Goal: Task Accomplishment & Management: Complete application form

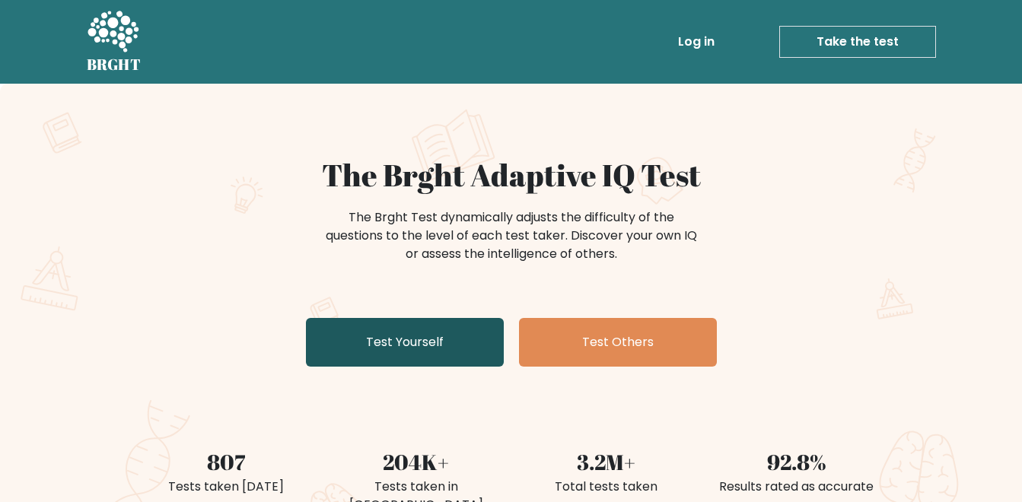
click at [387, 350] on link "Test Yourself" at bounding box center [405, 342] width 198 height 49
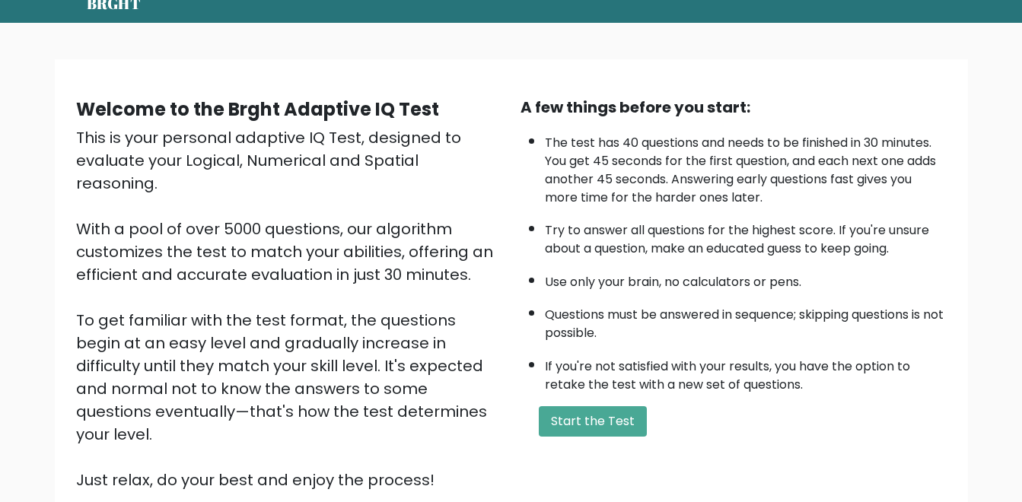
scroll to position [76, 0]
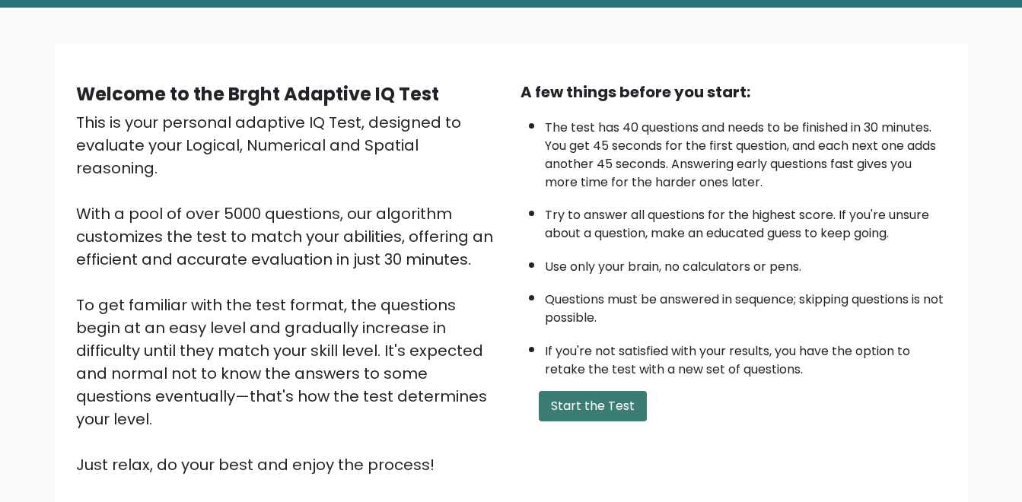
click at [591, 405] on button "Start the Test" at bounding box center [593, 406] width 108 height 30
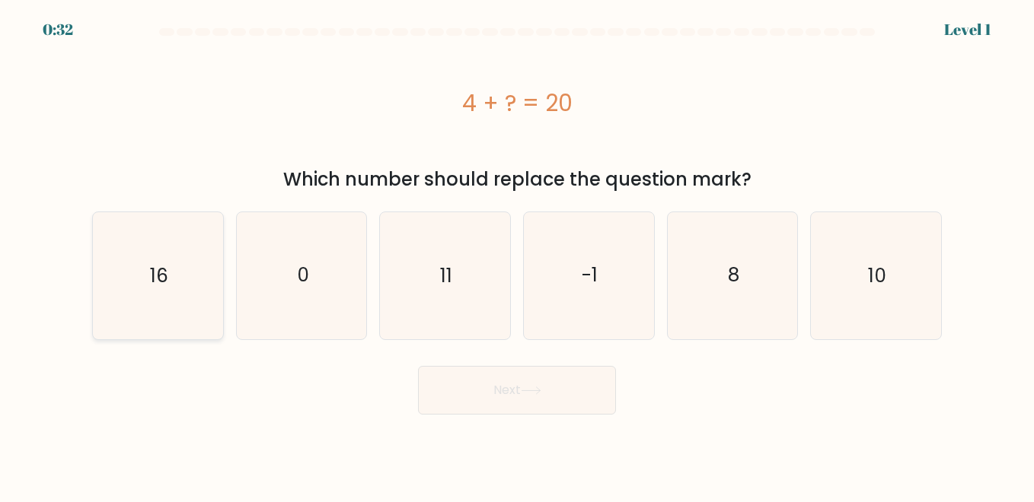
click at [114, 294] on icon "16" at bounding box center [157, 275] width 126 height 126
click at [517, 255] on input "a. 16" at bounding box center [517, 253] width 1 height 4
radio input "true"
click at [545, 400] on button "Next" at bounding box center [517, 390] width 198 height 49
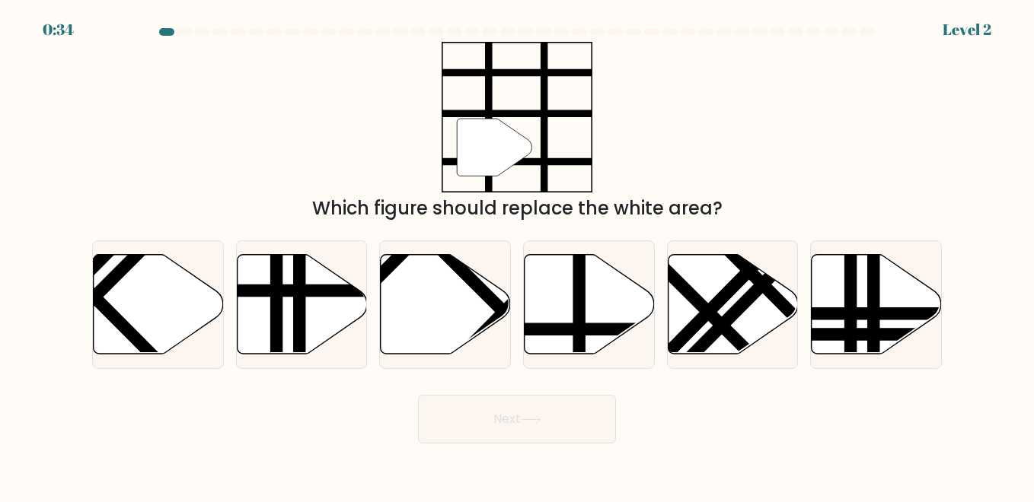
click at [67, 214] on form at bounding box center [517, 236] width 1034 height 416
click at [579, 303] on line at bounding box center [579, 252] width 0 height 262
click at [518, 255] on input "d." at bounding box center [517, 253] width 1 height 4
radio input "true"
click at [540, 413] on button "Next" at bounding box center [517, 419] width 198 height 49
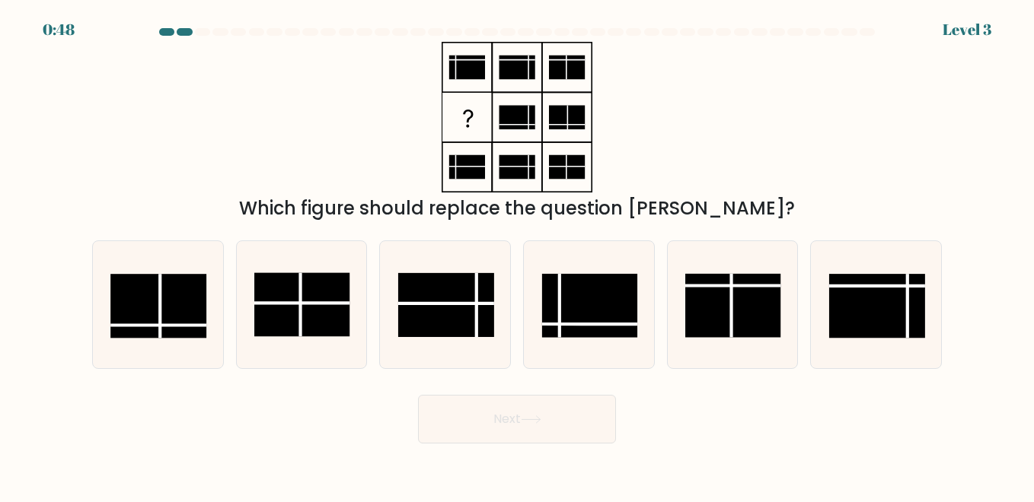
click at [56, 239] on form at bounding box center [517, 236] width 1034 height 416
click at [597, 330] on rect at bounding box center [589, 306] width 95 height 64
click at [518, 255] on input "d." at bounding box center [517, 253] width 1 height 4
radio input "true"
click at [554, 430] on button "Next" at bounding box center [517, 419] width 198 height 49
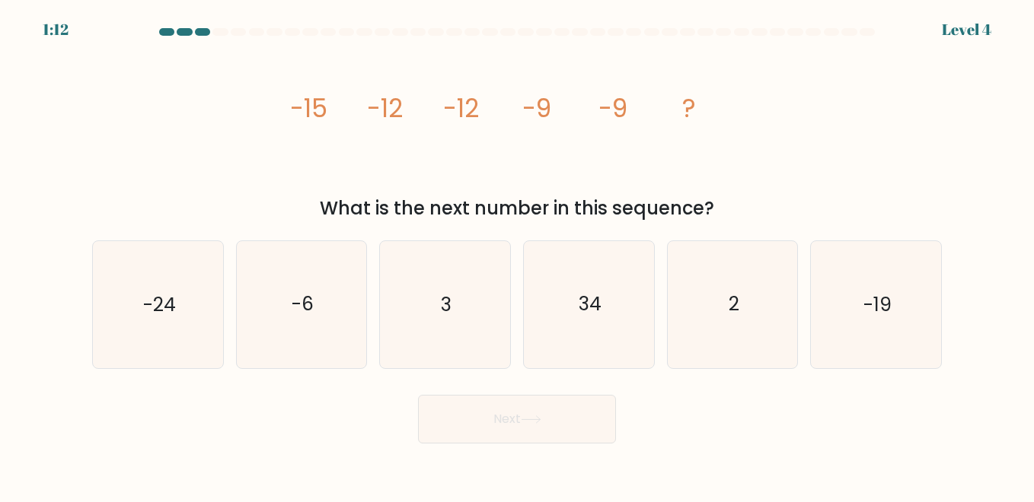
click at [23, 362] on form at bounding box center [517, 236] width 1034 height 416
click at [324, 316] on icon "-6" at bounding box center [301, 304] width 126 height 126
click at [517, 255] on input "b. -6" at bounding box center [517, 253] width 1 height 4
radio input "true"
click at [454, 429] on button "Next" at bounding box center [517, 419] width 198 height 49
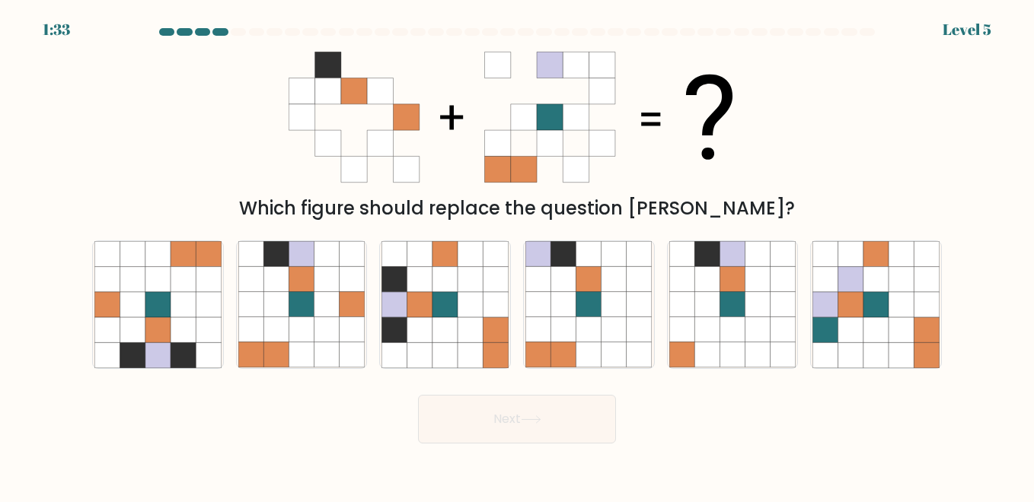
click at [84, 171] on div "Which figure should replace the question mark?" at bounding box center [517, 132] width 868 height 180
click at [576, 317] on icon at bounding box center [588, 304] width 25 height 25
click at [518, 255] on input "d." at bounding box center [517, 253] width 1 height 4
radio input "true"
click at [519, 424] on button "Next" at bounding box center [517, 419] width 198 height 49
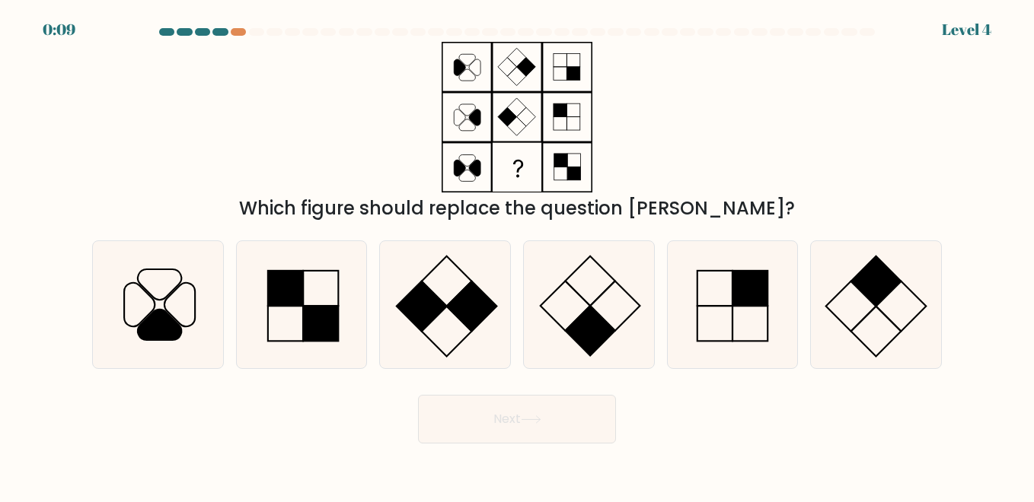
click at [70, 138] on form at bounding box center [517, 236] width 1034 height 416
click at [591, 327] on rect at bounding box center [590, 331] width 49 height 49
click at [518, 255] on input "d." at bounding box center [517, 253] width 1 height 4
radio input "true"
click at [521, 432] on button "Next" at bounding box center [517, 419] width 198 height 49
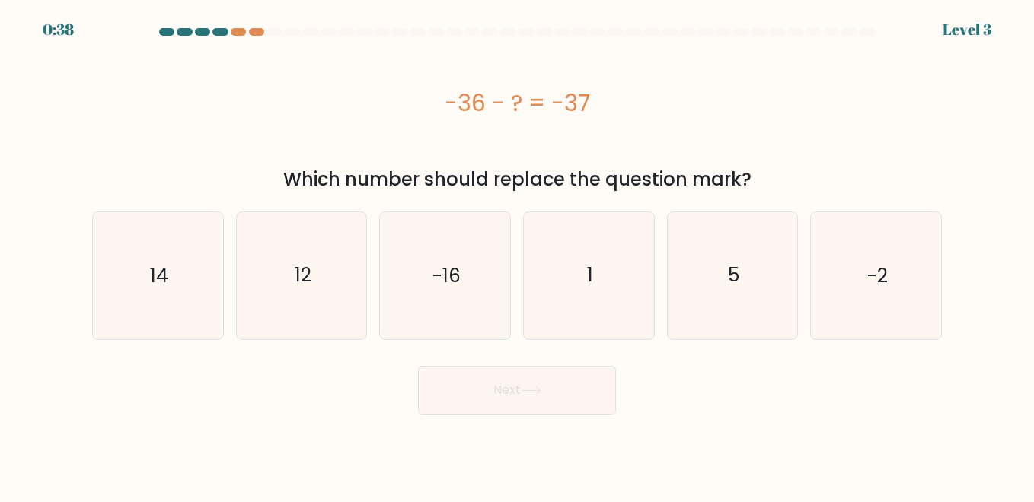
click at [78, 292] on form "a. 1" at bounding box center [517, 221] width 1034 height 387
click at [129, 286] on icon "14" at bounding box center [157, 275] width 126 height 126
click at [517, 255] on input "a. 14" at bounding box center [517, 253] width 1 height 4
radio input "true"
click at [573, 408] on button "Next" at bounding box center [517, 390] width 198 height 49
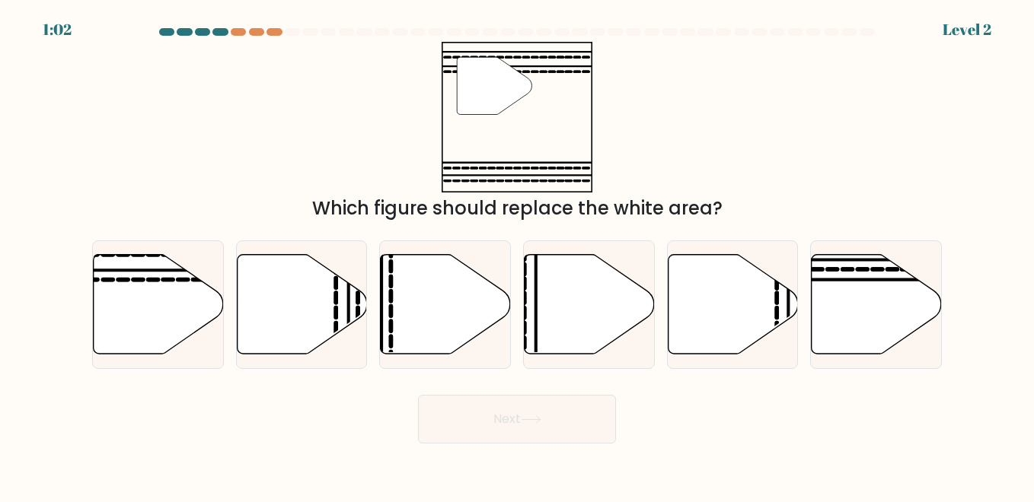
click at [63, 158] on form at bounding box center [517, 236] width 1034 height 416
click at [114, 315] on icon at bounding box center [159, 304] width 130 height 100
click at [517, 255] on input "a." at bounding box center [517, 253] width 1 height 4
radio input "true"
click at [473, 430] on button "Next" at bounding box center [517, 419] width 198 height 49
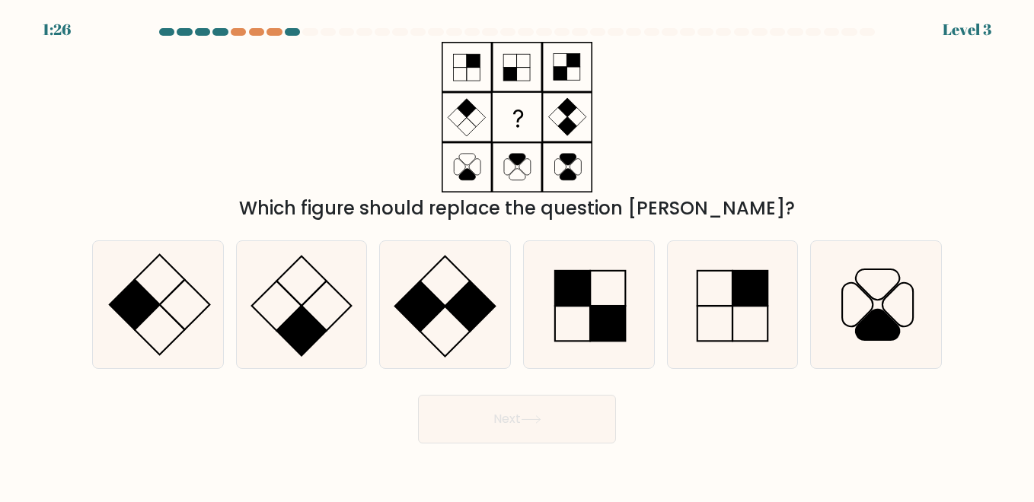
click at [14, 197] on form at bounding box center [517, 236] width 1034 height 416
click at [147, 307] on rect at bounding box center [134, 304] width 49 height 49
click at [517, 255] on input "a." at bounding box center [517, 253] width 1 height 4
radio input "true"
click at [513, 438] on button "Next" at bounding box center [517, 419] width 198 height 49
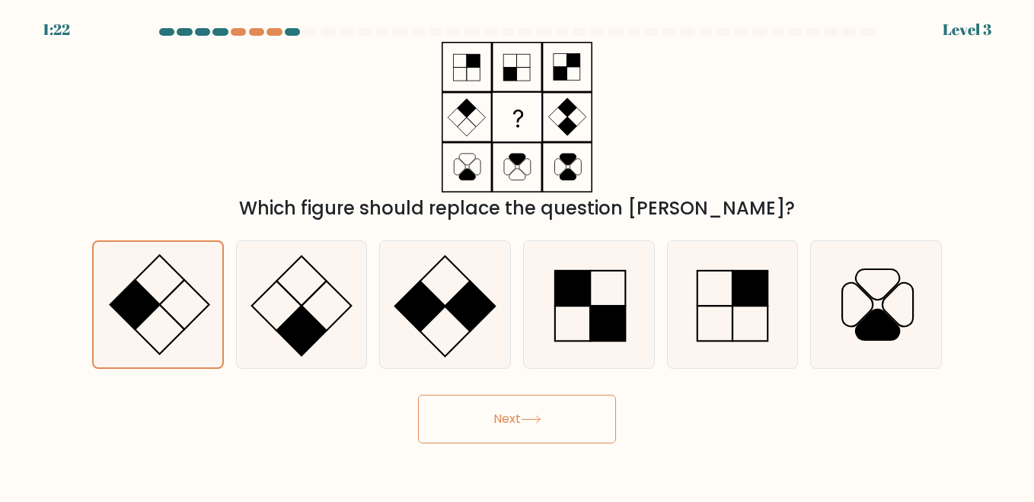
click at [514, 428] on button "Next" at bounding box center [517, 419] width 198 height 49
click at [508, 420] on button "Next" at bounding box center [517, 419] width 198 height 49
click at [504, 422] on button "Next" at bounding box center [517, 419] width 198 height 49
click at [489, 418] on button "Next" at bounding box center [517, 419] width 198 height 49
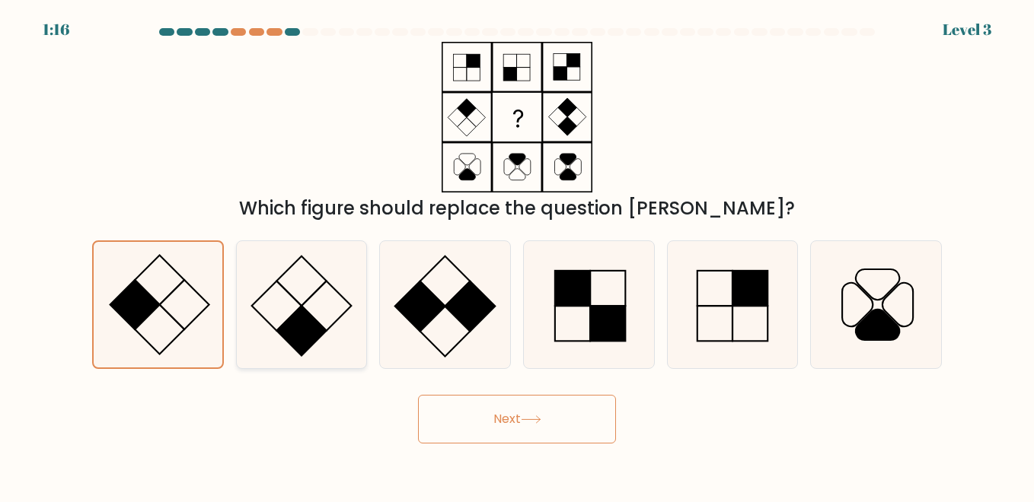
click at [281, 301] on icon at bounding box center [301, 304] width 126 height 126
click at [517, 255] on input "b." at bounding box center [517, 253] width 1 height 4
radio input "true"
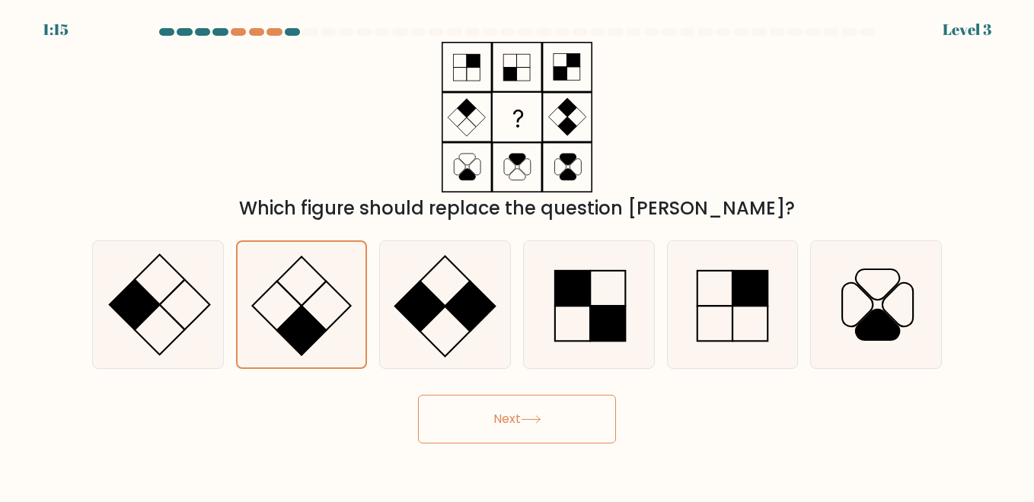
click at [514, 428] on button "Next" at bounding box center [517, 419] width 198 height 49
click at [175, 316] on icon at bounding box center [157, 304] width 126 height 126
click at [517, 255] on input "a." at bounding box center [517, 253] width 1 height 4
radio input "true"
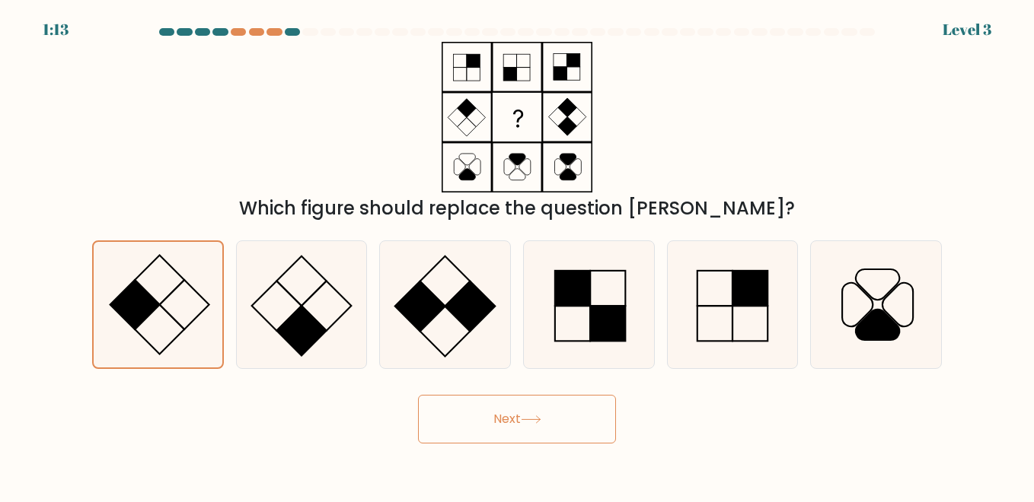
click at [508, 421] on button "Next" at bounding box center [517, 419] width 198 height 49
click at [538, 426] on button "Next" at bounding box center [517, 419] width 198 height 49
click at [540, 422] on icon at bounding box center [531, 420] width 21 height 8
click at [540, 419] on icon at bounding box center [530, 419] width 18 height 7
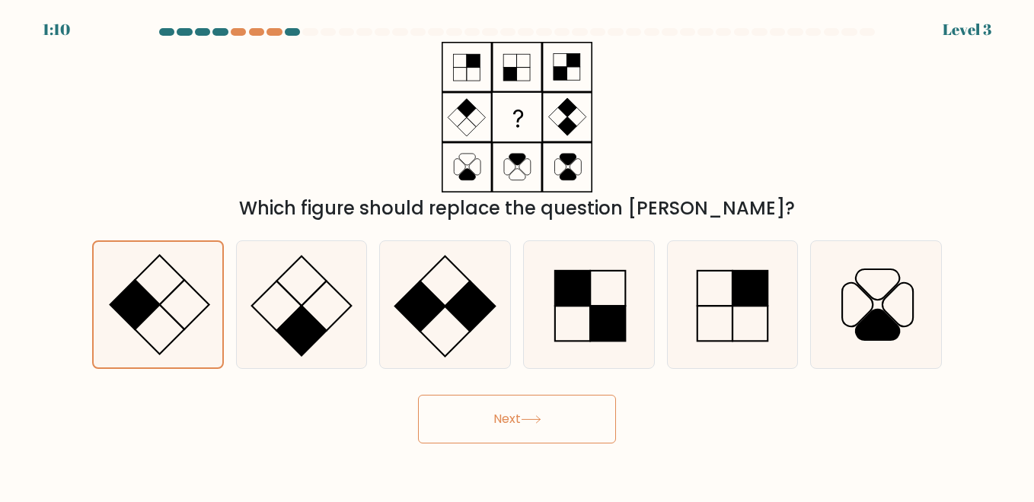
click at [540, 421] on icon at bounding box center [531, 420] width 21 height 8
click at [508, 413] on button "Next" at bounding box center [517, 419] width 198 height 49
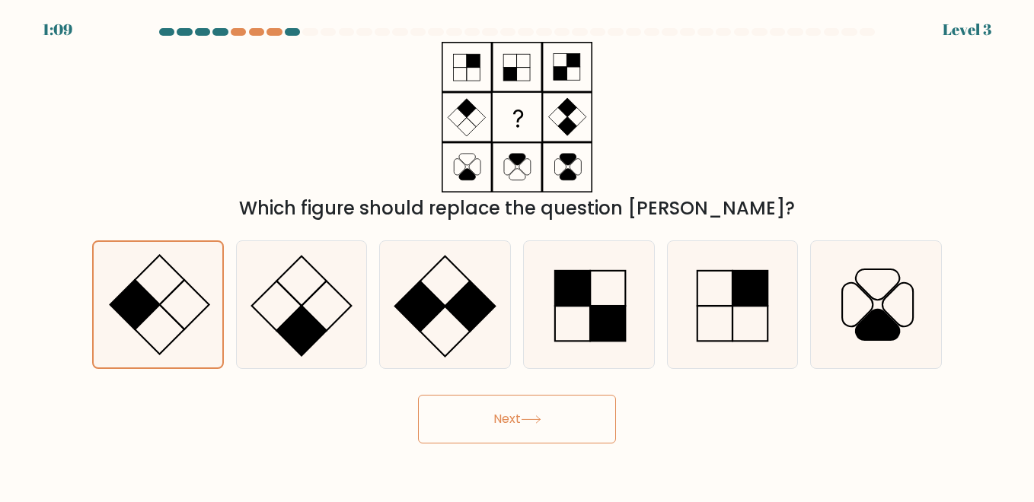
click at [508, 413] on button "Next" at bounding box center [517, 419] width 198 height 49
click at [535, 410] on button "Next" at bounding box center [517, 419] width 198 height 49
drag, startPoint x: 575, startPoint y: 309, endPoint x: 540, endPoint y: 372, distance: 72.2
click at [575, 310] on icon at bounding box center [588, 304] width 126 height 126
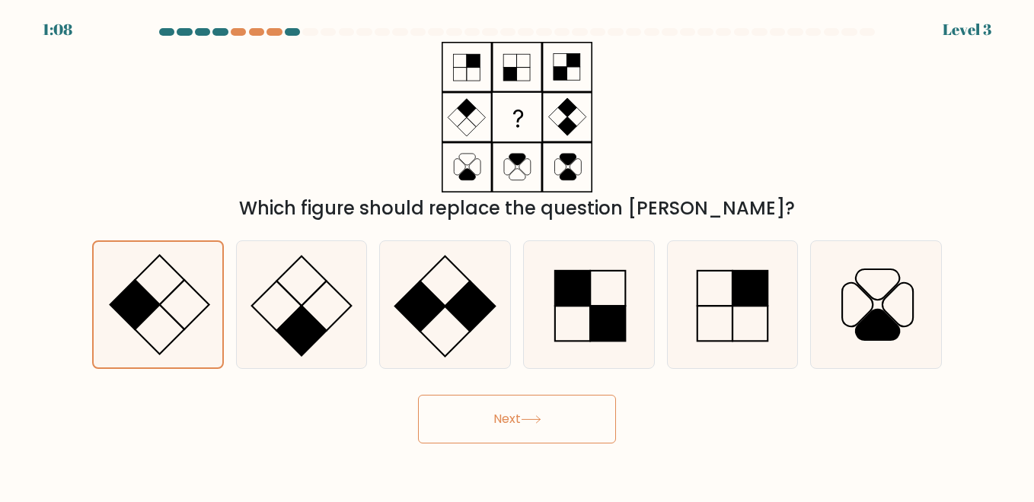
click at [518, 255] on input "d." at bounding box center [517, 253] width 1 height 4
radio input "true"
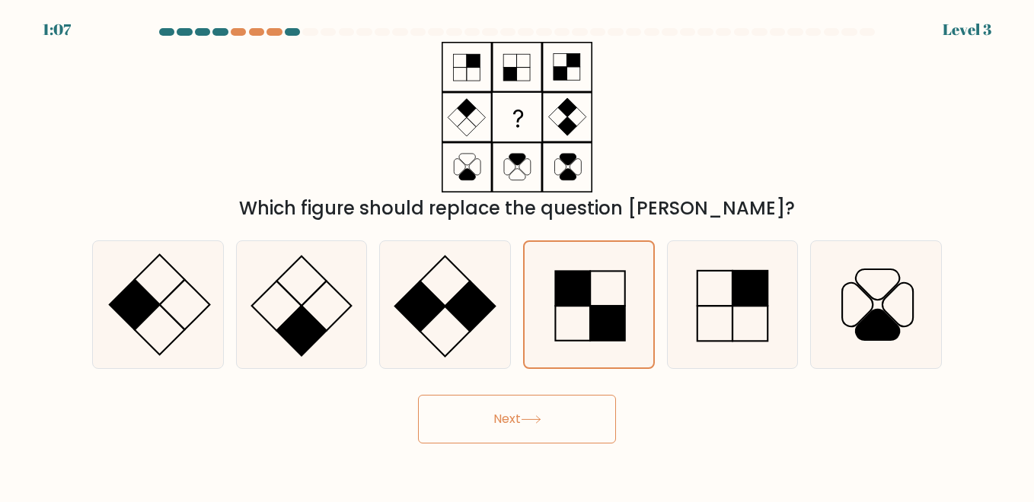
click at [514, 443] on button "Next" at bounding box center [517, 419] width 198 height 49
click at [419, 355] on icon at bounding box center [444, 304] width 126 height 126
click at [517, 255] on input "c." at bounding box center [517, 253] width 1 height 4
radio input "true"
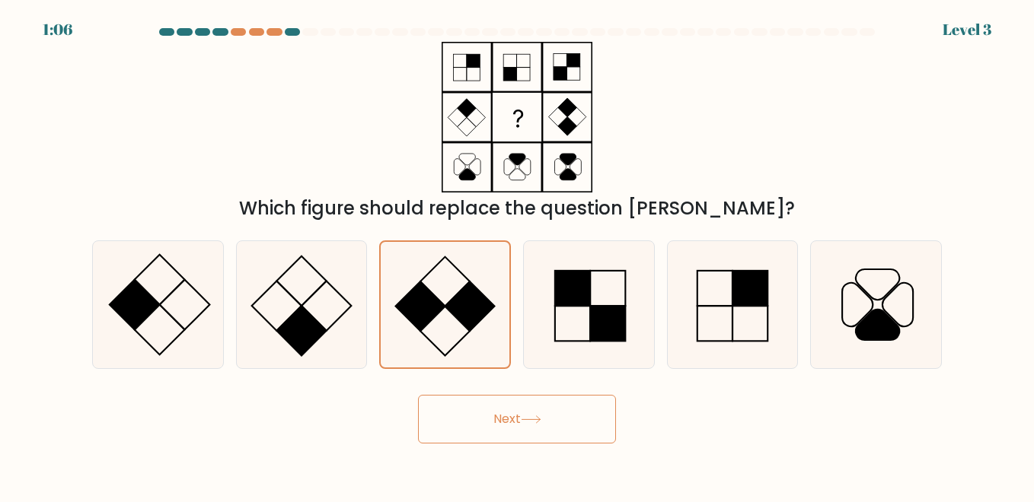
click at [532, 426] on button "Next" at bounding box center [517, 419] width 198 height 49
click at [175, 303] on icon at bounding box center [157, 304] width 126 height 126
click at [517, 255] on input "a." at bounding box center [517, 253] width 1 height 4
radio input "true"
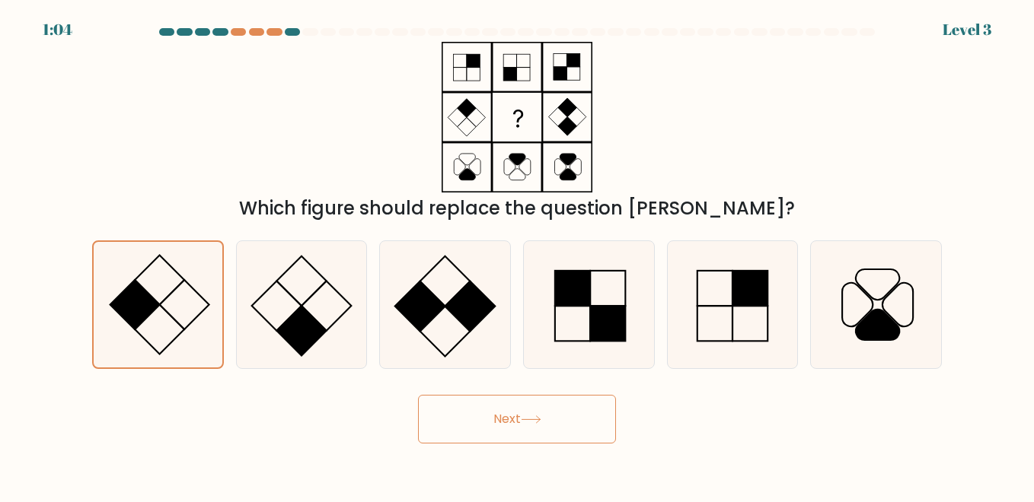
click at [515, 416] on button "Next" at bounding box center [517, 419] width 198 height 49
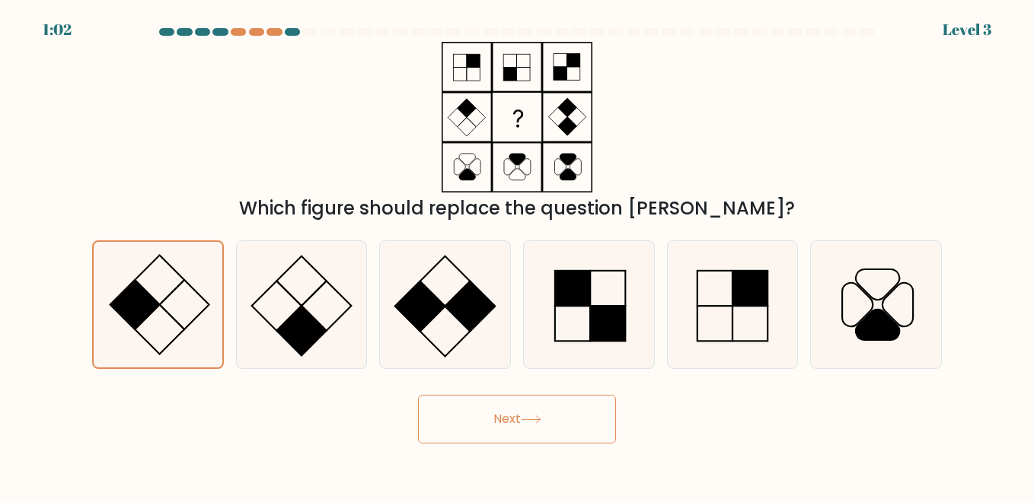
click at [529, 417] on icon at bounding box center [531, 420] width 21 height 8
click at [534, 395] on button "Next" at bounding box center [517, 419] width 198 height 49
click at [534, 394] on div "Next" at bounding box center [517, 415] width 868 height 56
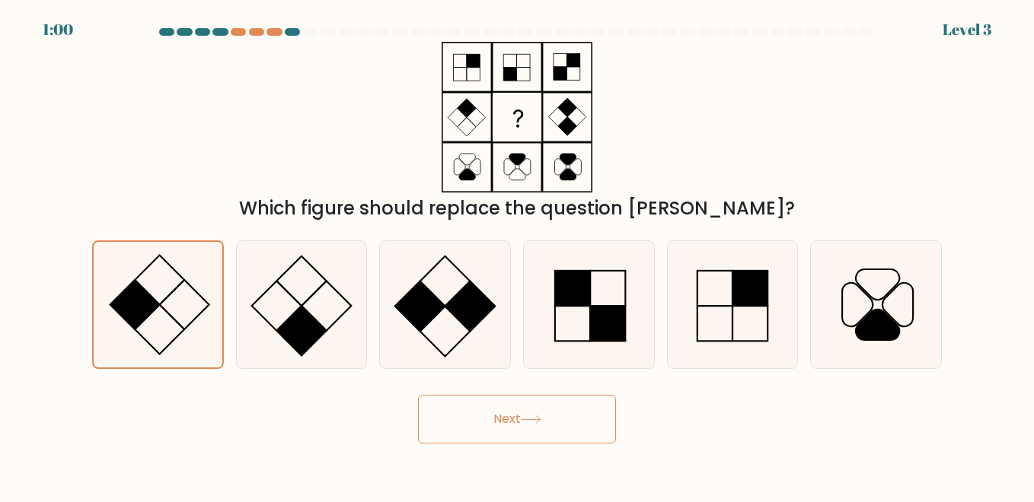
click at [789, 107] on div "Which figure should replace the question mark?" at bounding box center [517, 132] width 868 height 180
click at [531, 422] on icon at bounding box center [531, 420] width 21 height 8
click at [506, 419] on button "Next" at bounding box center [517, 419] width 198 height 49
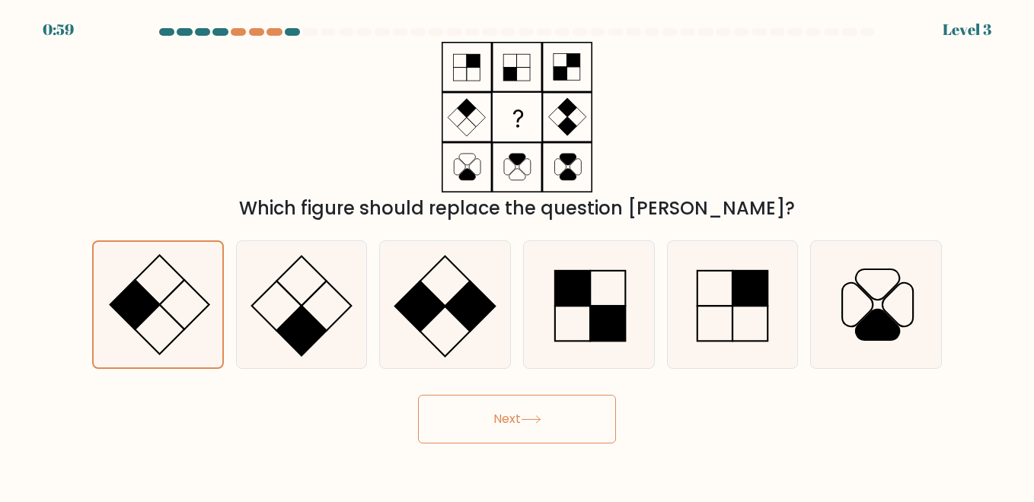
click at [506, 419] on button "Next" at bounding box center [517, 419] width 198 height 49
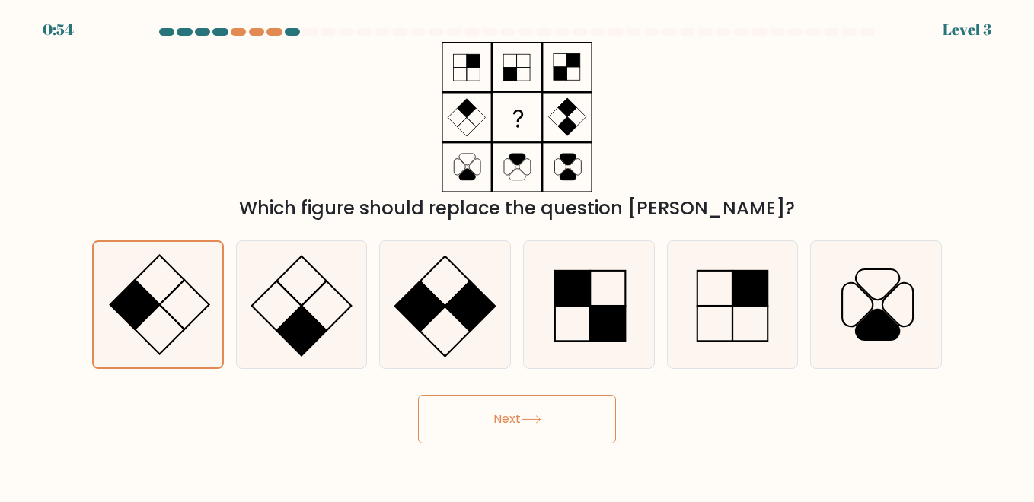
click at [500, 416] on button "Next" at bounding box center [517, 419] width 198 height 49
click at [497, 415] on button "Next" at bounding box center [517, 419] width 198 height 49
click at [496, 416] on button "Next" at bounding box center [517, 419] width 198 height 49
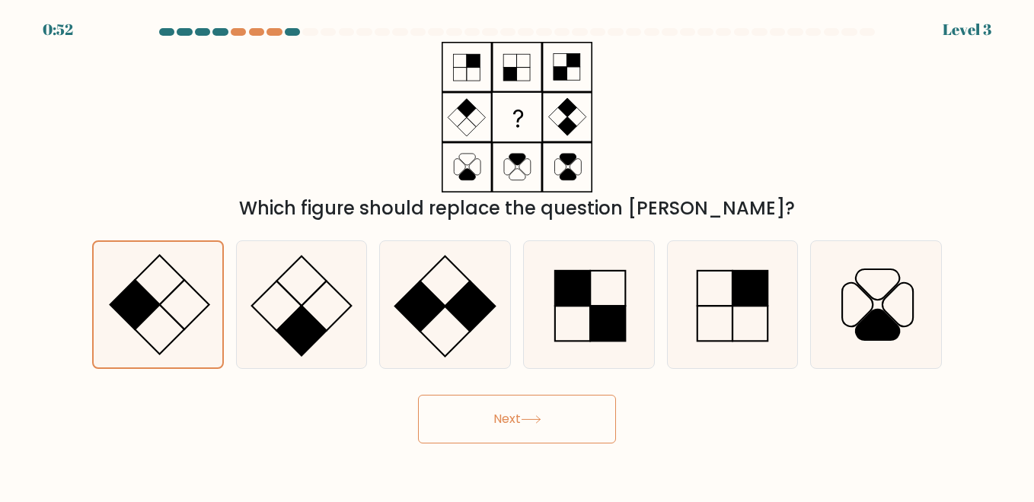
click at [496, 416] on button "Next" at bounding box center [517, 419] width 198 height 49
click at [531, 424] on button "Next" at bounding box center [517, 419] width 198 height 49
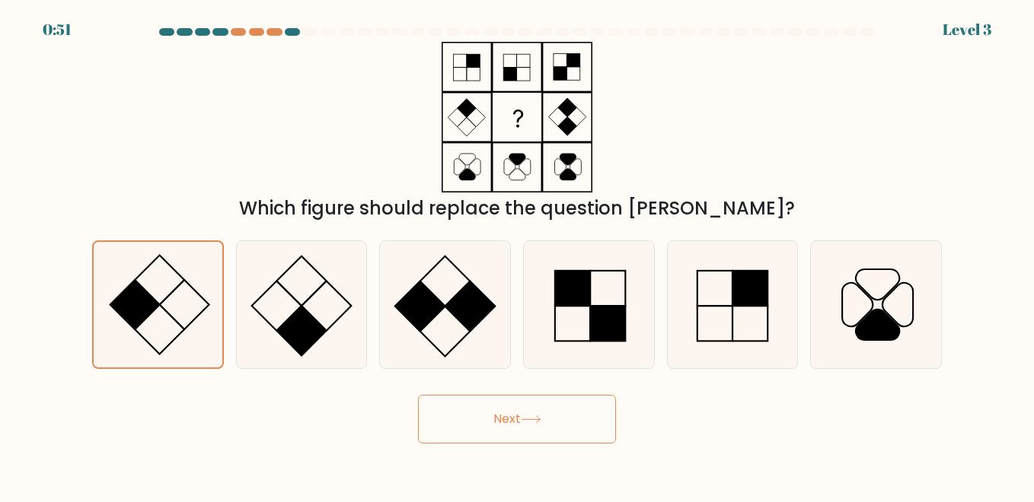
click at [540, 414] on button "Next" at bounding box center [517, 419] width 198 height 49
click at [755, 295] on rect at bounding box center [749, 288] width 35 height 35
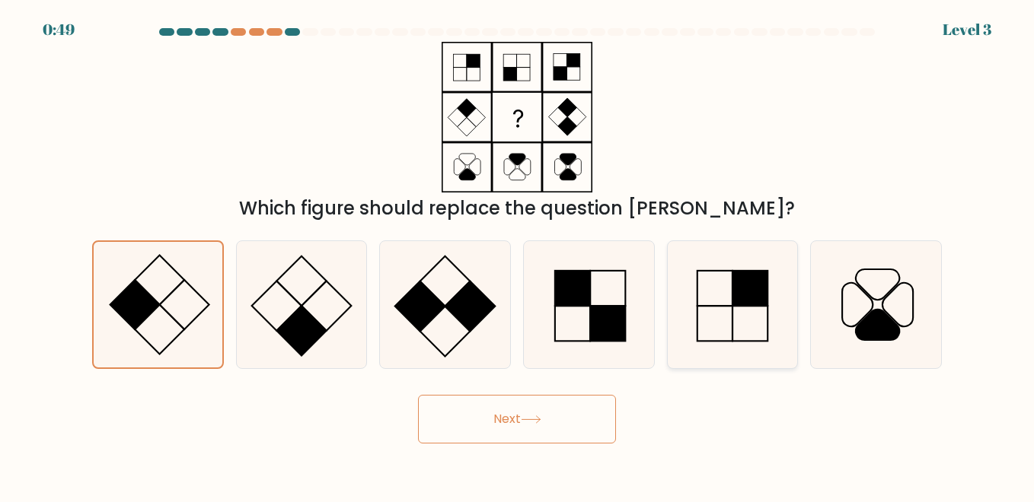
click at [518, 255] on input "e." at bounding box center [517, 253] width 1 height 4
radio input "true"
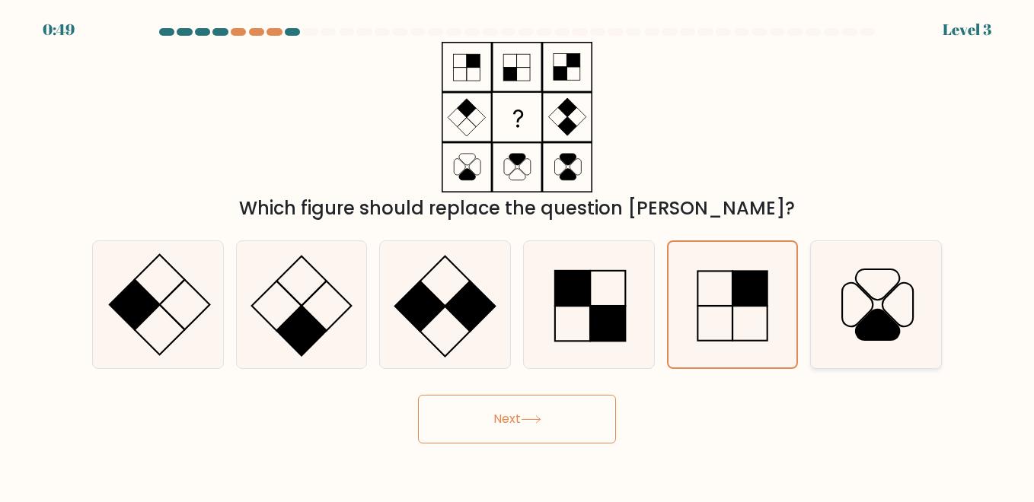
click at [939, 321] on icon at bounding box center [875, 304] width 126 height 126
click at [518, 255] on input "f." at bounding box center [517, 253] width 1 height 4
radio input "true"
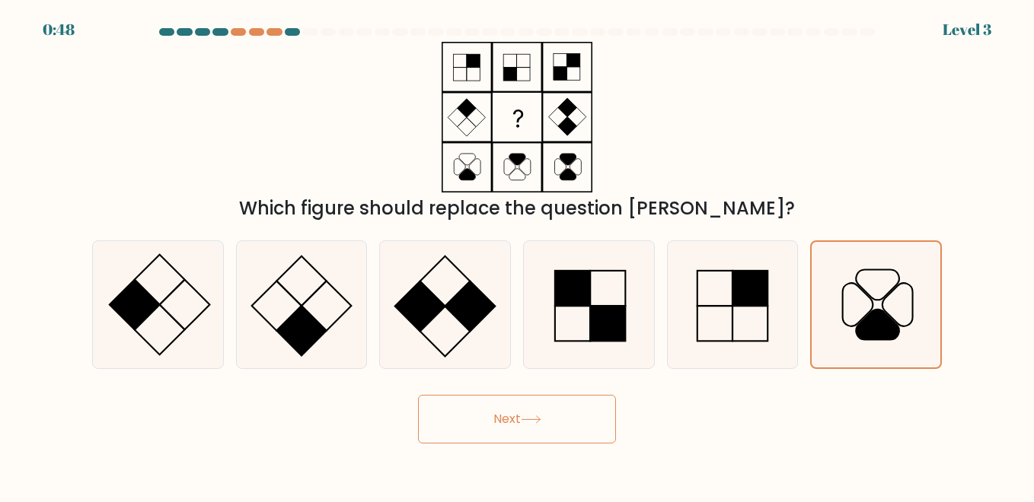
click at [533, 420] on icon at bounding box center [531, 420] width 21 height 8
click at [632, 312] on icon at bounding box center [588, 304] width 126 height 126
click at [518, 255] on input "d." at bounding box center [517, 253] width 1 height 4
radio input "true"
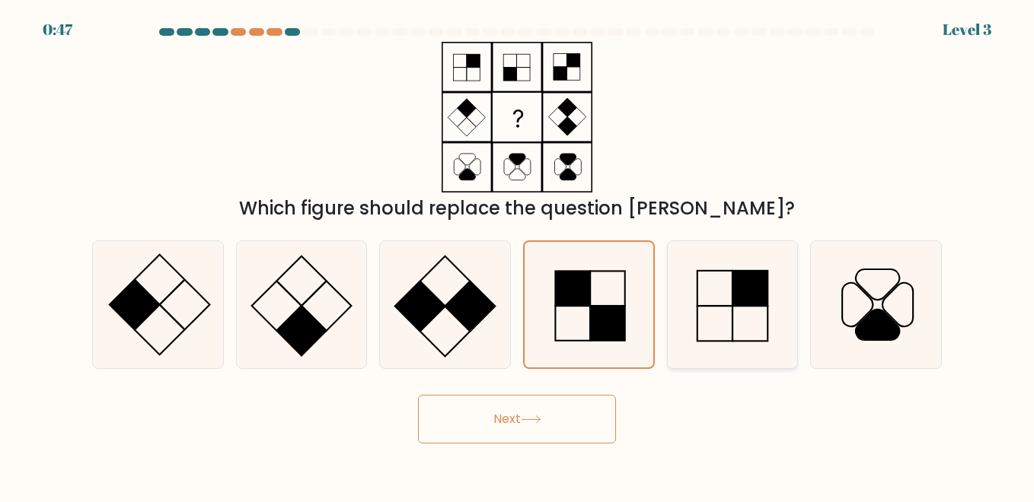
click at [707, 312] on icon at bounding box center [732, 304] width 126 height 126
click at [518, 255] on input "e." at bounding box center [517, 253] width 1 height 4
radio input "true"
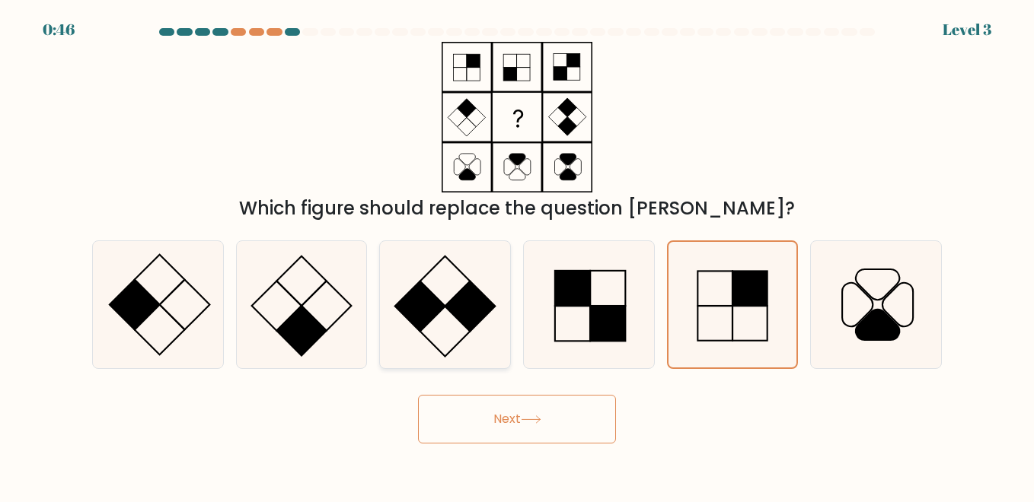
click at [464, 310] on rect at bounding box center [469, 306] width 49 height 49
click at [517, 255] on input "c." at bounding box center [517, 253] width 1 height 4
radio input "true"
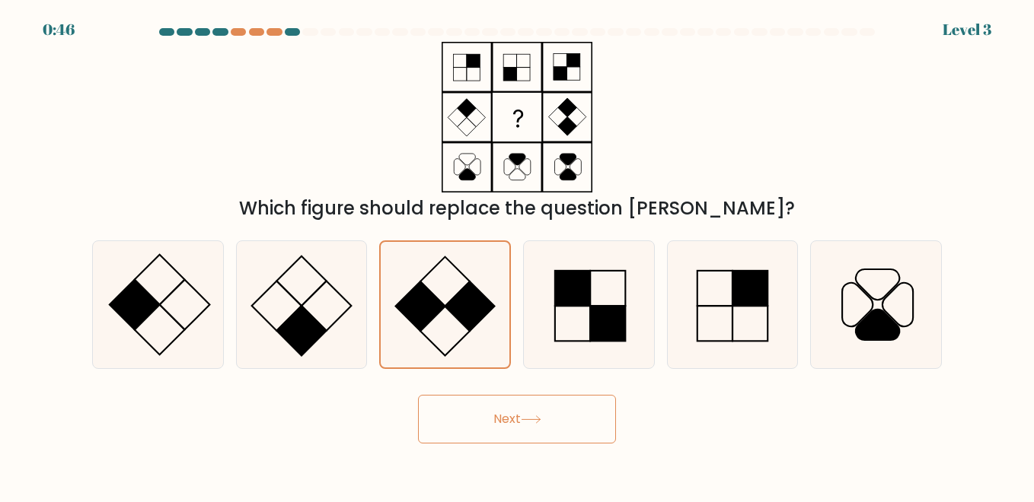
click at [495, 428] on button "Next" at bounding box center [517, 419] width 198 height 49
click at [713, 315] on icon at bounding box center [732, 304] width 126 height 126
click at [518, 255] on input "e." at bounding box center [517, 253] width 1 height 4
radio input "true"
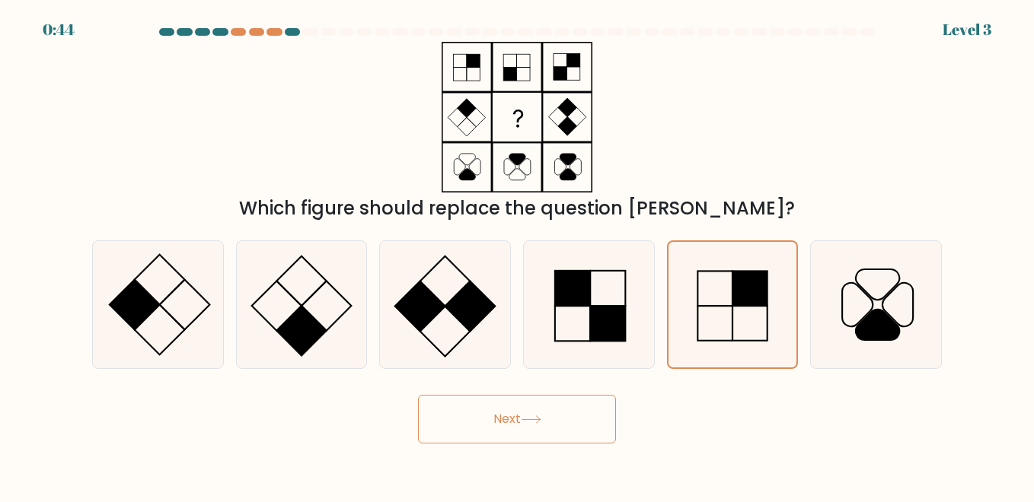
click at [539, 431] on button "Next" at bounding box center [517, 419] width 198 height 49
drag, startPoint x: 486, startPoint y: 425, endPoint x: 477, endPoint y: 419, distance: 10.6
click at [483, 427] on button "Next" at bounding box center [517, 419] width 198 height 49
click at [299, 294] on icon at bounding box center [301, 304] width 126 height 126
click at [517, 255] on input "b." at bounding box center [517, 253] width 1 height 4
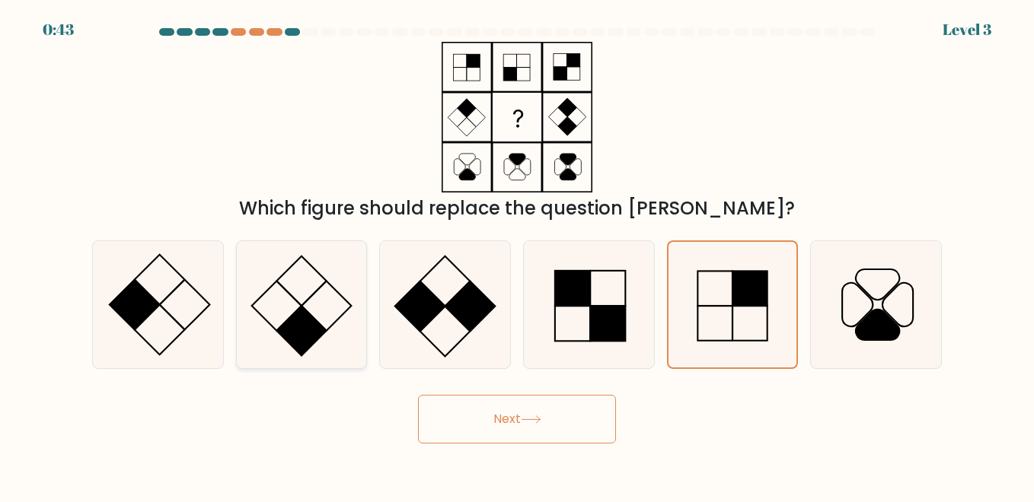
radio input "true"
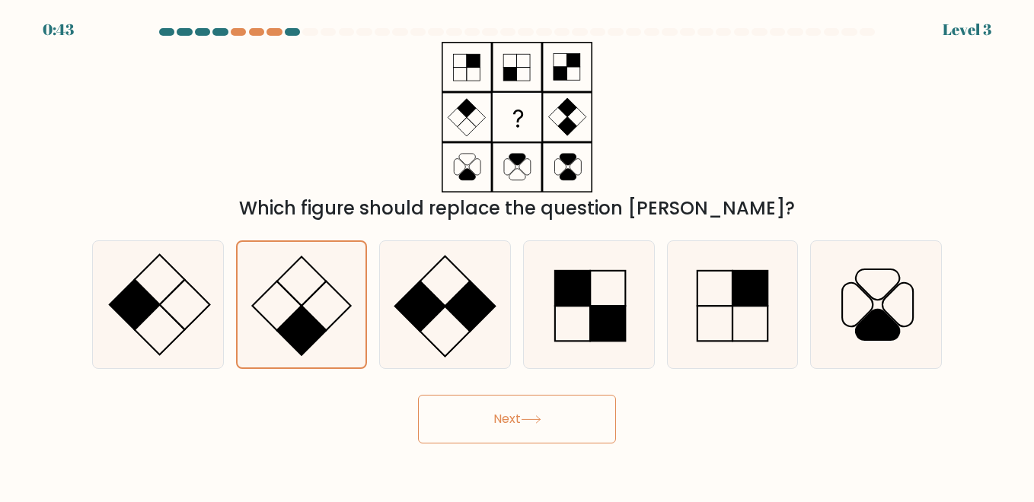
click at [509, 413] on button "Next" at bounding box center [517, 419] width 198 height 49
click at [122, 273] on icon at bounding box center [157, 304] width 126 height 126
click at [517, 255] on input "a." at bounding box center [517, 253] width 1 height 4
radio input "true"
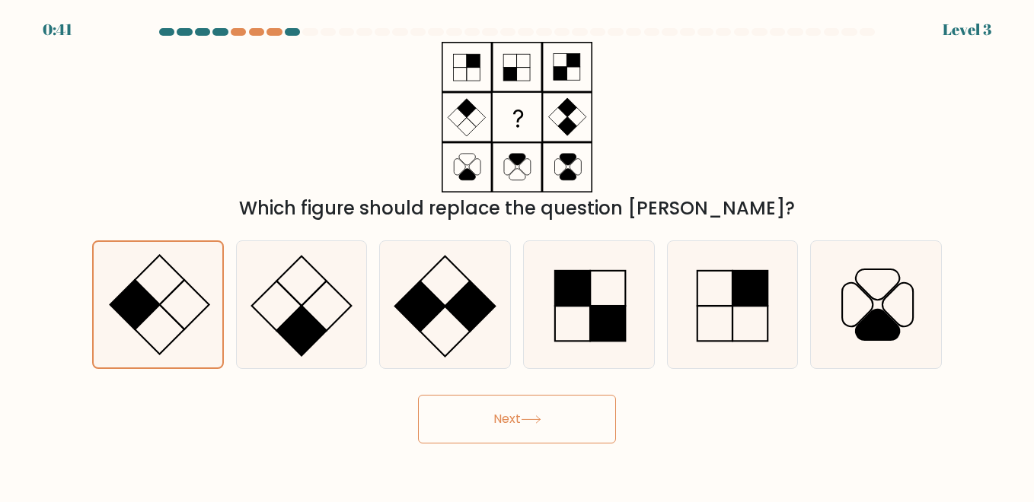
click at [418, 395] on button "Next" at bounding box center [517, 419] width 198 height 49
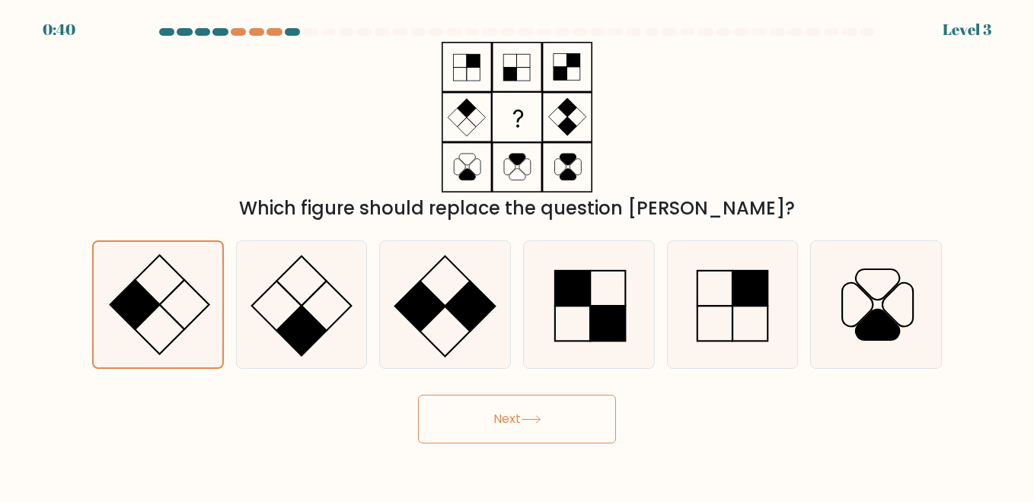
click at [418, 395] on button "Next" at bounding box center [517, 419] width 198 height 49
click at [477, 408] on button "Next" at bounding box center [517, 419] width 198 height 49
click at [478, 409] on button "Next" at bounding box center [517, 419] width 198 height 49
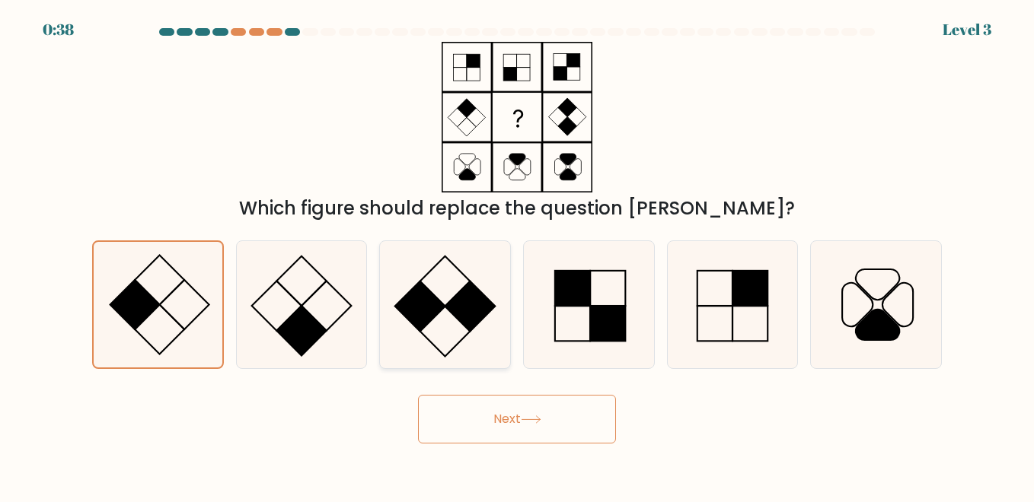
drag, startPoint x: 478, startPoint y: 409, endPoint x: 461, endPoint y: 362, distance: 50.3
click at [463, 376] on form at bounding box center [517, 236] width 1034 height 416
click at [461, 362] on icon at bounding box center [444, 304] width 126 height 126
click at [517, 255] on input "c." at bounding box center [517, 253] width 1 height 4
radio input "true"
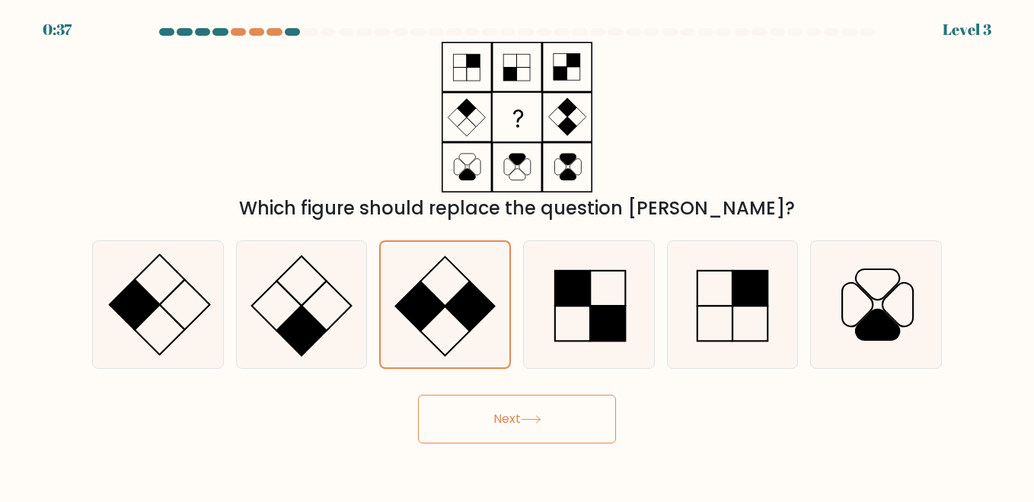
click at [521, 426] on button "Next" at bounding box center [517, 419] width 198 height 49
click at [140, 308] on rect at bounding box center [134, 304] width 49 height 49
click at [517, 255] on input "a." at bounding box center [517, 253] width 1 height 4
radio input "true"
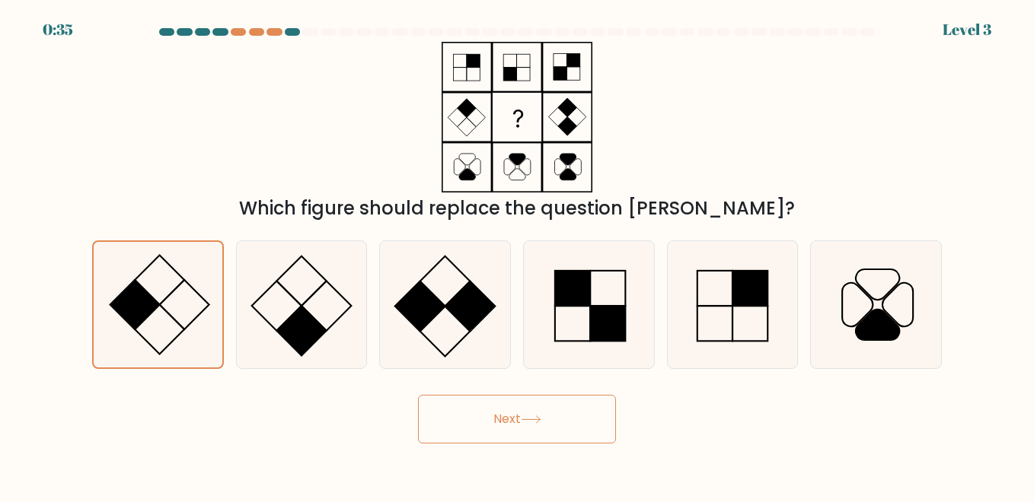
click at [474, 421] on button "Next" at bounding box center [517, 419] width 198 height 49
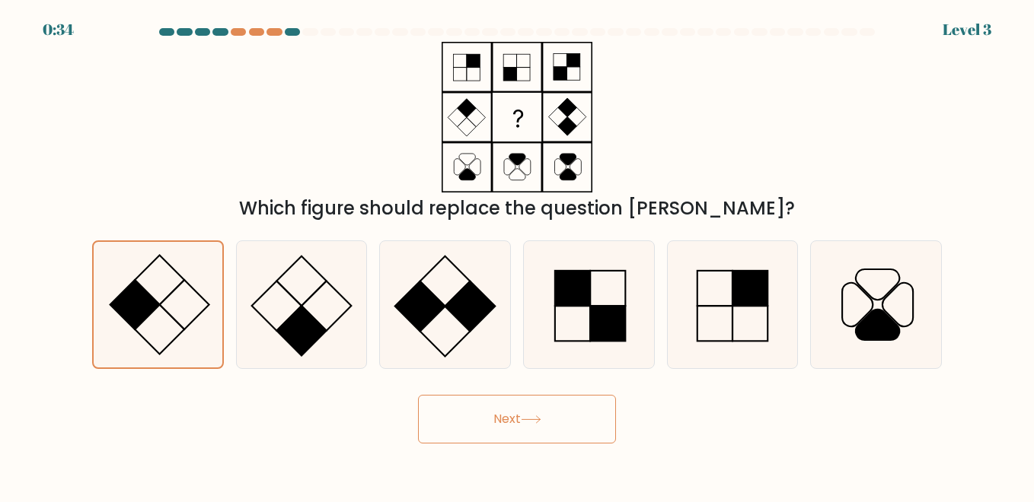
click at [474, 421] on button "Next" at bounding box center [517, 419] width 198 height 49
click at [502, 418] on button "Next" at bounding box center [517, 419] width 198 height 49
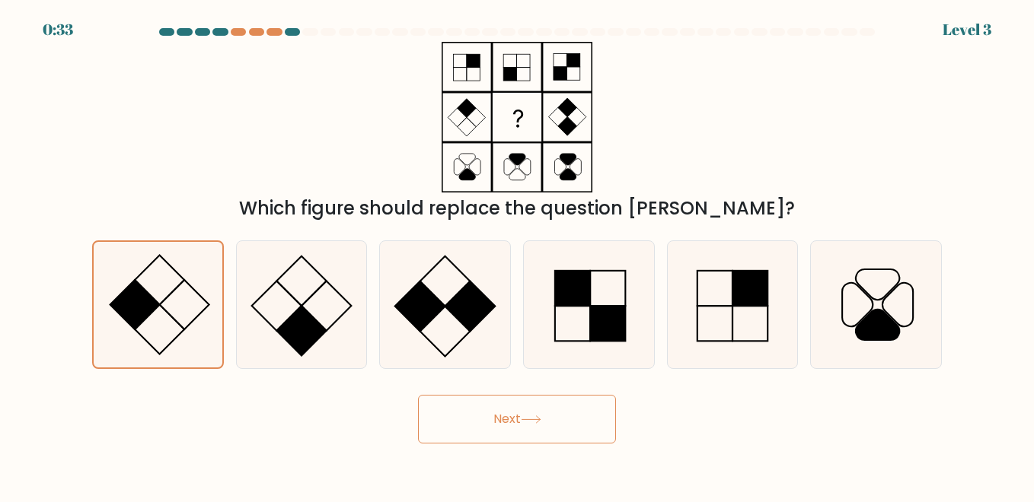
click at [502, 418] on button "Next" at bounding box center [517, 419] width 198 height 49
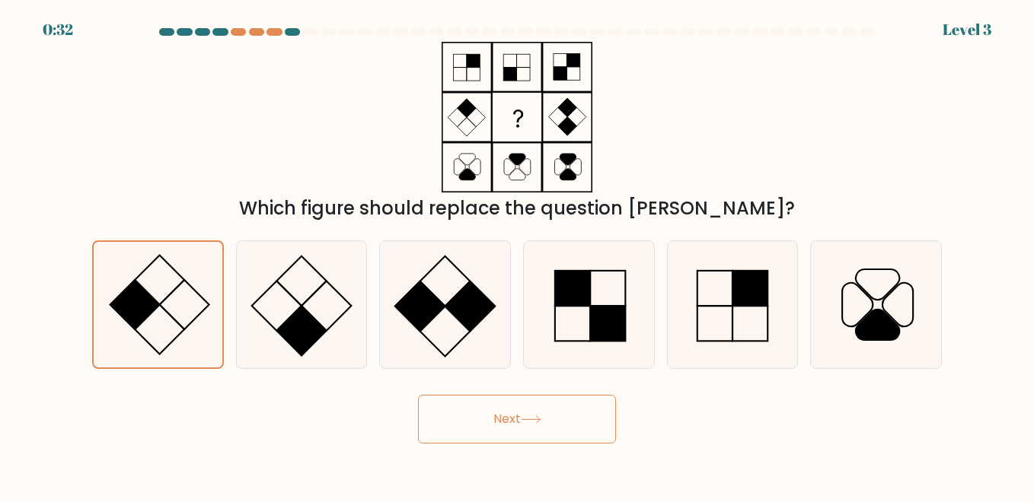
click at [502, 418] on button "Next" at bounding box center [517, 419] width 198 height 49
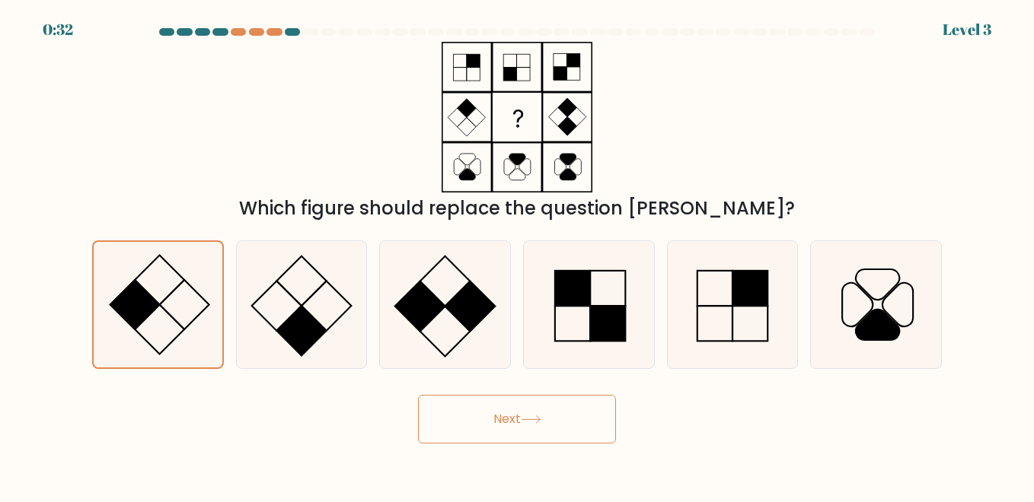
click at [502, 418] on button "Next" at bounding box center [517, 419] width 198 height 49
click at [502, 419] on button "Next" at bounding box center [517, 419] width 198 height 49
click at [503, 419] on button "Next" at bounding box center [517, 419] width 198 height 49
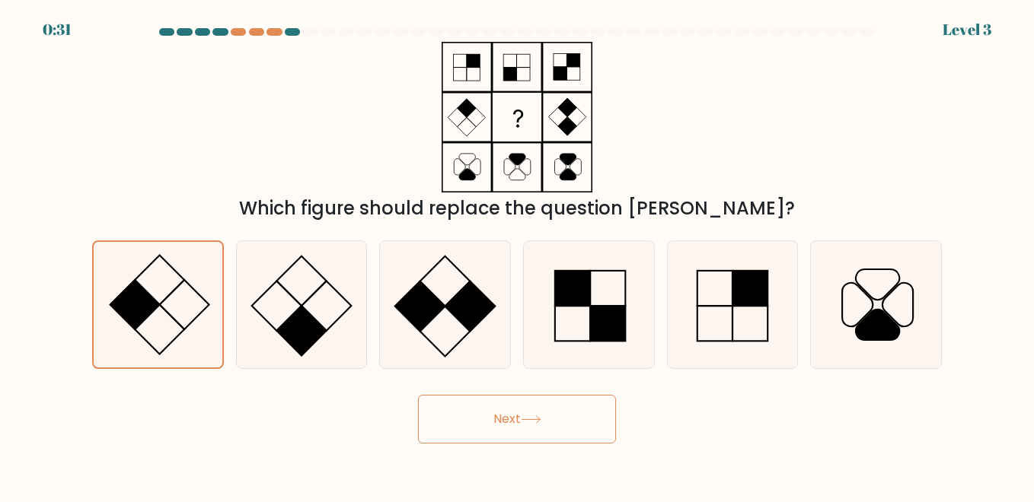
click at [503, 419] on button "Next" at bounding box center [517, 419] width 198 height 49
click at [502, 412] on button "Next" at bounding box center [517, 419] width 198 height 49
click at [502, 411] on button "Next" at bounding box center [517, 419] width 198 height 49
click at [502, 408] on button "Next" at bounding box center [517, 419] width 198 height 49
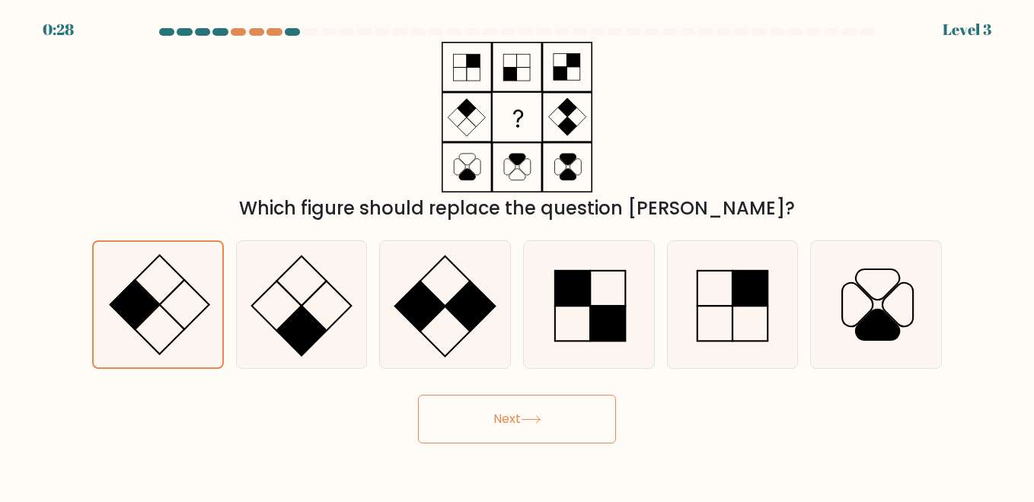
click at [503, 405] on button "Next" at bounding box center [517, 419] width 198 height 49
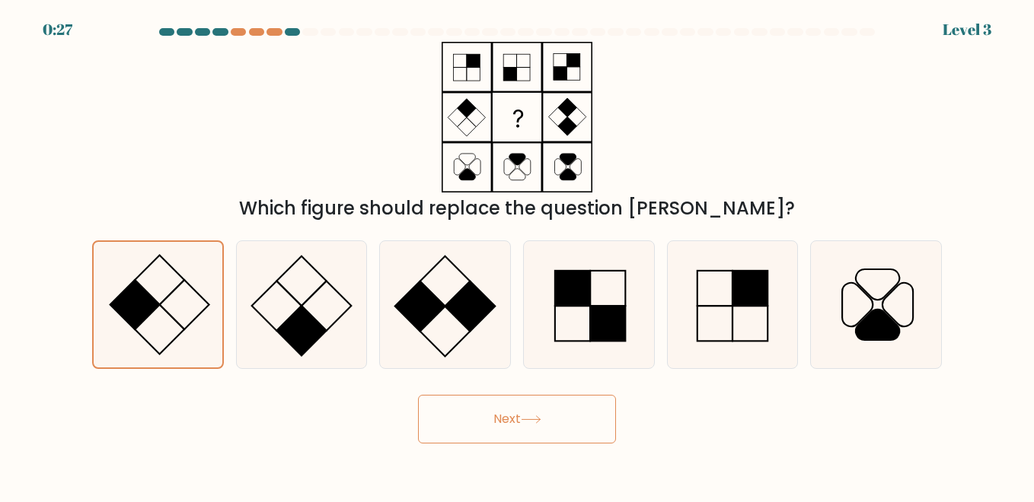
click at [503, 405] on button "Next" at bounding box center [517, 419] width 198 height 49
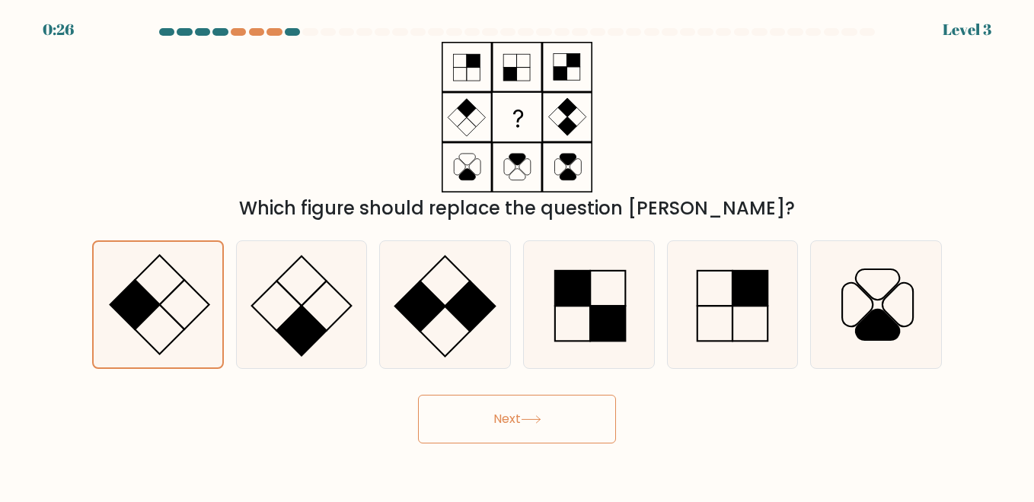
click at [505, 404] on button "Next" at bounding box center [517, 419] width 198 height 49
click at [506, 405] on button "Next" at bounding box center [517, 419] width 198 height 49
click at [506, 419] on button "Next" at bounding box center [517, 419] width 198 height 49
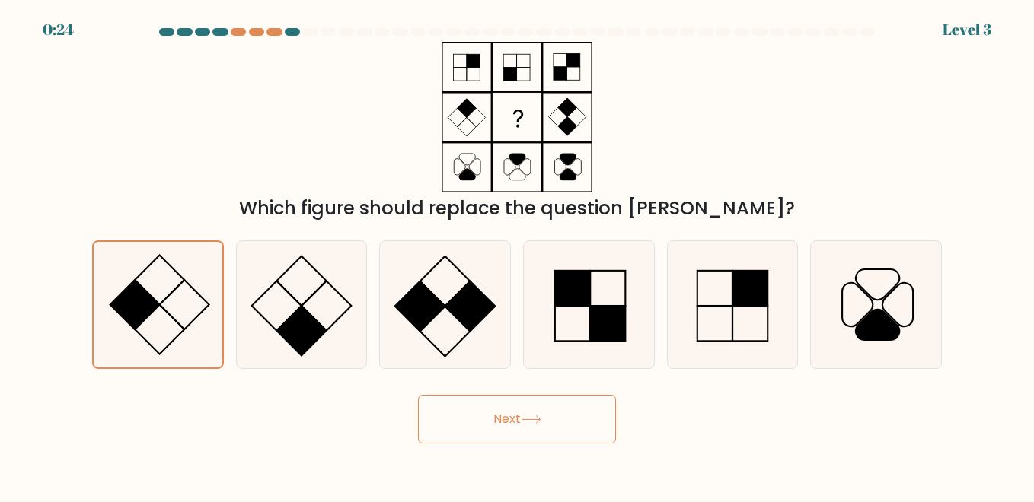
click at [506, 419] on button "Next" at bounding box center [517, 419] width 198 height 49
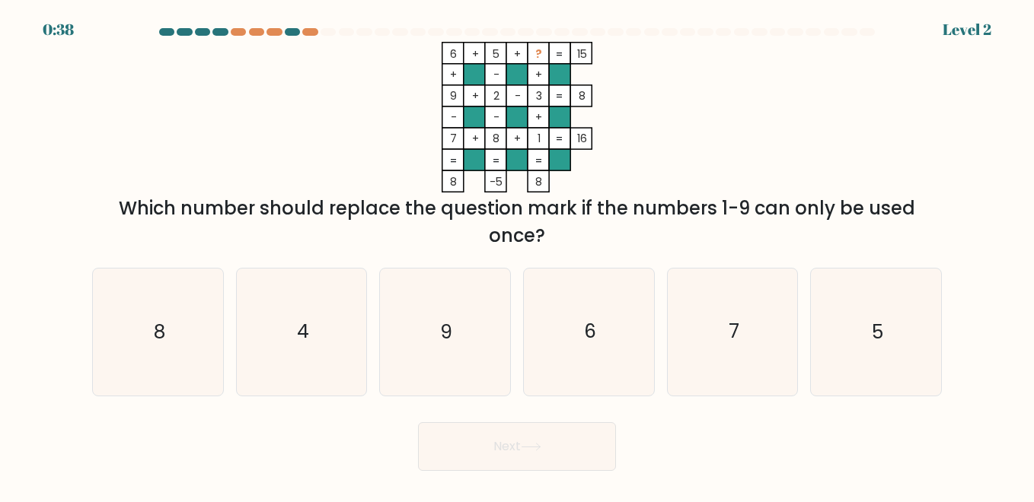
click at [59, 282] on form at bounding box center [517, 249] width 1034 height 443
click at [306, 359] on icon "4" at bounding box center [301, 332] width 126 height 126
click at [517, 255] on input "b. 4" at bounding box center [517, 253] width 1 height 4
radio input "true"
click at [490, 452] on button "Next" at bounding box center [517, 446] width 198 height 49
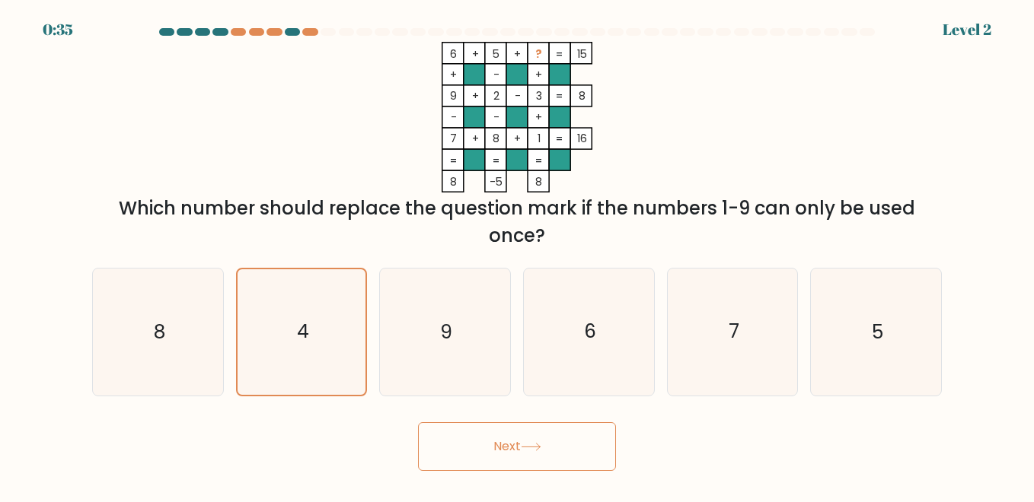
click at [519, 451] on button "Next" at bounding box center [517, 446] width 198 height 49
click at [536, 444] on icon at bounding box center [531, 447] width 21 height 8
click at [498, 450] on button "Next" at bounding box center [517, 446] width 198 height 49
click at [498, 447] on button "Next" at bounding box center [517, 446] width 198 height 49
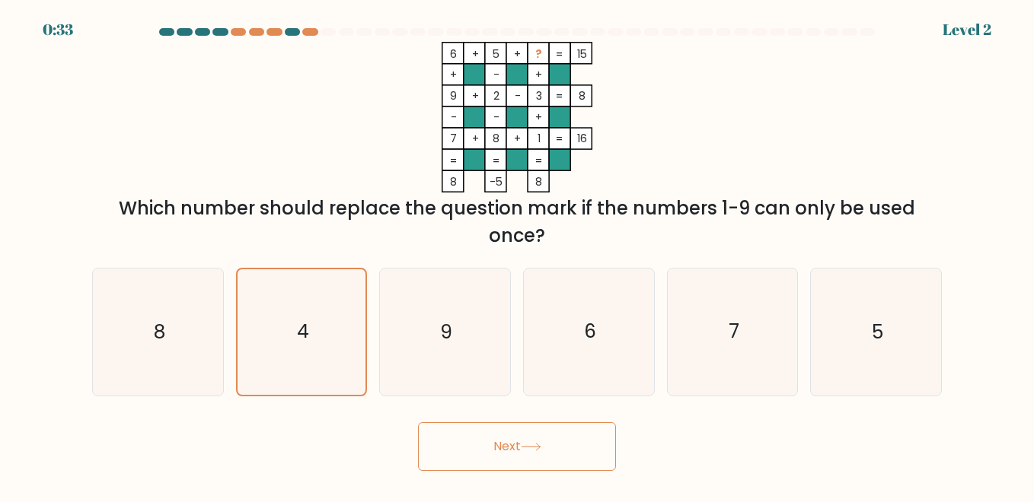
click at [498, 447] on button "Next" at bounding box center [517, 446] width 198 height 49
click at [500, 444] on button "Next" at bounding box center [517, 446] width 198 height 49
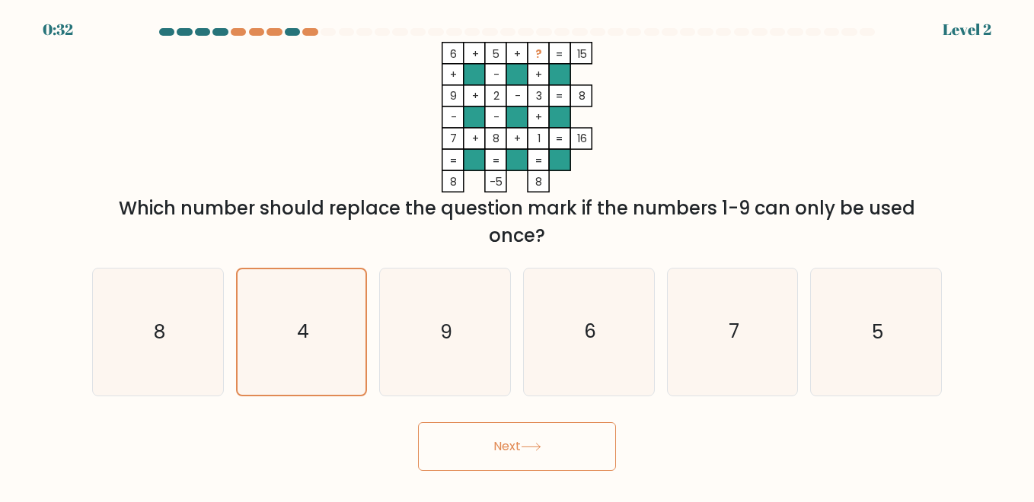
click at [500, 444] on button "Next" at bounding box center [517, 446] width 198 height 49
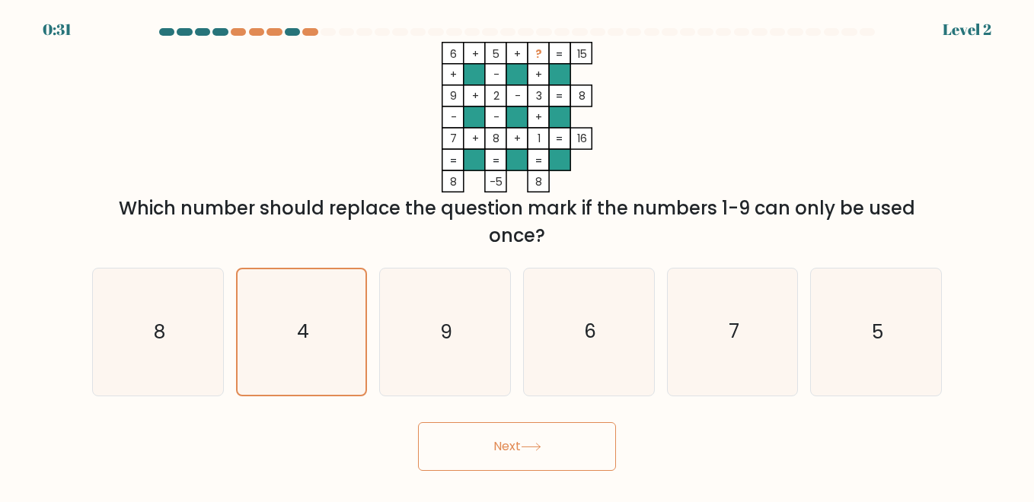
click at [501, 442] on button "Next" at bounding box center [517, 446] width 198 height 49
click at [503, 440] on button "Next" at bounding box center [517, 446] width 198 height 49
click at [504, 438] on button "Next" at bounding box center [517, 446] width 198 height 49
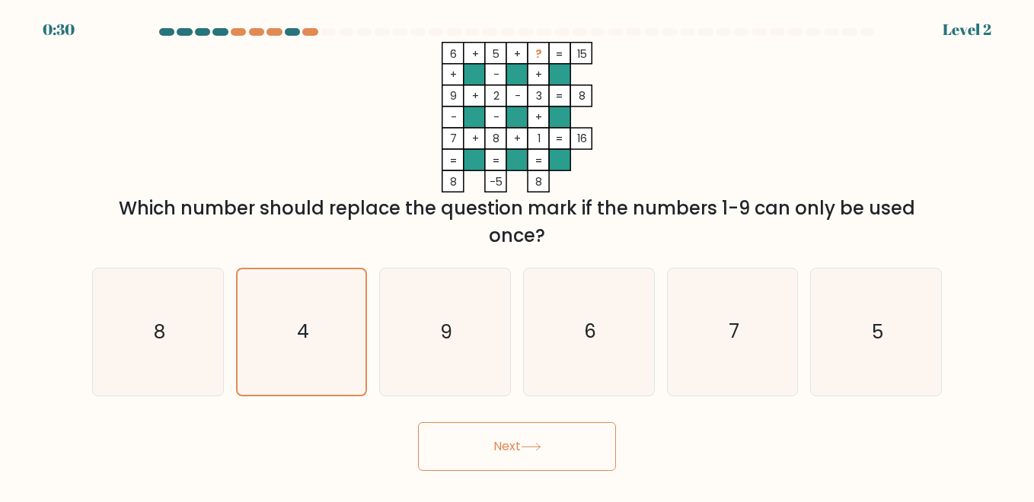
click at [504, 438] on button "Next" at bounding box center [517, 446] width 198 height 49
click at [514, 443] on button "Next" at bounding box center [517, 446] width 198 height 49
click at [528, 443] on icon at bounding box center [531, 447] width 21 height 8
click at [504, 449] on button "Next" at bounding box center [517, 446] width 198 height 49
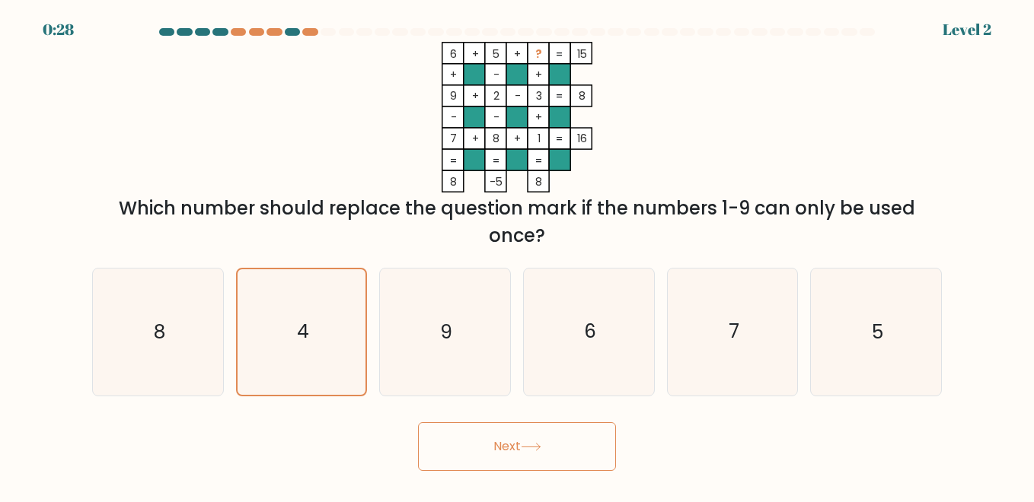
click at [502, 449] on button "Next" at bounding box center [517, 446] width 198 height 49
click at [418, 422] on button "Next" at bounding box center [517, 446] width 198 height 49
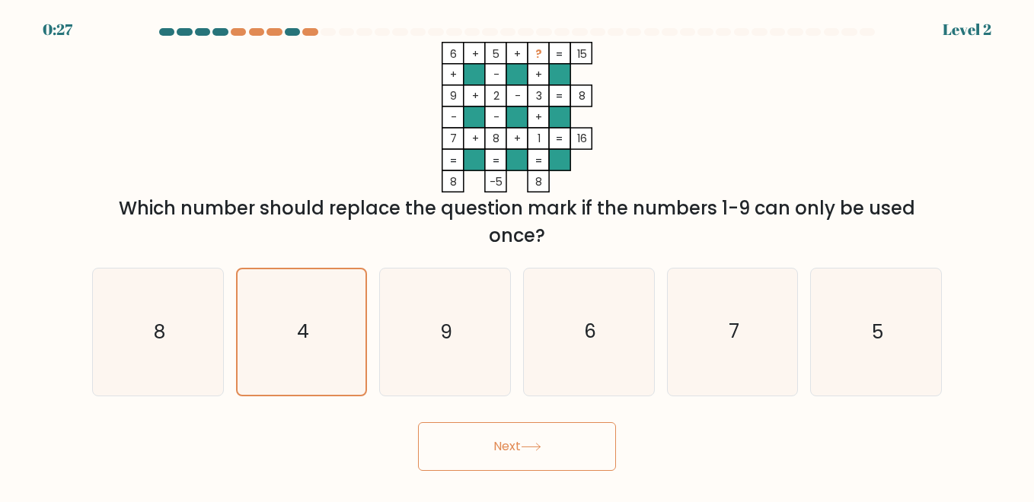
click at [418, 422] on button "Next" at bounding box center [517, 446] width 198 height 49
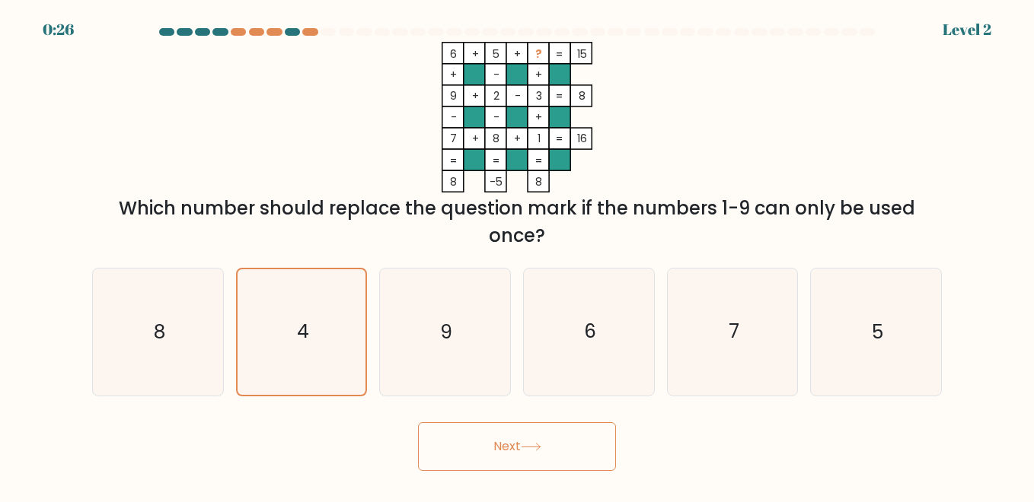
click at [418, 422] on button "Next" at bounding box center [517, 446] width 198 height 49
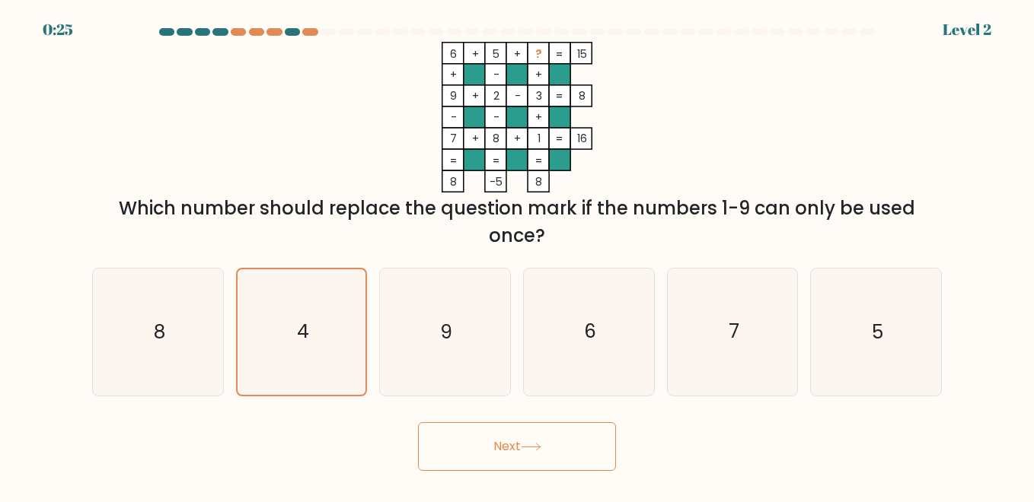
click at [418, 422] on button "Next" at bounding box center [517, 446] width 198 height 49
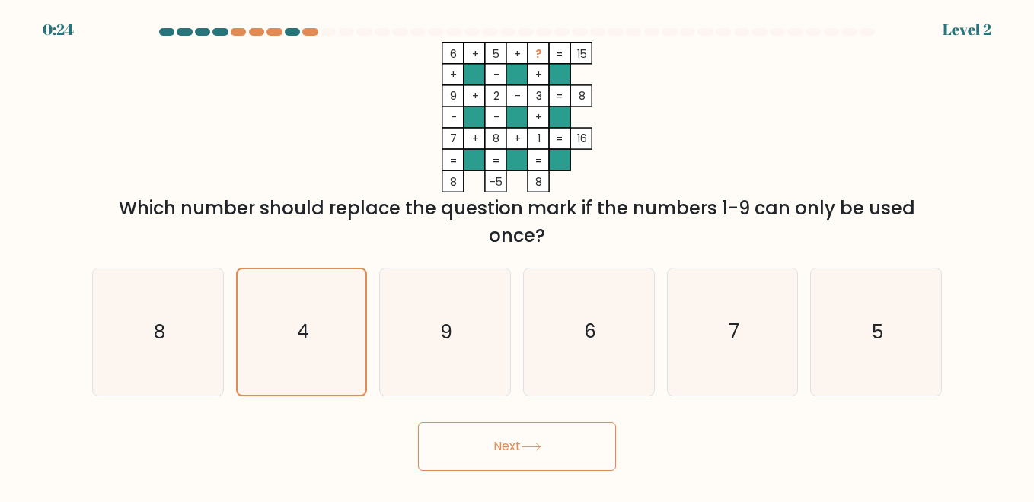
click at [418, 422] on button "Next" at bounding box center [517, 446] width 198 height 49
click at [498, 447] on button "Next" at bounding box center [517, 446] width 198 height 49
click at [418, 422] on button "Next" at bounding box center [517, 446] width 198 height 49
click at [498, 447] on button "Next" at bounding box center [517, 446] width 198 height 49
click at [418, 422] on button "Next" at bounding box center [517, 446] width 198 height 49
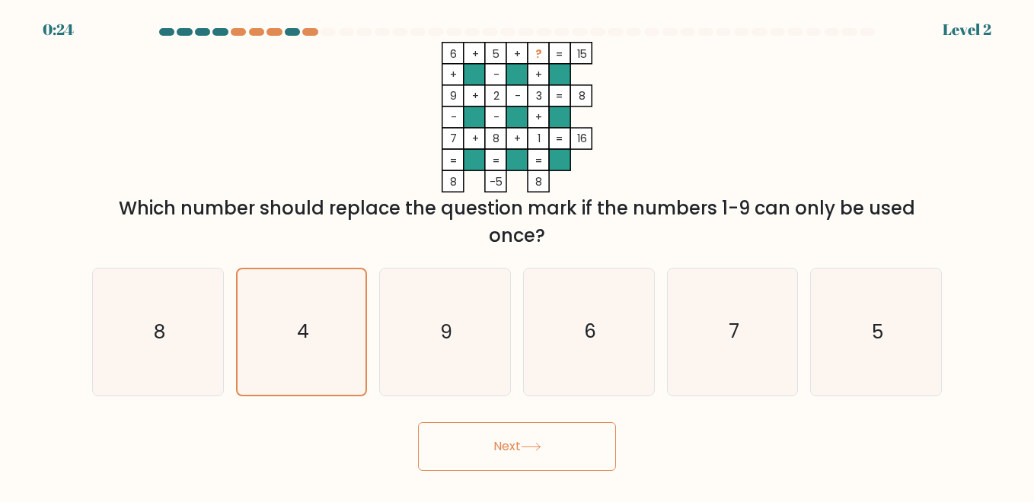
click at [498, 447] on button "Next" at bounding box center [517, 446] width 198 height 49
click at [418, 422] on button "Next" at bounding box center [517, 446] width 198 height 49
click at [523, 455] on button "Next" at bounding box center [517, 446] width 198 height 49
click at [418, 422] on button "Next" at bounding box center [517, 446] width 198 height 49
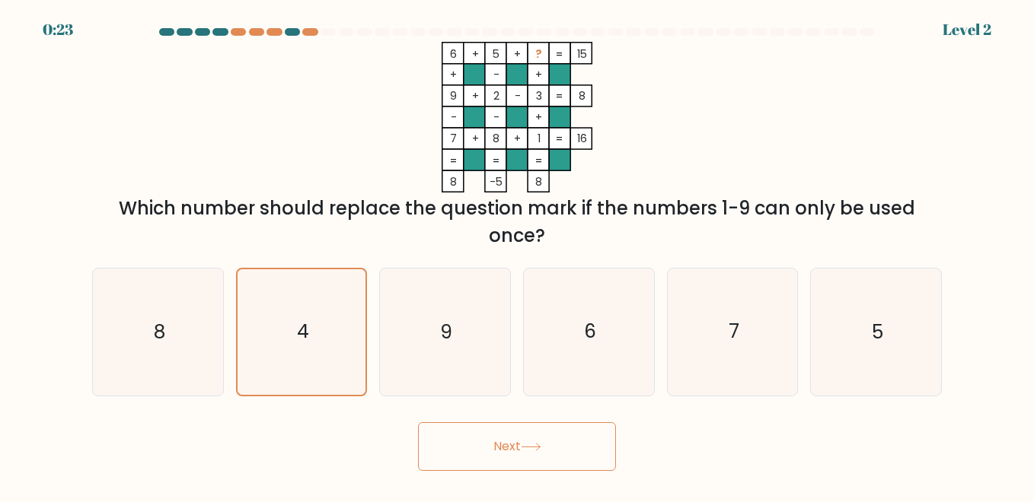
click at [523, 455] on button "Next" at bounding box center [517, 446] width 198 height 49
click at [418, 422] on button "Next" at bounding box center [517, 446] width 198 height 49
click at [556, 440] on button "Next" at bounding box center [517, 446] width 198 height 49
click at [418, 422] on button "Next" at bounding box center [517, 446] width 198 height 49
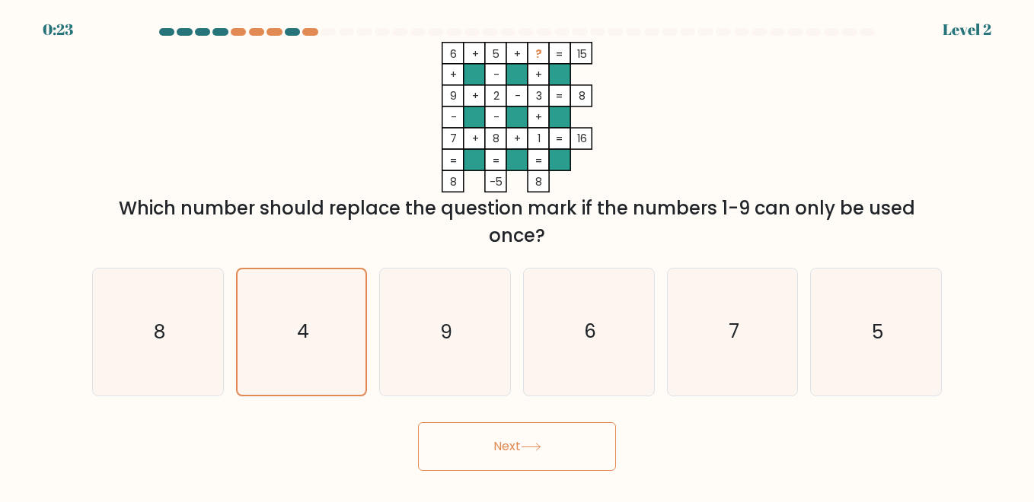
click at [550, 441] on button "Next" at bounding box center [517, 446] width 198 height 49
click at [566, 446] on button "Next" at bounding box center [517, 446] width 198 height 49
click at [574, 445] on button "Next" at bounding box center [517, 446] width 198 height 49
drag, startPoint x: 575, startPoint y: 445, endPoint x: 537, endPoint y: 448, distance: 37.4
click at [574, 445] on button "Next" at bounding box center [517, 446] width 198 height 49
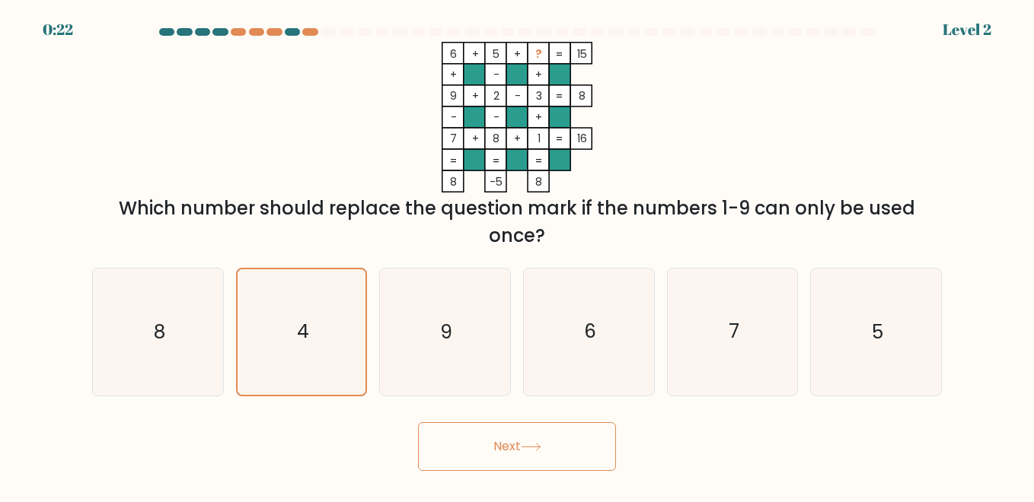
click at [532, 453] on button "Next" at bounding box center [517, 446] width 198 height 49
drag, startPoint x: 520, startPoint y: 448, endPoint x: 509, endPoint y: 448, distance: 10.7
click at [518, 448] on button "Next" at bounding box center [517, 446] width 198 height 49
click at [493, 448] on button "Next" at bounding box center [517, 446] width 198 height 49
click at [492, 448] on button "Next" at bounding box center [517, 446] width 198 height 49
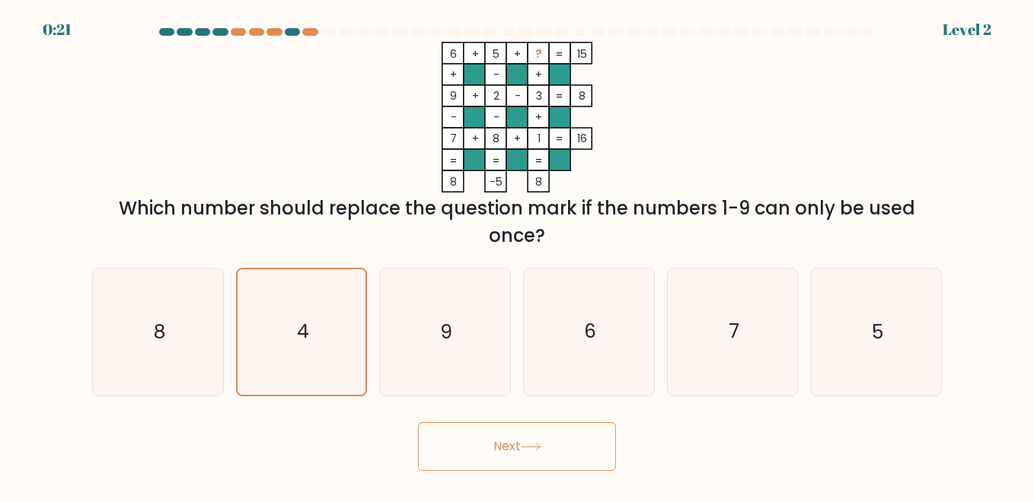
click at [491, 447] on button "Next" at bounding box center [517, 446] width 198 height 49
click at [465, 444] on button "Next" at bounding box center [517, 446] width 198 height 49
click at [501, 449] on button "Next" at bounding box center [517, 446] width 198 height 49
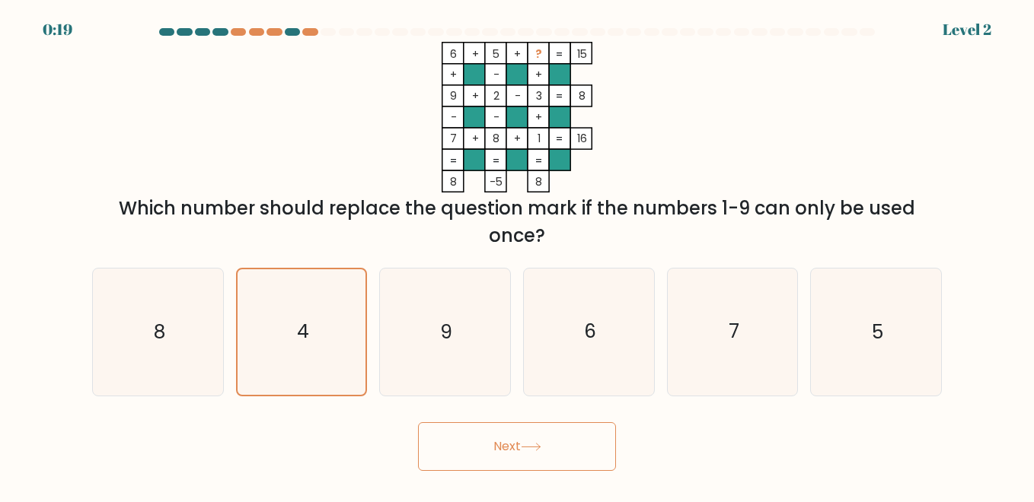
click at [502, 448] on button "Next" at bounding box center [517, 446] width 198 height 49
click at [503, 436] on button "Next" at bounding box center [517, 446] width 198 height 49
click at [504, 435] on button "Next" at bounding box center [517, 446] width 198 height 49
click at [508, 434] on button "Next" at bounding box center [517, 446] width 198 height 49
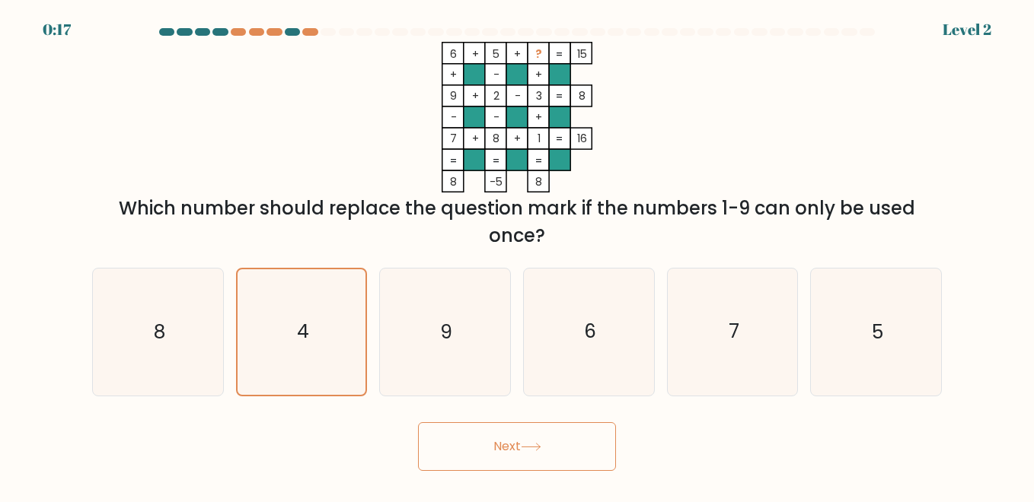
drag, startPoint x: 509, startPoint y: 434, endPoint x: 518, endPoint y: 447, distance: 15.8
click at [512, 437] on button "Next" at bounding box center [517, 446] width 198 height 49
click at [518, 447] on button "Next" at bounding box center [517, 446] width 198 height 49
click at [408, 355] on icon "9" at bounding box center [444, 332] width 126 height 126
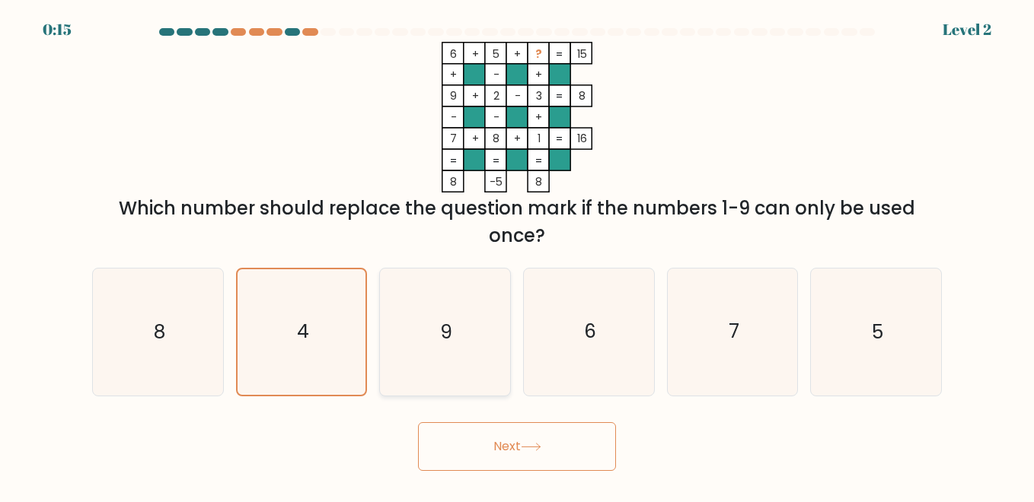
click at [517, 255] on input "c. 9" at bounding box center [517, 253] width 1 height 4
radio input "true"
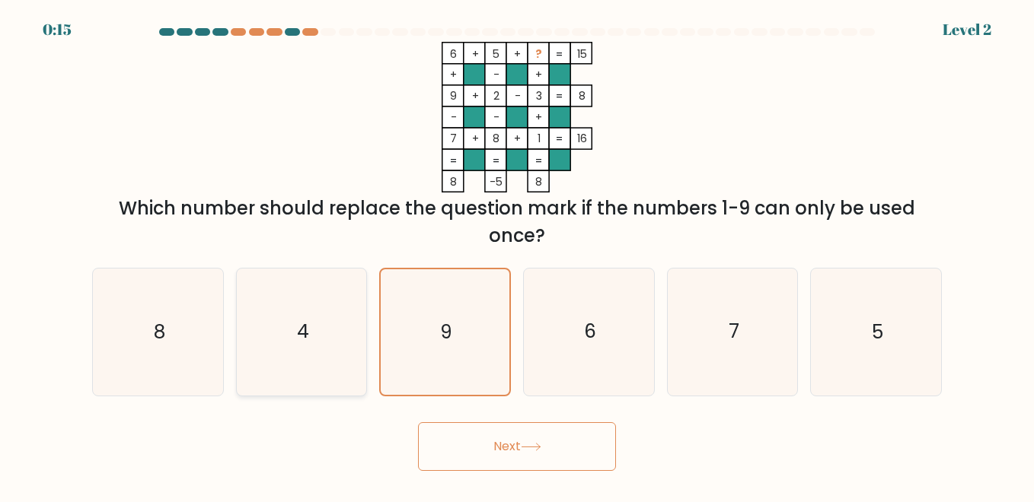
click at [327, 355] on icon "4" at bounding box center [301, 332] width 126 height 126
click at [517, 255] on input "b. 4" at bounding box center [517, 253] width 1 height 4
radio input "true"
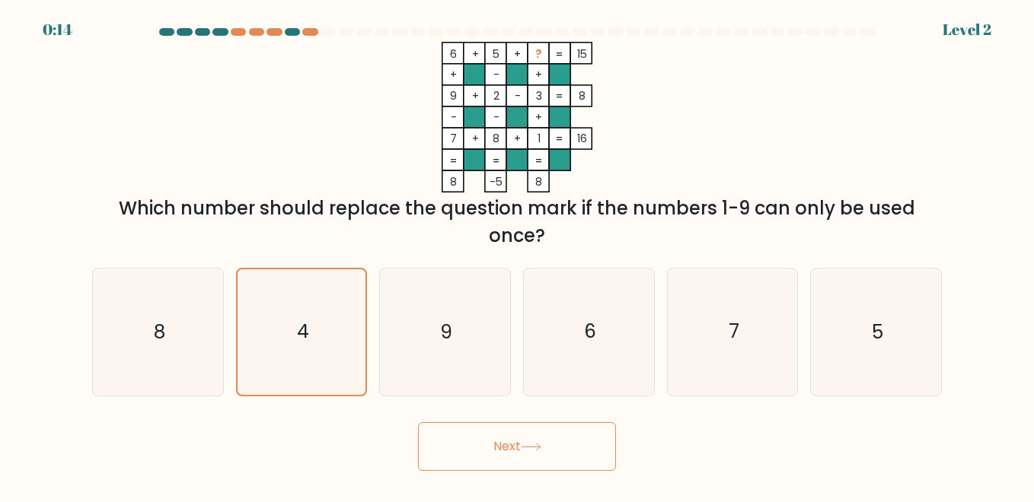
click at [484, 448] on button "Next" at bounding box center [517, 446] width 198 height 49
click at [485, 448] on button "Next" at bounding box center [517, 446] width 198 height 49
click at [485, 447] on button "Next" at bounding box center [517, 446] width 198 height 49
drag, startPoint x: 485, startPoint y: 447, endPoint x: 486, endPoint y: 431, distance: 16.1
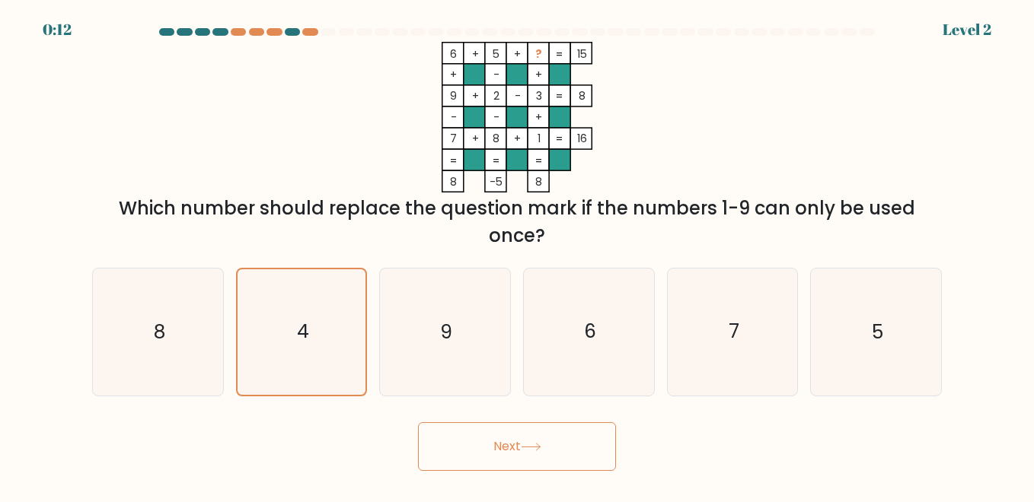
click at [486, 441] on button "Next" at bounding box center [517, 446] width 198 height 49
click at [486, 429] on button "Next" at bounding box center [517, 446] width 198 height 49
click at [486, 426] on button "Next" at bounding box center [517, 446] width 198 height 49
click at [418, 422] on button "Next" at bounding box center [517, 446] width 198 height 49
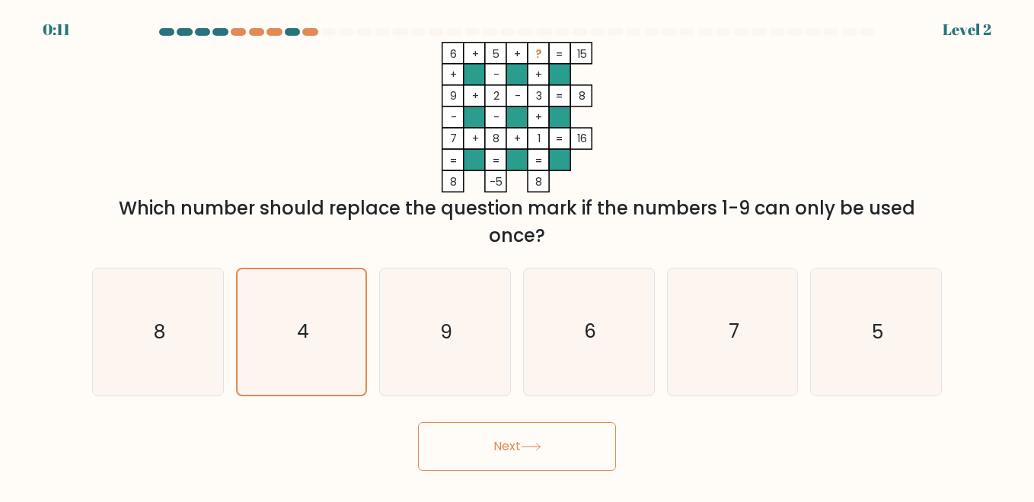
click at [418, 422] on button "Next" at bounding box center [517, 446] width 198 height 49
click at [501, 444] on button "Next" at bounding box center [517, 446] width 198 height 49
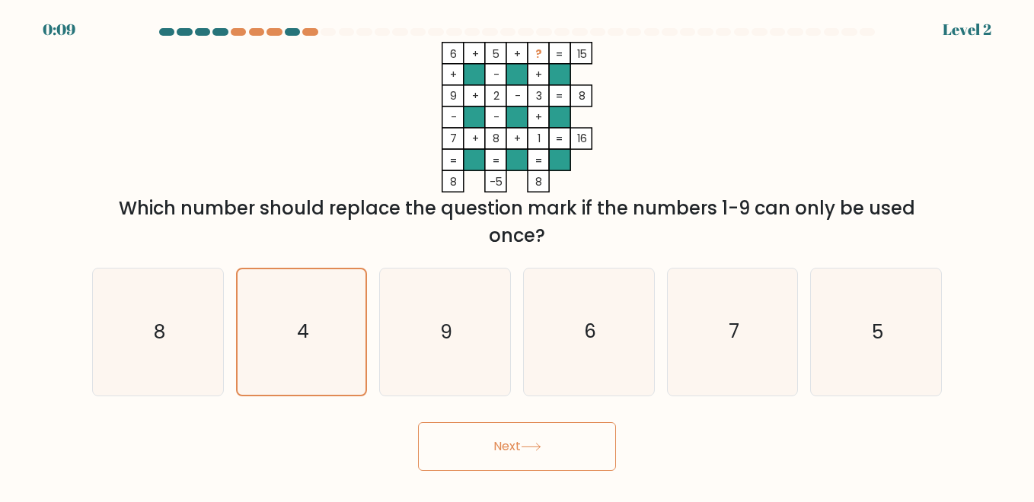
click at [501, 444] on button "Next" at bounding box center [517, 446] width 198 height 49
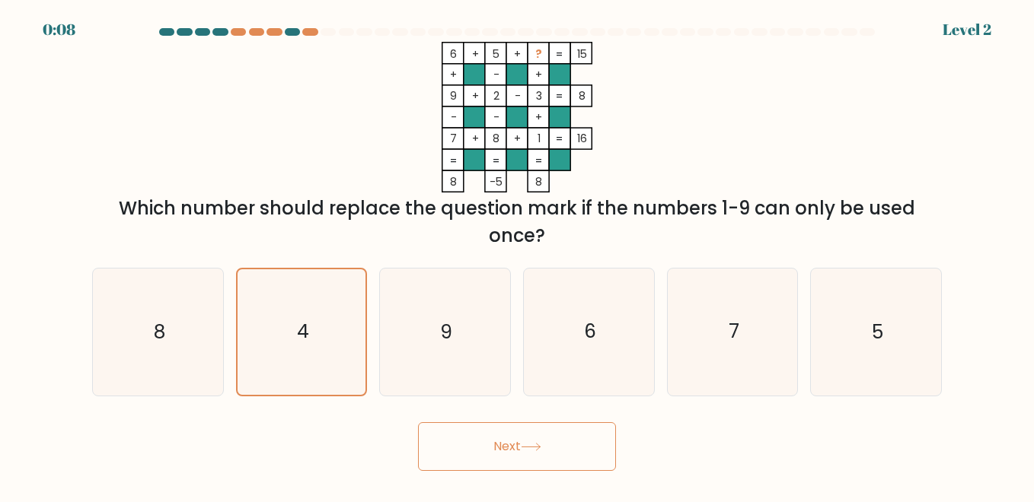
click at [501, 444] on button "Next" at bounding box center [517, 446] width 198 height 49
click at [501, 445] on button "Next" at bounding box center [517, 446] width 198 height 49
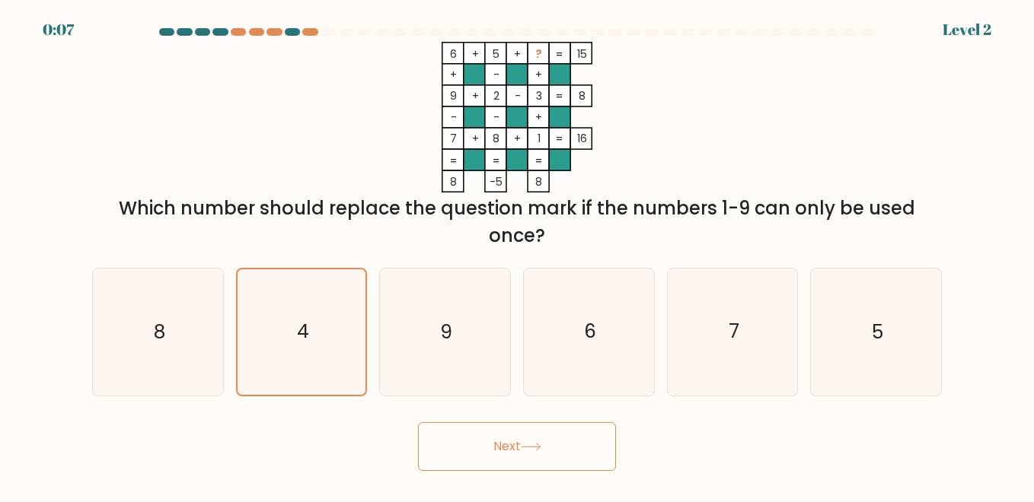
click at [501, 449] on button "Next" at bounding box center [517, 446] width 198 height 49
click at [502, 450] on button "Next" at bounding box center [517, 446] width 198 height 49
click at [503, 450] on button "Next" at bounding box center [517, 446] width 198 height 49
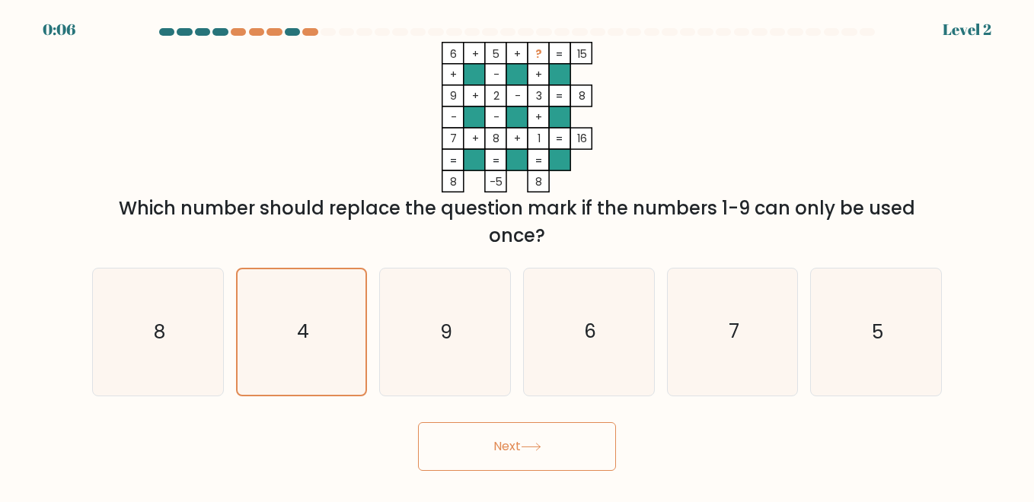
click at [501, 448] on button "Next" at bounding box center [517, 446] width 198 height 49
click at [500, 451] on button "Next" at bounding box center [517, 446] width 198 height 49
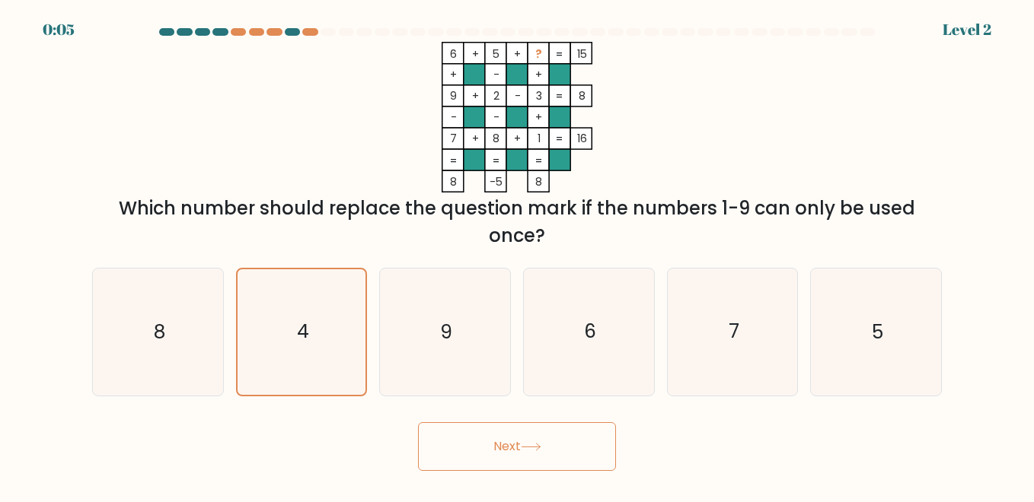
click at [500, 451] on button "Next" at bounding box center [517, 446] width 198 height 49
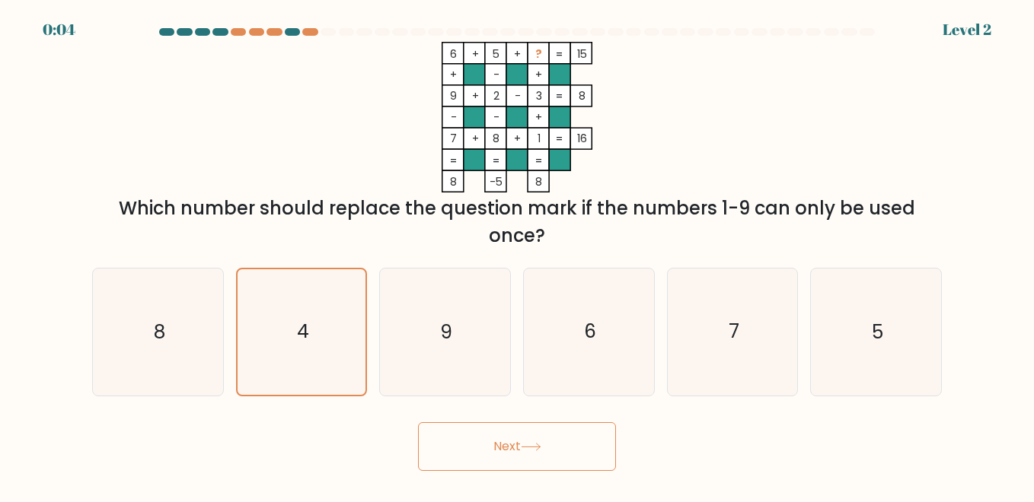
click at [500, 451] on button "Next" at bounding box center [517, 446] width 198 height 49
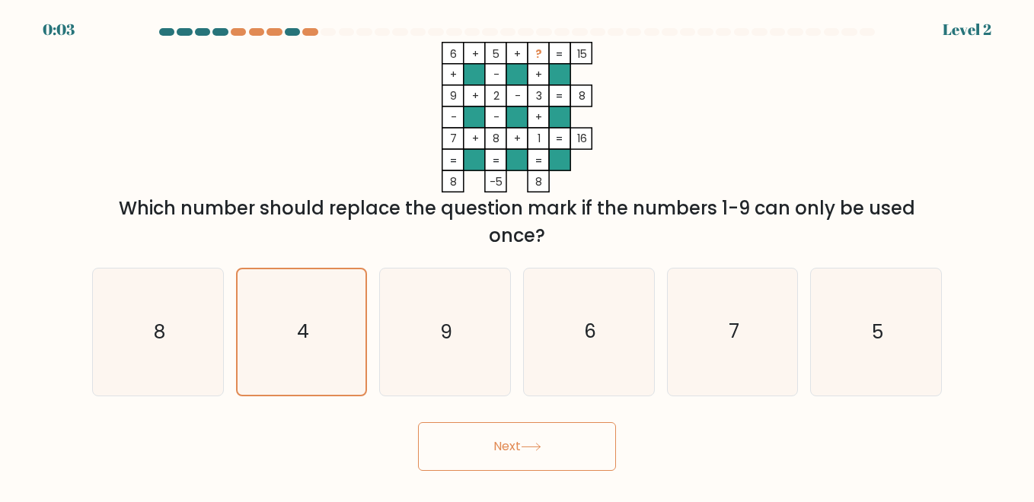
click at [500, 451] on button "Next" at bounding box center [517, 446] width 198 height 49
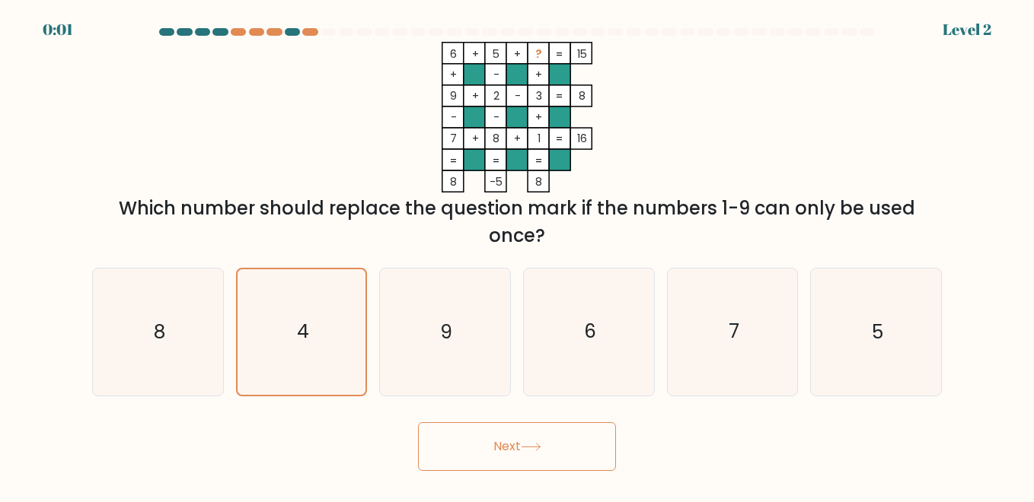
click at [500, 451] on button "Next" at bounding box center [517, 446] width 198 height 49
click at [503, 447] on button "Next" at bounding box center [517, 446] width 198 height 49
click at [508, 441] on button "Next" at bounding box center [517, 446] width 198 height 49
click at [511, 435] on div "Next" at bounding box center [517, 443] width 868 height 56
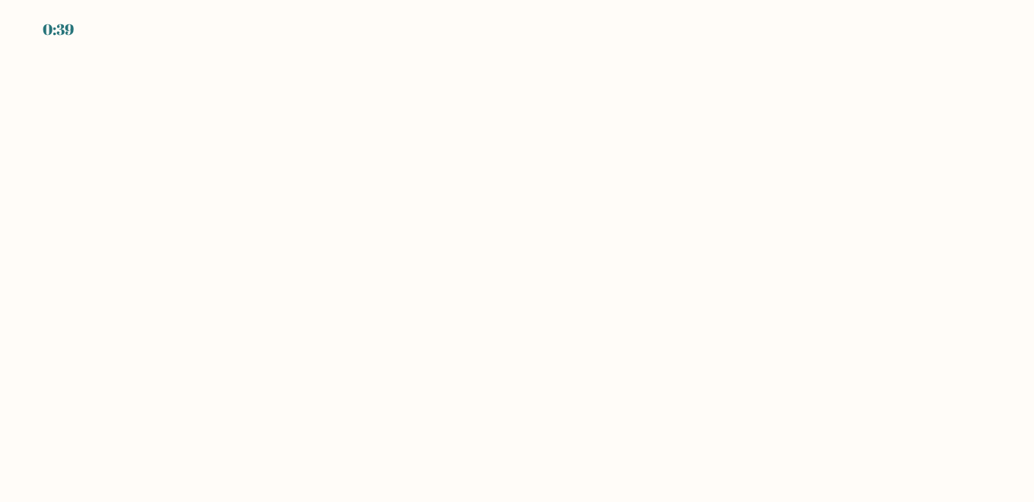
click at [578, 258] on body "0:39" at bounding box center [517, 251] width 1034 height 502
click at [578, 258] on body "0:38" at bounding box center [517, 251] width 1034 height 502
drag, startPoint x: 578, startPoint y: 258, endPoint x: 489, endPoint y: 252, distance: 89.3
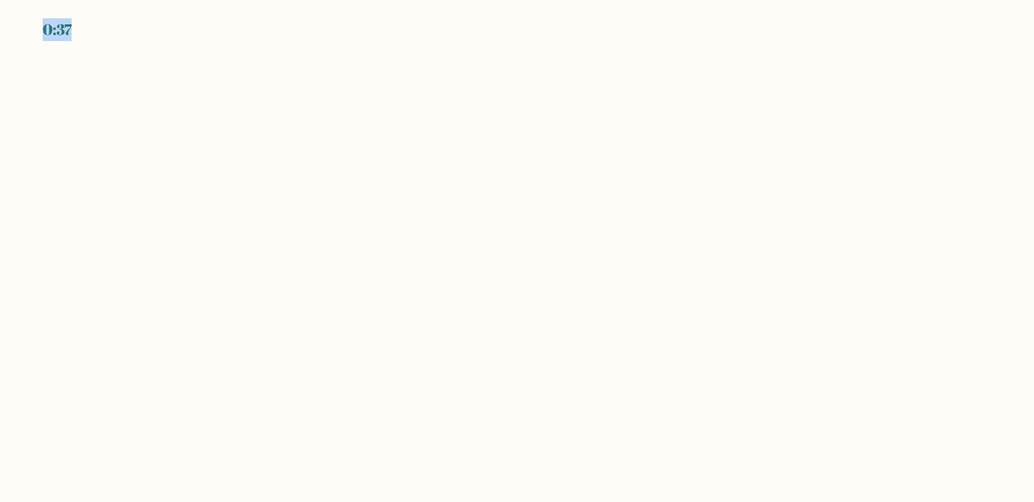
click at [489, 252] on body "0:37" at bounding box center [517, 251] width 1034 height 502
drag, startPoint x: 489, startPoint y: 252, endPoint x: 430, endPoint y: 295, distance: 72.9
click at [430, 295] on body "0:36" at bounding box center [517, 251] width 1034 height 502
click at [652, 303] on body "0:35" at bounding box center [517, 251] width 1034 height 502
click at [330, 208] on body "0:33" at bounding box center [517, 251] width 1034 height 502
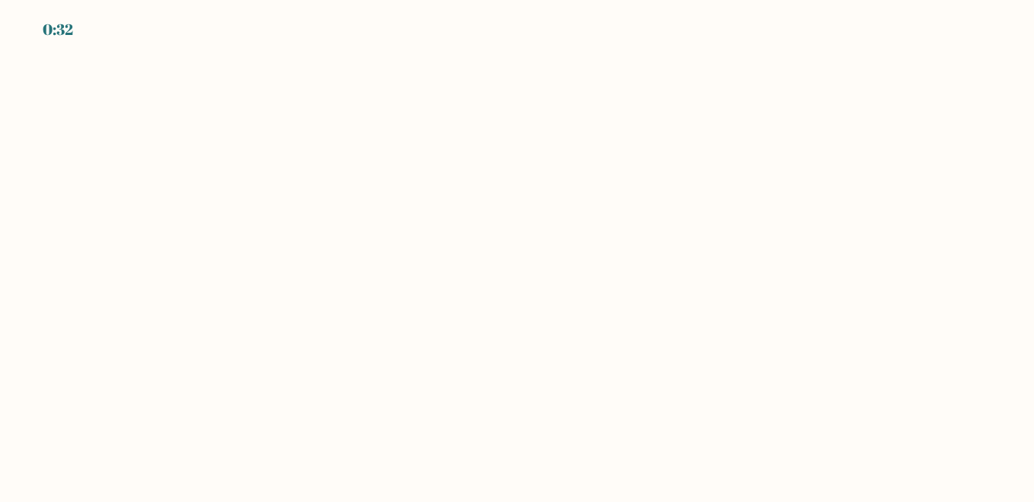
click at [142, 116] on body "0:32" at bounding box center [517, 251] width 1034 height 502
click at [133, 206] on body "0:32" at bounding box center [517, 251] width 1034 height 502
click at [135, 206] on body "0:32" at bounding box center [517, 251] width 1034 height 502
click at [525, 254] on body "0:31" at bounding box center [517, 251] width 1034 height 502
click at [397, 236] on body "0:27" at bounding box center [517, 251] width 1034 height 502
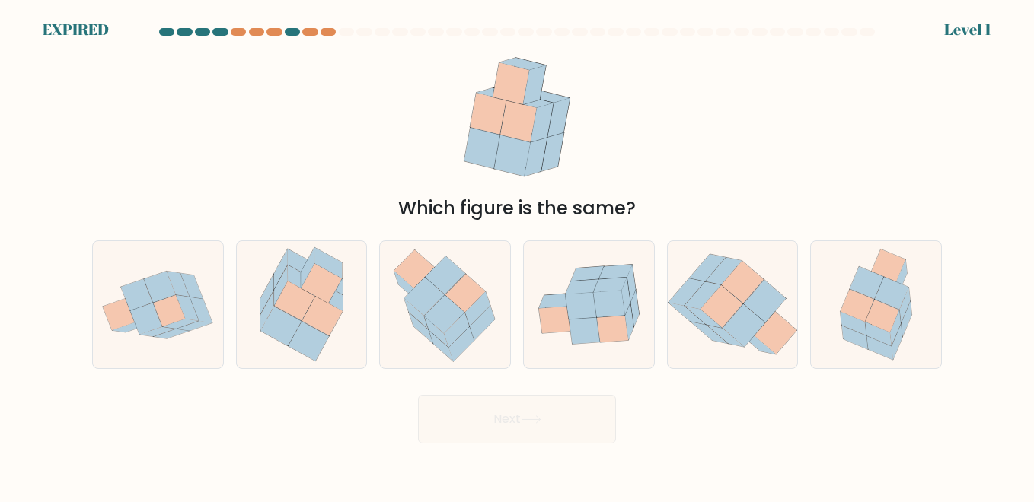
click at [100, 185] on div "Which figure is the same?" at bounding box center [517, 132] width 868 height 180
click at [740, 308] on icon at bounding box center [743, 325] width 43 height 43
click at [518, 255] on input "e." at bounding box center [517, 253] width 1 height 4
radio input "true"
click at [559, 415] on div "Next" at bounding box center [517, 415] width 868 height 56
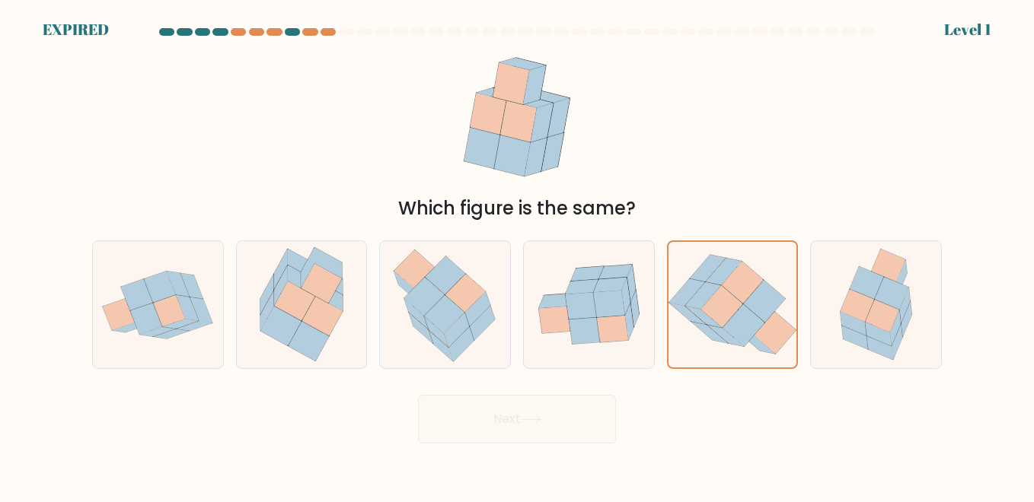
click at [525, 434] on div "Next" at bounding box center [517, 415] width 868 height 56
click at [524, 434] on div "Next" at bounding box center [517, 415] width 868 height 56
click at [528, 408] on div "Next" at bounding box center [517, 415] width 868 height 56
click at [570, 414] on div "Next" at bounding box center [517, 415] width 868 height 56
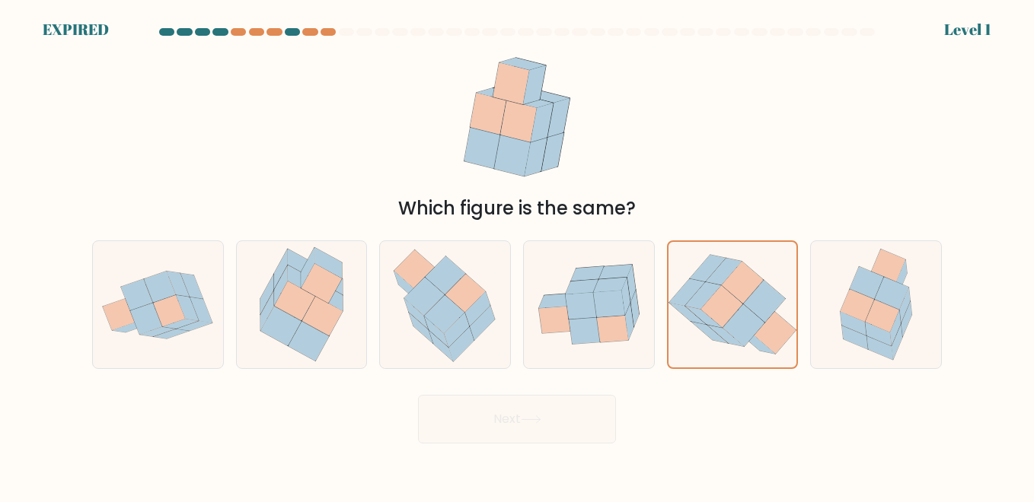
click at [569, 424] on div "Next" at bounding box center [517, 415] width 868 height 56
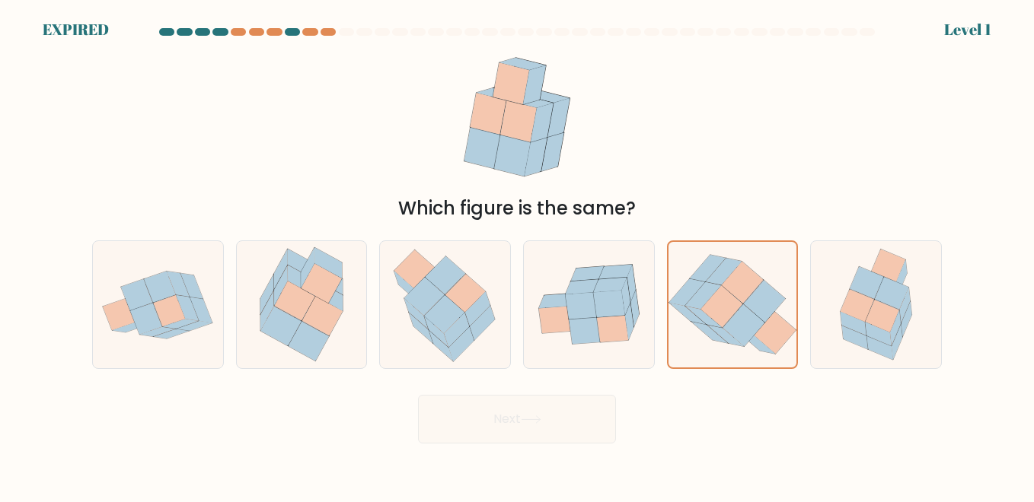
click at [569, 424] on div "Next" at bounding box center [517, 415] width 868 height 56
click at [493, 415] on div "Next" at bounding box center [517, 415] width 868 height 56
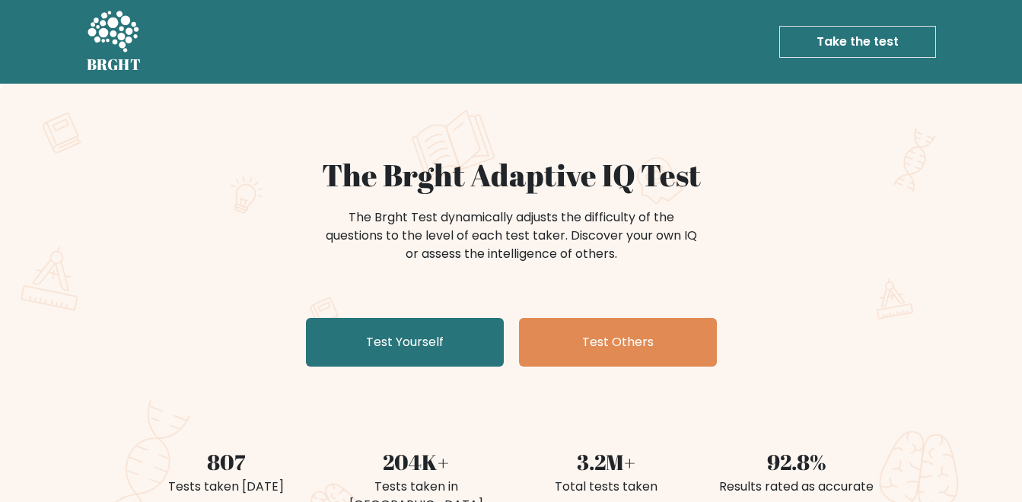
click at [869, 37] on link "Take the test" at bounding box center [857, 42] width 157 height 32
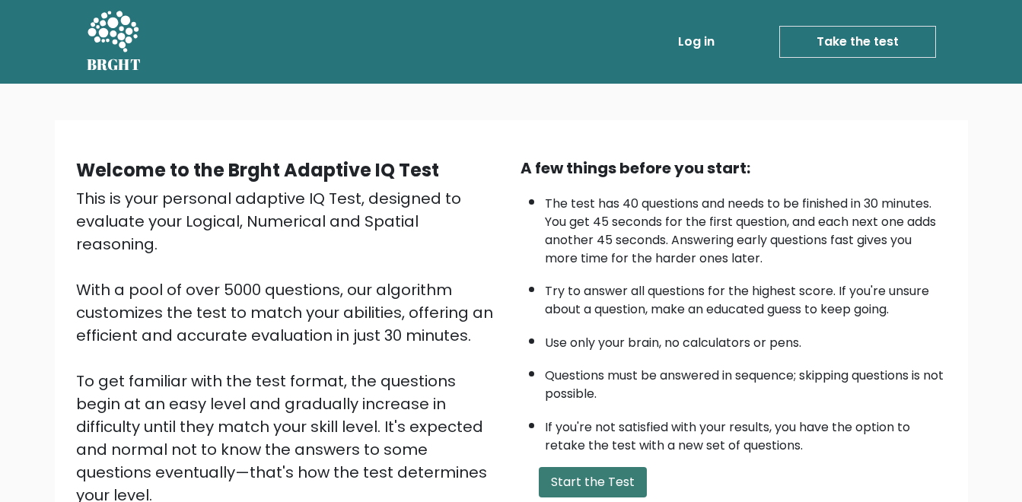
click at [598, 486] on button "Start the Test" at bounding box center [593, 482] width 108 height 30
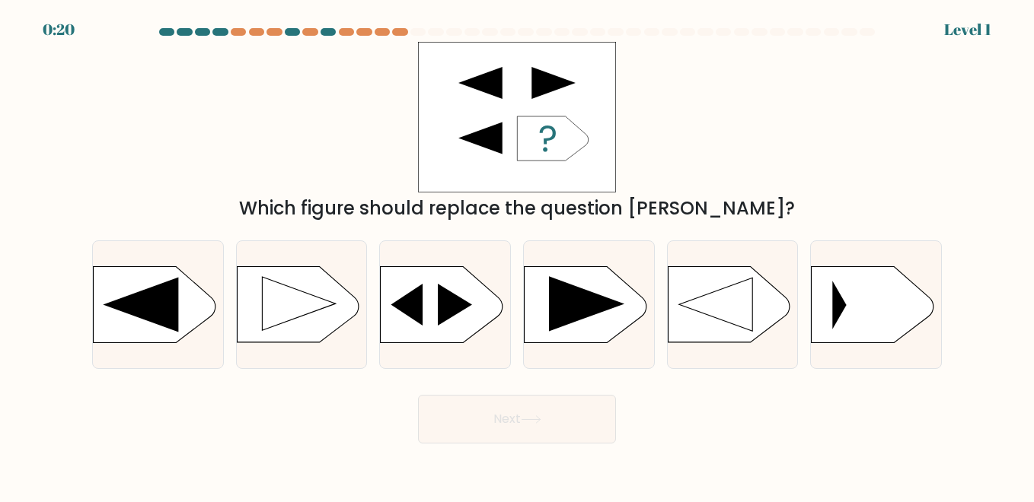
click at [64, 207] on form "a." at bounding box center [517, 236] width 1034 height 416
click at [604, 324] on rect at bounding box center [524, 267] width 338 height 257
click at [518, 255] on input "d." at bounding box center [517, 253] width 1 height 4
radio input "true"
click at [547, 427] on button "Next" at bounding box center [517, 419] width 198 height 49
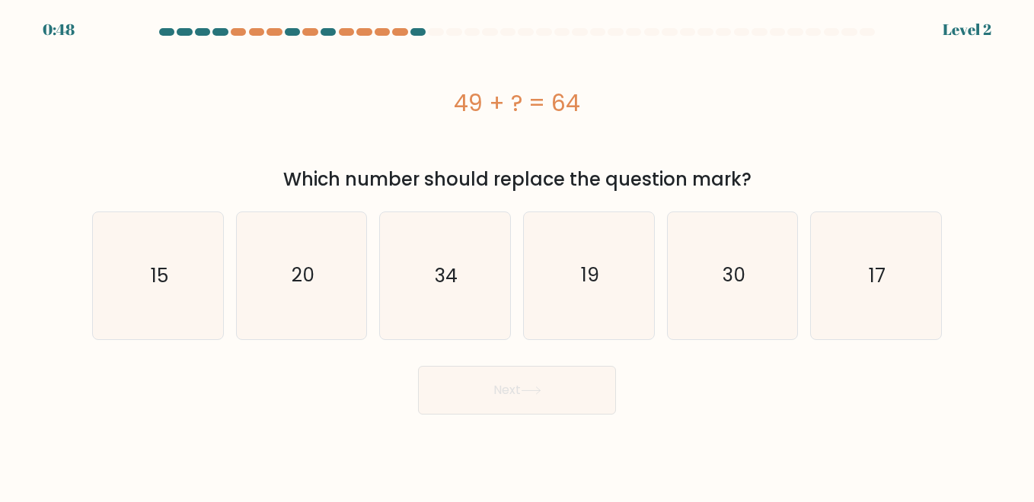
click at [62, 238] on form "a." at bounding box center [517, 221] width 1034 height 387
click at [187, 302] on icon "15" at bounding box center [157, 275] width 126 height 126
click at [517, 255] on input "a. 15" at bounding box center [517, 253] width 1 height 4
radio input "true"
click at [464, 399] on button "Next" at bounding box center [517, 390] width 198 height 49
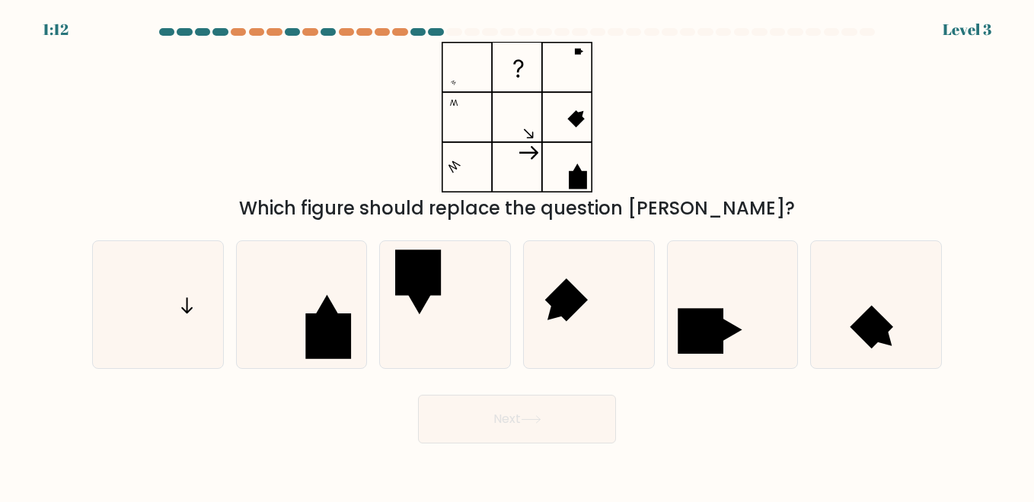
click at [40, 198] on form at bounding box center [517, 236] width 1034 height 416
click at [553, 335] on icon at bounding box center [588, 304] width 126 height 126
click at [518, 255] on input "d." at bounding box center [517, 253] width 1 height 4
radio input "true"
click at [496, 415] on button "Next" at bounding box center [517, 419] width 198 height 49
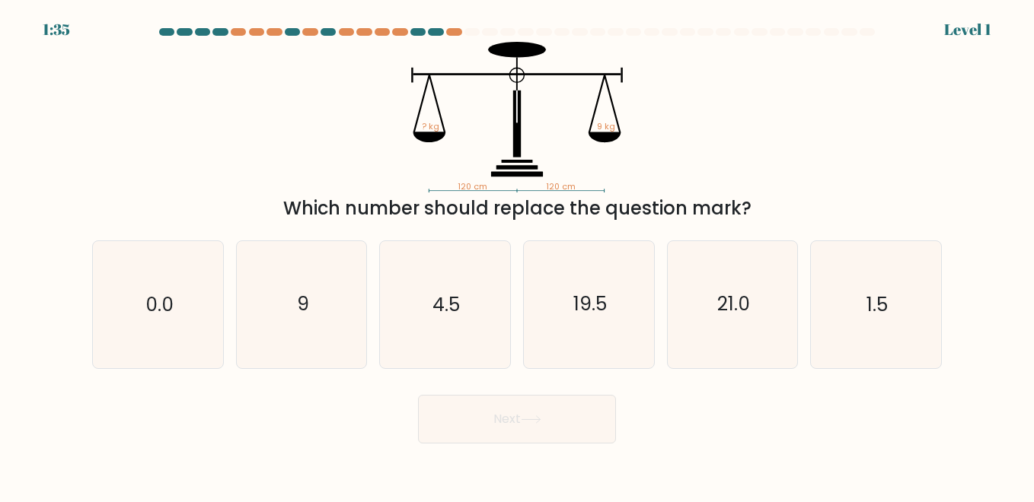
click at [17, 180] on form at bounding box center [517, 236] width 1034 height 416
click at [303, 314] on text "9" at bounding box center [303, 305] width 12 height 27
click at [517, 255] on input "b. 9" at bounding box center [517, 253] width 1 height 4
radio input "true"
click at [461, 426] on button "Next" at bounding box center [517, 419] width 198 height 49
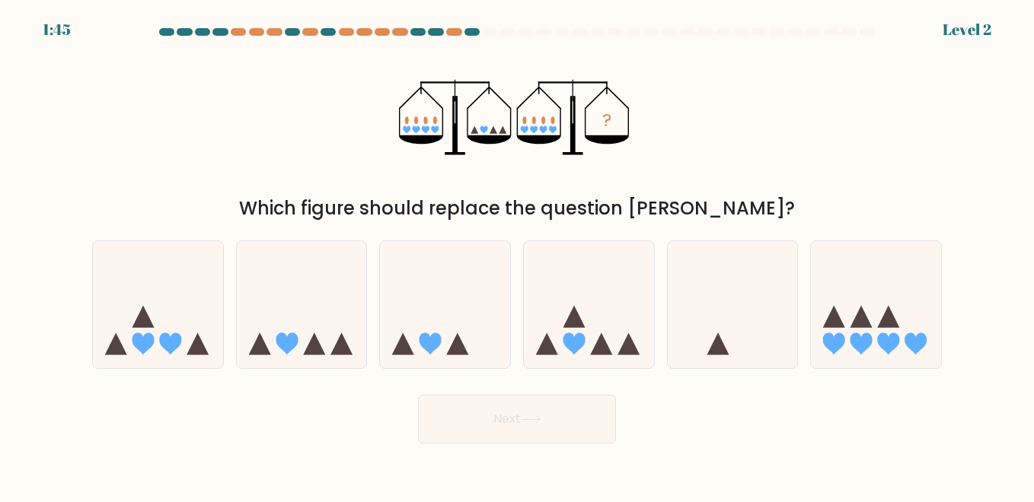
click at [29, 232] on form at bounding box center [517, 236] width 1034 height 416
click at [604, 326] on icon at bounding box center [589, 304] width 130 height 107
click at [518, 255] on input "d." at bounding box center [517, 253] width 1 height 4
radio input "true"
click at [541, 420] on icon at bounding box center [531, 420] width 21 height 8
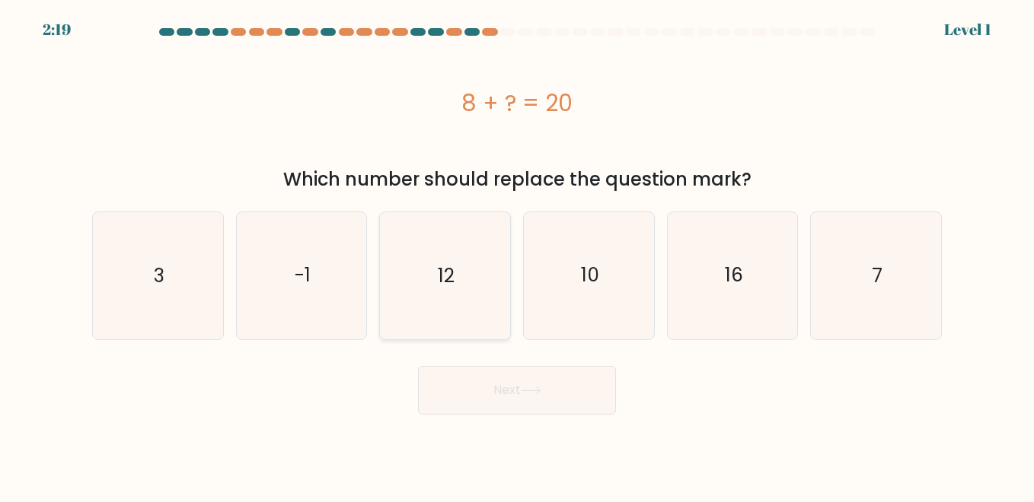
click at [436, 298] on icon "12" at bounding box center [444, 275] width 126 height 126
click at [517, 255] on input "c. 12" at bounding box center [517, 253] width 1 height 4
radio input "true"
click at [486, 391] on button "Next" at bounding box center [517, 390] width 198 height 49
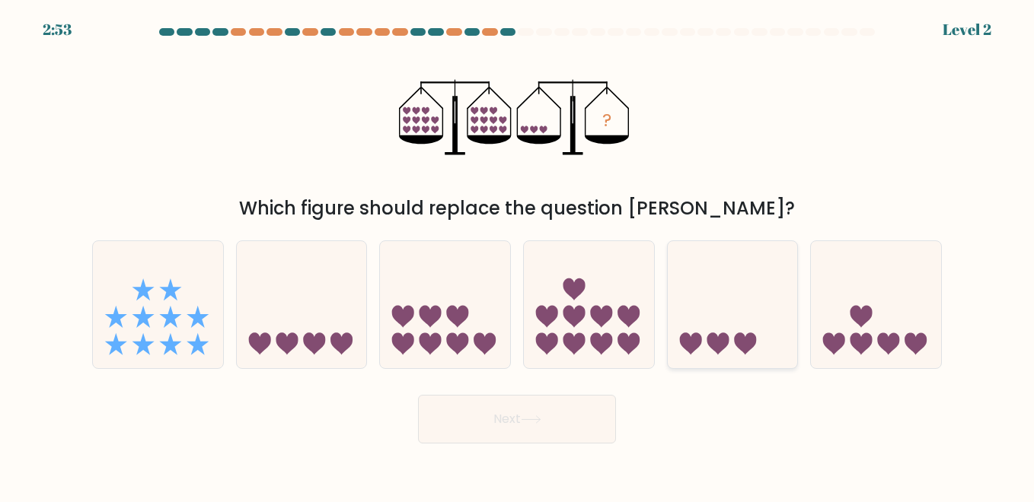
click at [707, 340] on icon at bounding box center [717, 344] width 22 height 22
click at [518, 255] on input "e." at bounding box center [517, 253] width 1 height 4
radio input "true"
click at [534, 419] on icon at bounding box center [531, 420] width 21 height 8
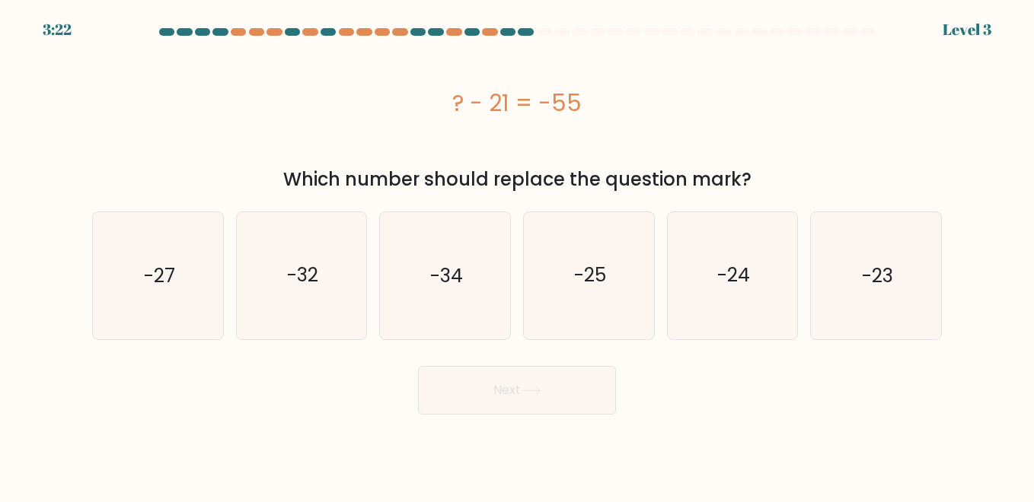
click at [55, 264] on form "a." at bounding box center [517, 221] width 1034 height 387
click at [450, 278] on text "-34" at bounding box center [446, 276] width 33 height 27
click at [517, 255] on input "c. -34" at bounding box center [517, 253] width 1 height 4
radio input "true"
click at [531, 382] on button "Next" at bounding box center [517, 390] width 198 height 49
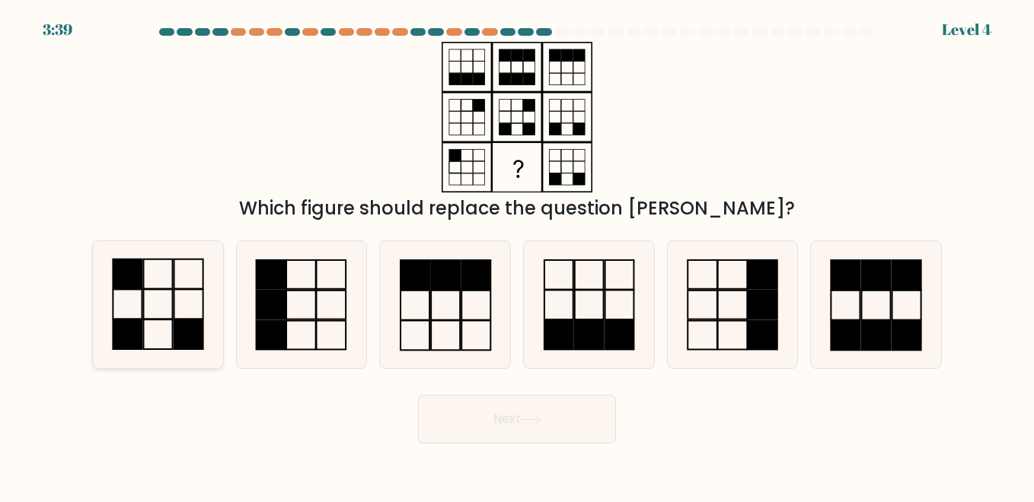
click at [177, 311] on icon at bounding box center [157, 304] width 126 height 126
click at [517, 255] on input "a." at bounding box center [517, 253] width 1 height 4
radio input "true"
click at [537, 427] on button "Next" at bounding box center [517, 419] width 198 height 49
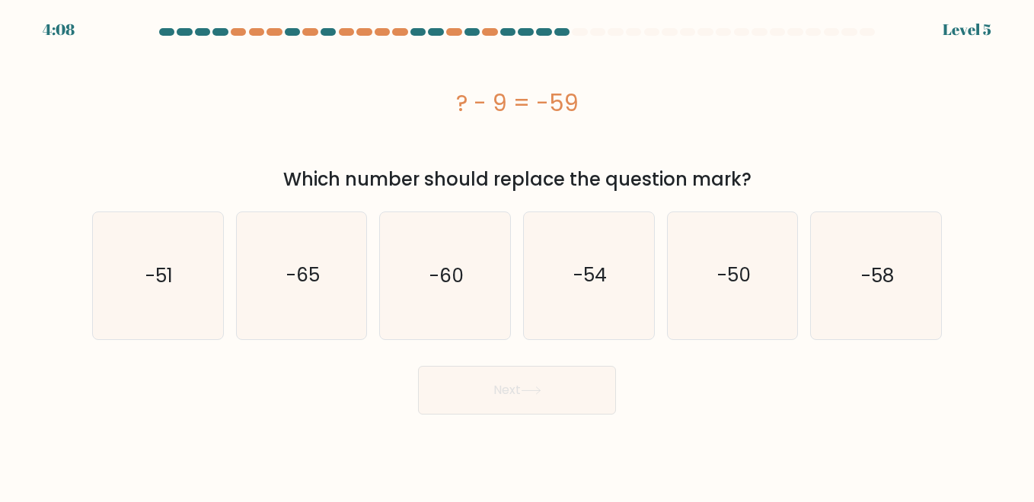
click at [59, 228] on form "a." at bounding box center [517, 221] width 1034 height 387
click at [722, 275] on text "-50" at bounding box center [733, 276] width 33 height 27
click at [518, 255] on input "e. -50" at bounding box center [517, 253] width 1 height 4
radio input "true"
click at [556, 400] on button "Next" at bounding box center [517, 390] width 198 height 49
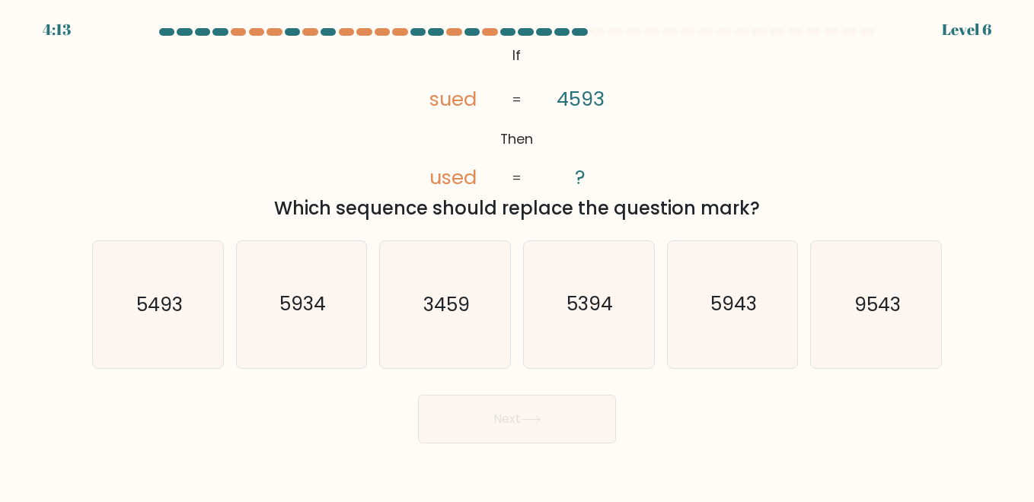
click at [93, 218] on div "@import url('https://fonts.googleapis.com/css?family=Abril+Fatface:400,100,100i…" at bounding box center [517, 132] width 868 height 180
click at [157, 324] on icon "5493" at bounding box center [157, 304] width 126 height 126
click at [517, 255] on input "a. 5493" at bounding box center [517, 253] width 1 height 4
radio input "true"
click at [442, 413] on button "Next" at bounding box center [517, 419] width 198 height 49
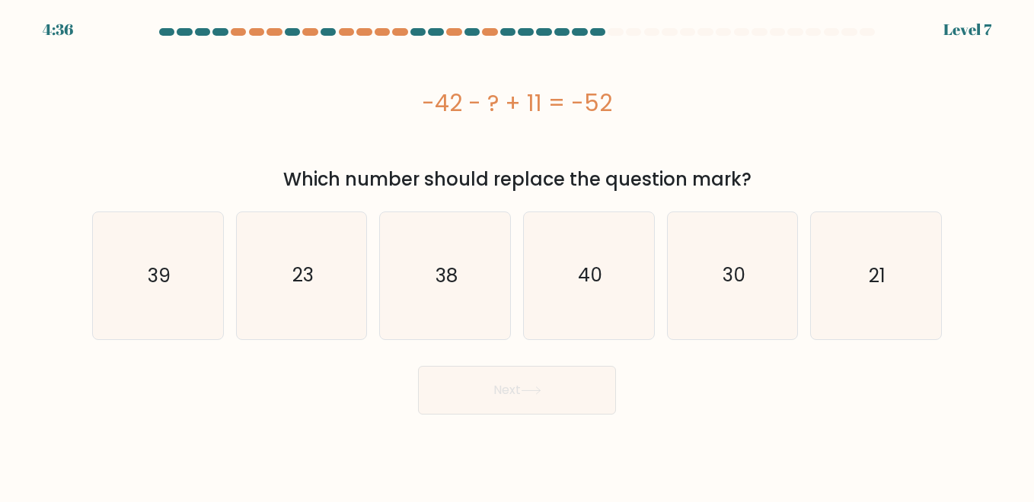
click at [58, 259] on form "a." at bounding box center [517, 221] width 1034 height 387
click at [853, 288] on icon "21" at bounding box center [875, 275] width 126 height 126
click at [518, 255] on input "f. 21" at bounding box center [517, 253] width 1 height 4
radio input "true"
click at [478, 390] on button "Next" at bounding box center [517, 390] width 198 height 49
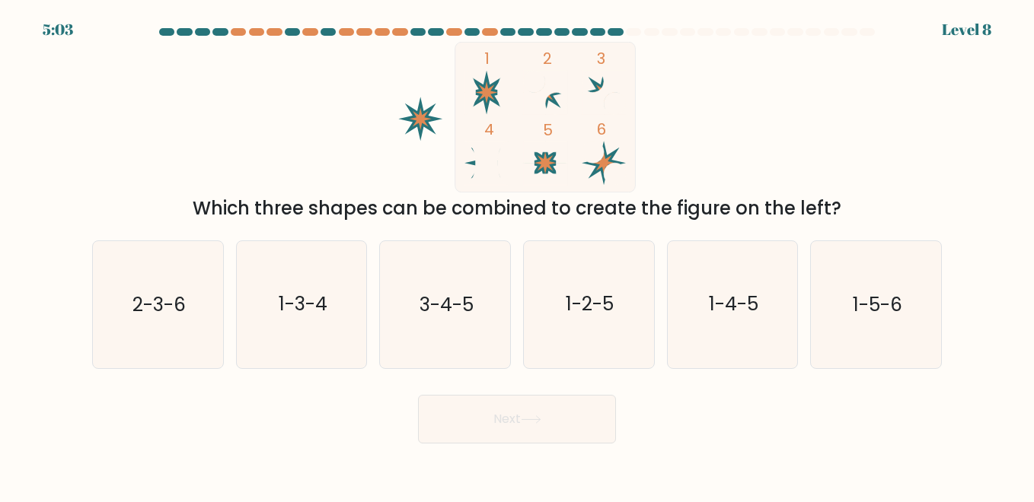
click at [72, 215] on form at bounding box center [517, 236] width 1034 height 416
click at [314, 322] on icon "1-3-4" at bounding box center [301, 304] width 126 height 126
click at [517, 255] on input "b. 1-3-4" at bounding box center [517, 253] width 1 height 4
radio input "true"
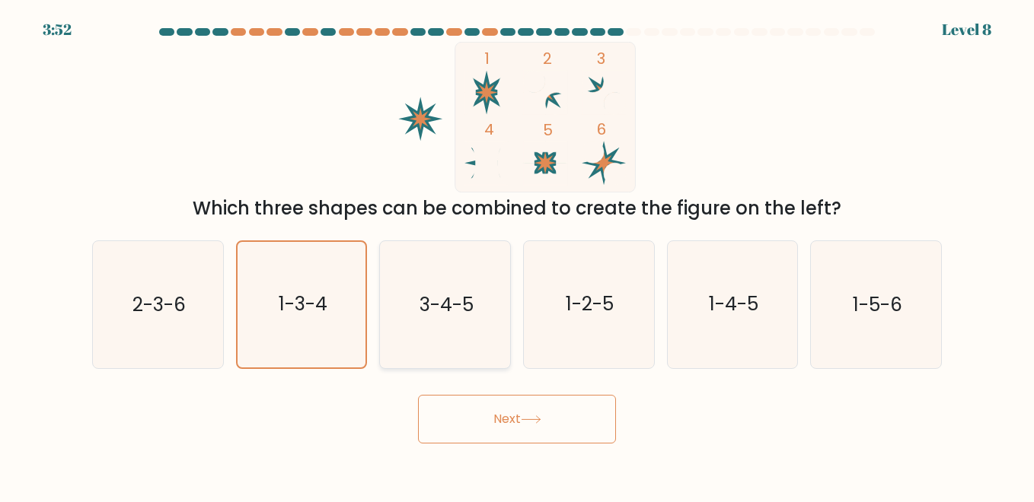
click at [457, 289] on icon "3-4-5" at bounding box center [444, 304] width 126 height 126
click at [517, 255] on input "c. 3-4-5" at bounding box center [517, 253] width 1 height 4
radio input "true"
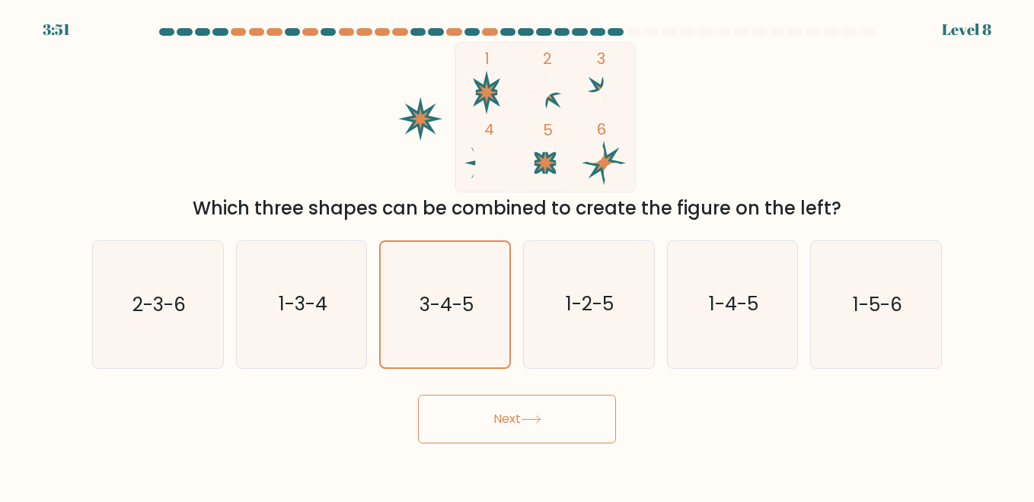
click at [484, 425] on button "Next" at bounding box center [517, 419] width 198 height 49
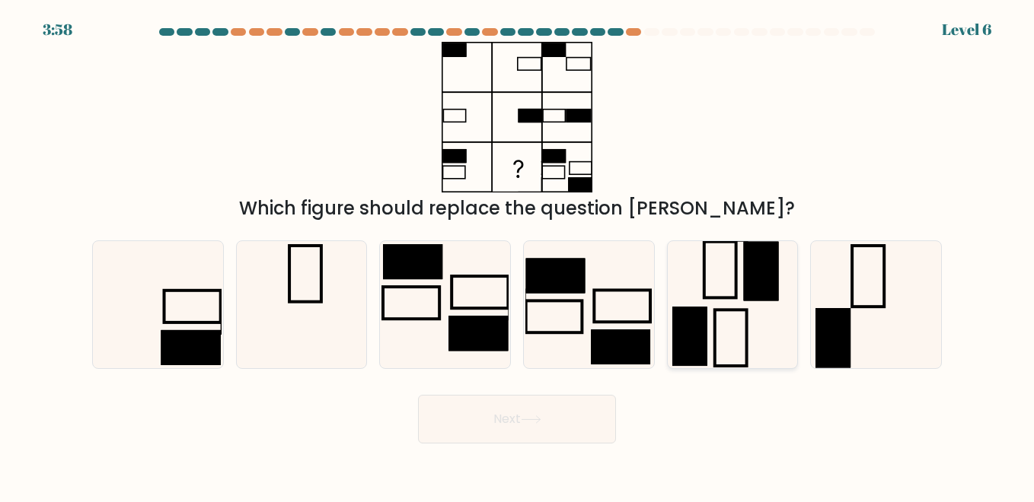
click at [721, 288] on icon at bounding box center [732, 304] width 126 height 126
click at [518, 255] on input "e." at bounding box center [517, 253] width 1 height 4
radio input "true"
click at [532, 417] on icon at bounding box center [531, 420] width 21 height 8
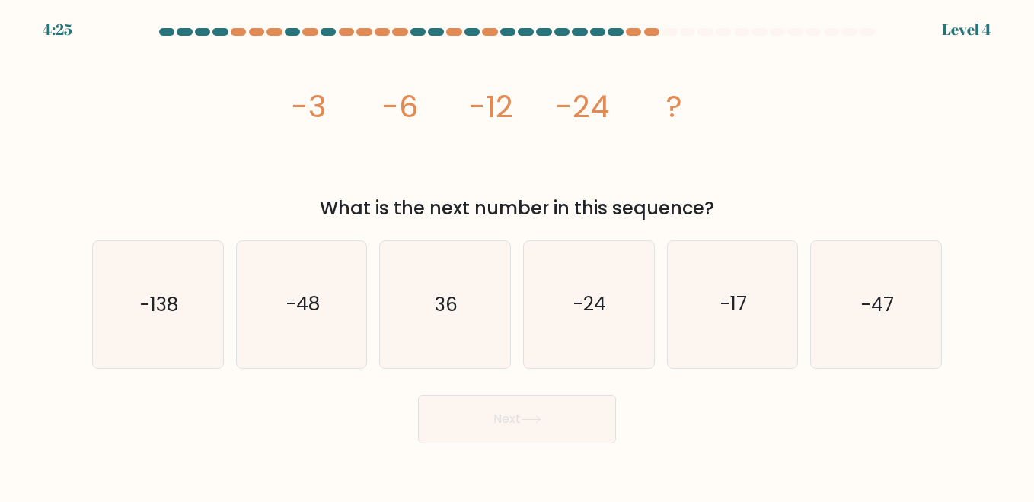
click at [72, 244] on form at bounding box center [517, 236] width 1034 height 416
click at [298, 294] on text "-48" at bounding box center [302, 305] width 33 height 27
click at [517, 255] on input "b. -48" at bounding box center [517, 253] width 1 height 4
radio input "true"
click at [491, 417] on button "Next" at bounding box center [517, 419] width 198 height 49
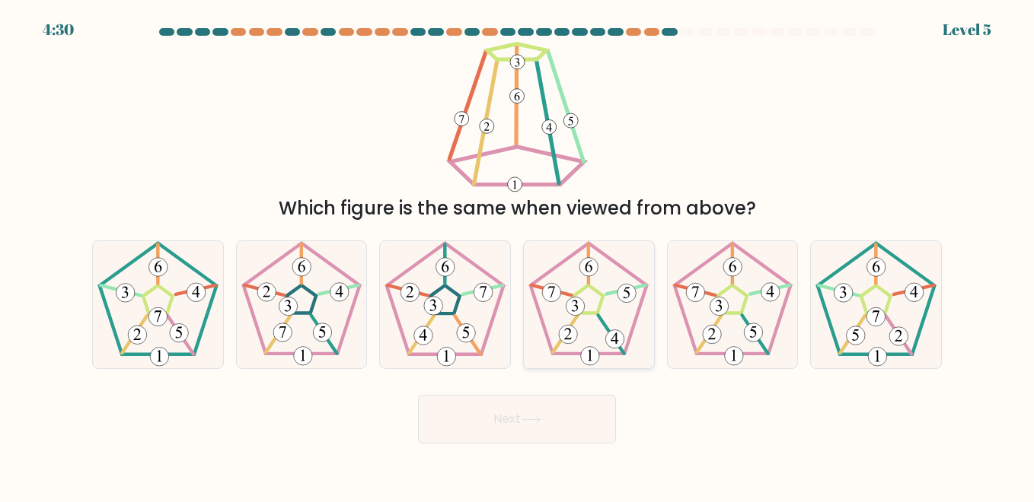
click at [579, 324] on icon at bounding box center [588, 304] width 126 height 126
click at [518, 255] on input "d." at bounding box center [517, 253] width 1 height 4
radio input "true"
click at [548, 413] on button "Next" at bounding box center [517, 419] width 198 height 49
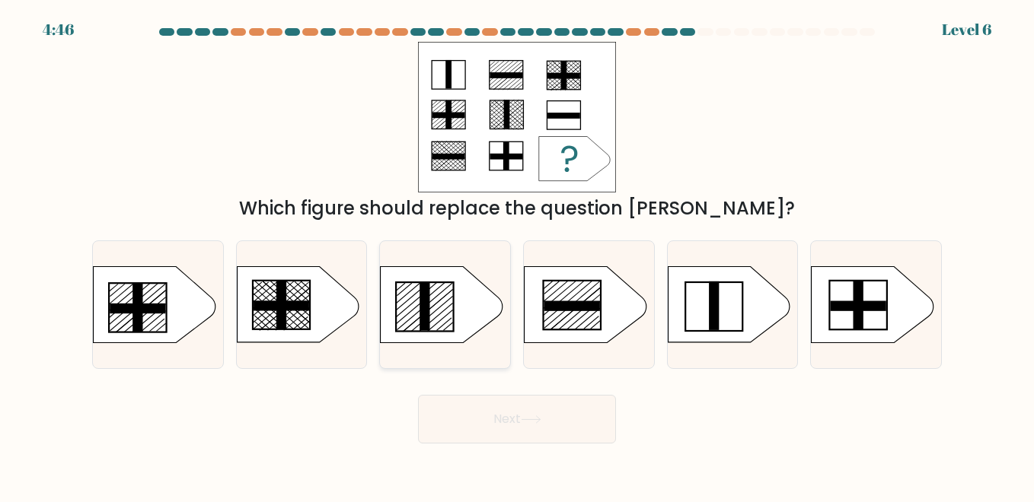
click at [416, 321] on icon at bounding box center [442, 305] width 122 height 76
click at [517, 255] on input "c." at bounding box center [517, 253] width 1 height 4
radio input "true"
click at [480, 413] on button "Next" at bounding box center [517, 419] width 198 height 49
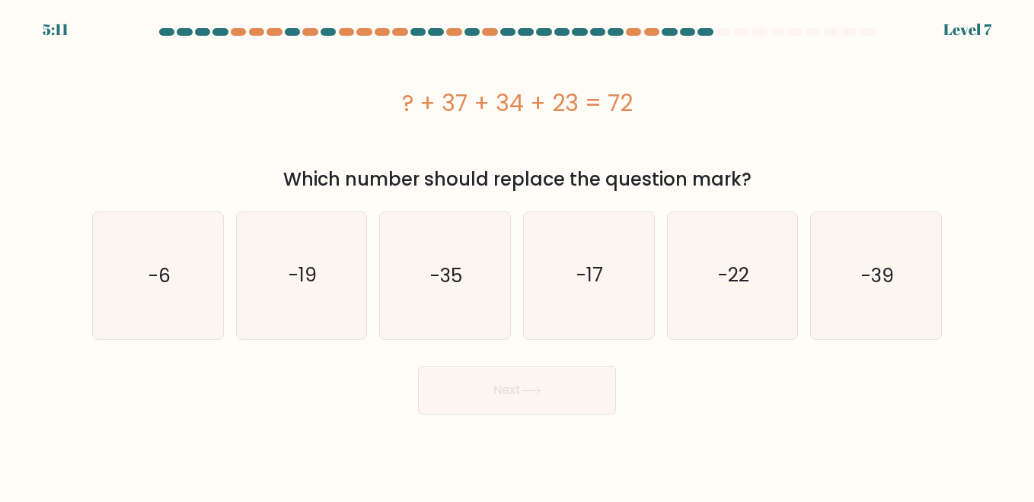
click at [47, 197] on form "a." at bounding box center [517, 221] width 1034 height 387
click at [731, 279] on text "-22" at bounding box center [733, 276] width 31 height 27
click at [518, 255] on input "e. -22" at bounding box center [517, 253] width 1 height 4
radio input "true"
click at [530, 388] on icon at bounding box center [531, 391] width 21 height 8
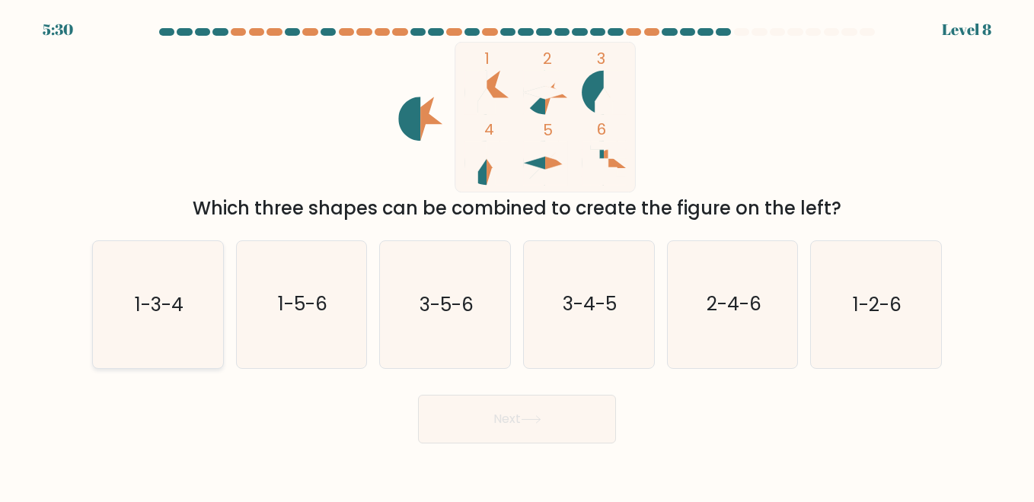
click at [174, 328] on icon "1-3-4" at bounding box center [157, 304] width 126 height 126
click at [517, 255] on input "a. 1-3-4" at bounding box center [517, 253] width 1 height 4
radio input "true"
click at [540, 426] on button "Next" at bounding box center [517, 419] width 198 height 49
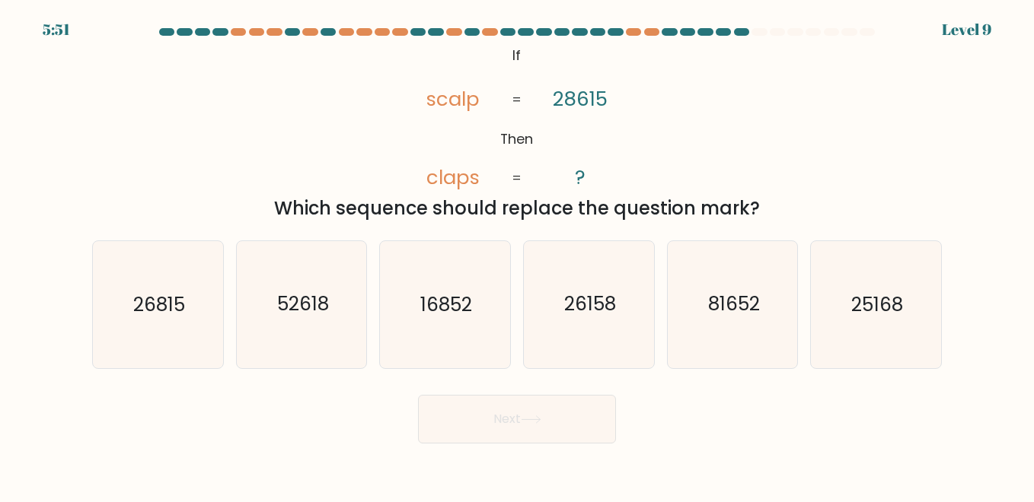
click at [24, 253] on form "If ?" at bounding box center [517, 236] width 1034 height 416
click at [449, 318] on icon "16852" at bounding box center [444, 304] width 126 height 126
click at [517, 255] on input "c. 16852" at bounding box center [517, 253] width 1 height 4
radio input "true"
click at [525, 425] on button "Next" at bounding box center [517, 419] width 198 height 49
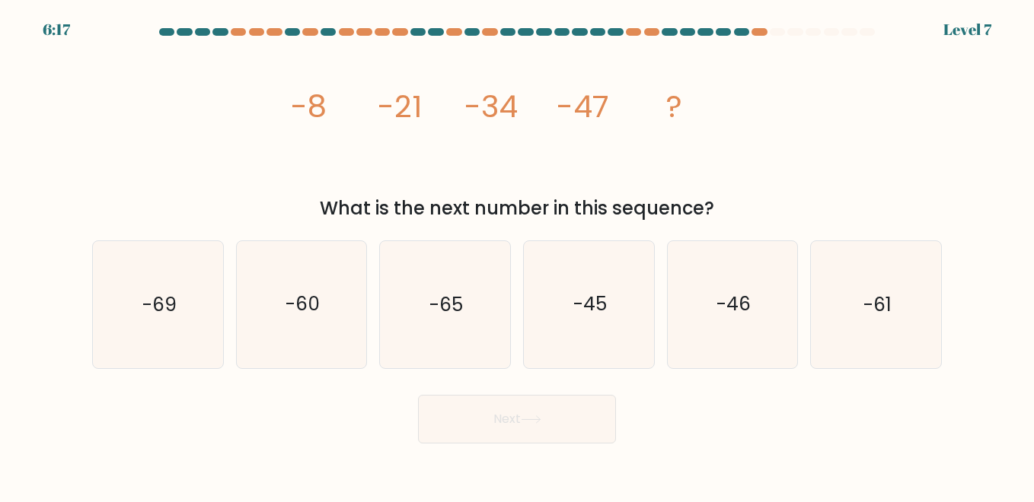
click at [48, 181] on form at bounding box center [517, 236] width 1034 height 416
click at [285, 331] on icon "-60" at bounding box center [301, 304] width 126 height 126
click at [517, 255] on input "b. -60" at bounding box center [517, 253] width 1 height 4
radio input "true"
click at [532, 425] on button "Next" at bounding box center [517, 419] width 198 height 49
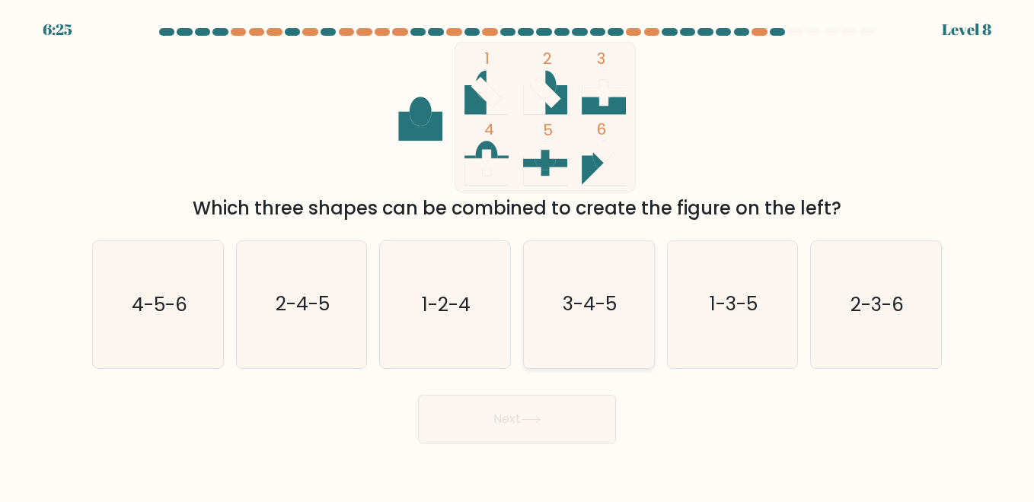
click at [568, 313] on text "3-4-5" at bounding box center [590, 305] width 54 height 27
click at [518, 255] on input "d. 3-4-5" at bounding box center [517, 253] width 1 height 4
radio input "true"
click at [522, 421] on button "Next" at bounding box center [517, 419] width 198 height 49
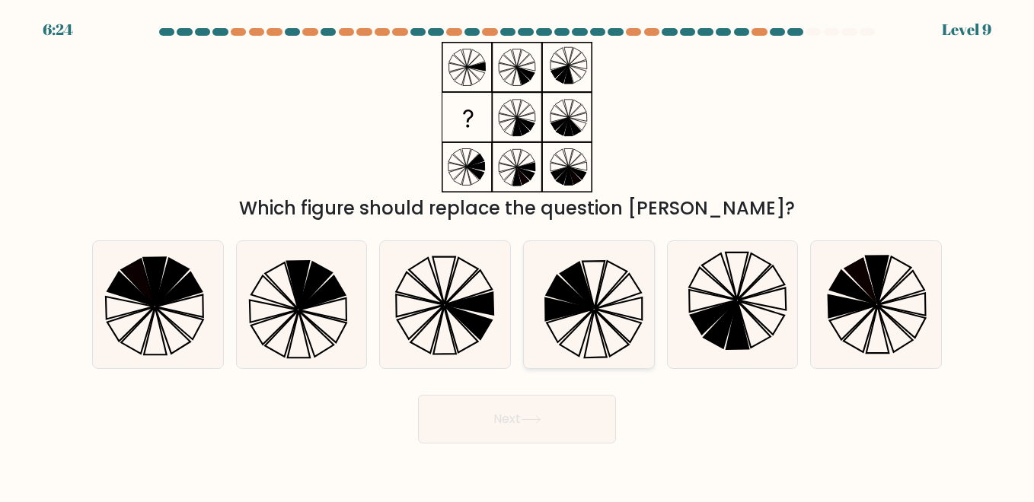
click at [578, 320] on icon at bounding box center [588, 304] width 126 height 126
click at [518, 255] on input "d." at bounding box center [517, 253] width 1 height 4
radio input "true"
click at [515, 432] on button "Next" at bounding box center [517, 419] width 198 height 49
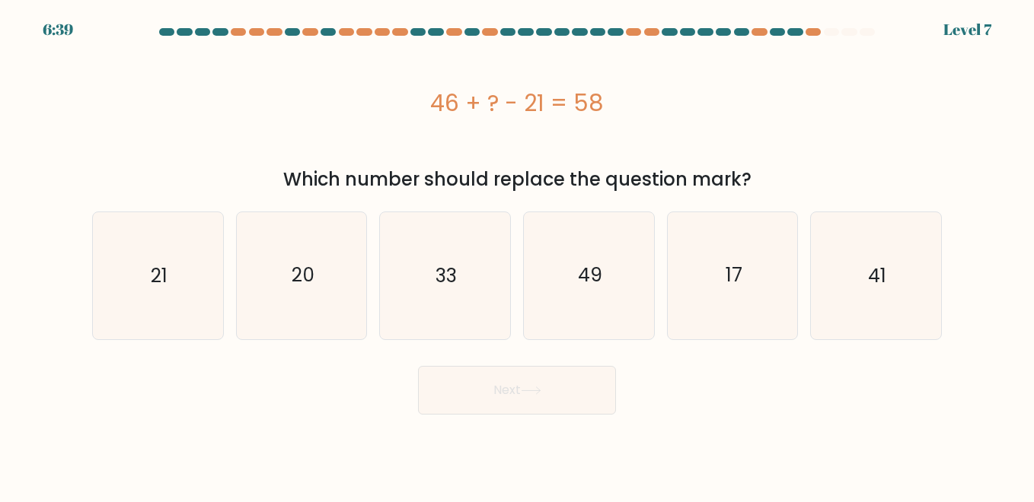
click at [83, 218] on div "a. 21 b. 20 c. 33 d." at bounding box center [517, 269] width 868 height 140
click at [485, 276] on icon "33" at bounding box center [444, 275] width 126 height 126
click at [517, 255] on input "c. 33" at bounding box center [517, 253] width 1 height 4
radio input "true"
click at [462, 390] on button "Next" at bounding box center [517, 390] width 198 height 49
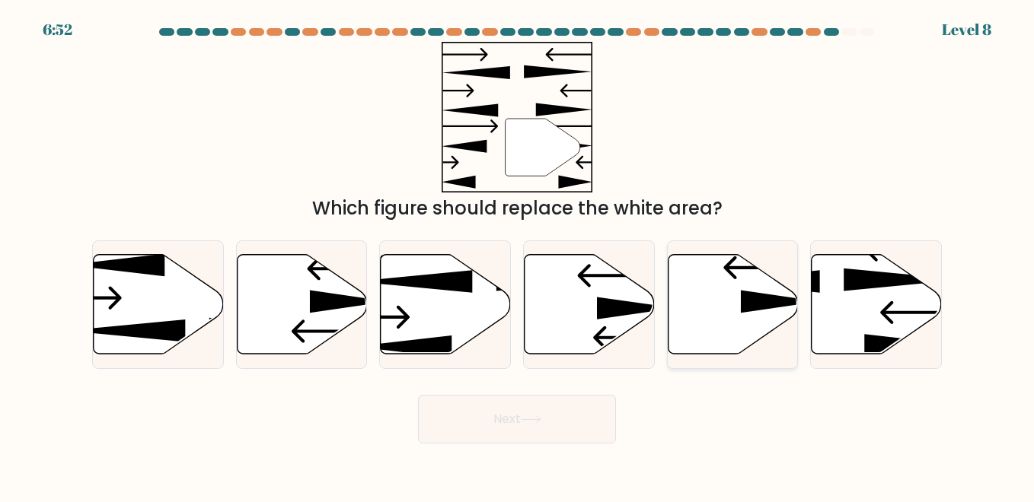
click at [702, 318] on icon at bounding box center [733, 304] width 130 height 100
click at [518, 255] on input "e." at bounding box center [517, 253] width 1 height 4
radio input "true"
click at [510, 415] on button "Next" at bounding box center [517, 419] width 198 height 49
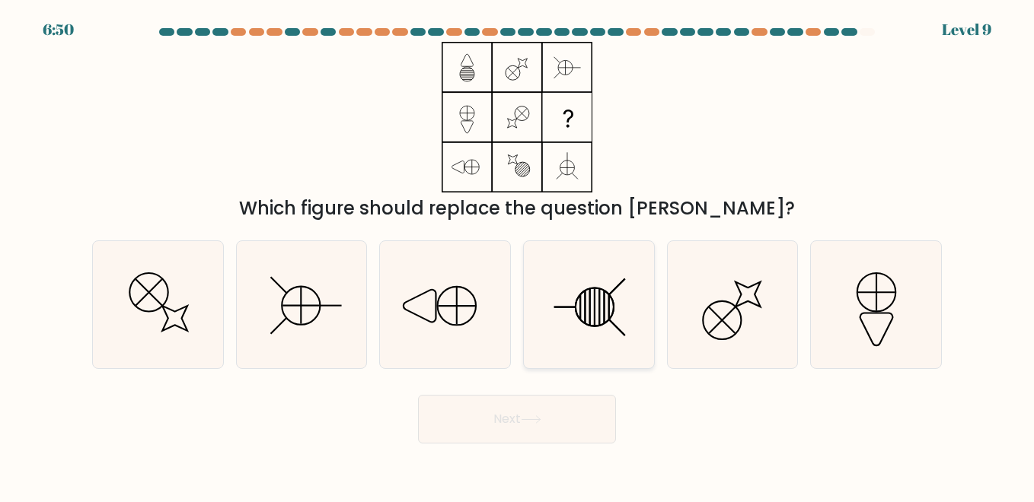
click at [594, 305] on line at bounding box center [594, 307] width 0 height 37
click at [518, 255] on input "d." at bounding box center [517, 253] width 1 height 4
radio input "true"
click at [548, 416] on button "Next" at bounding box center [517, 419] width 198 height 49
click at [531, 419] on icon at bounding box center [530, 419] width 18 height 7
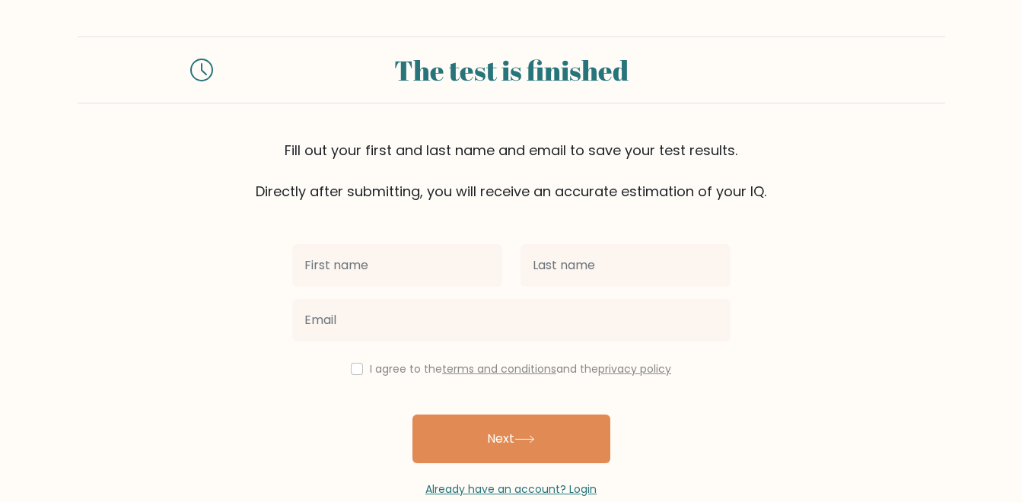
click at [452, 249] on input "text" at bounding box center [397, 265] width 210 height 43
type input "[PERSON_NAME]"
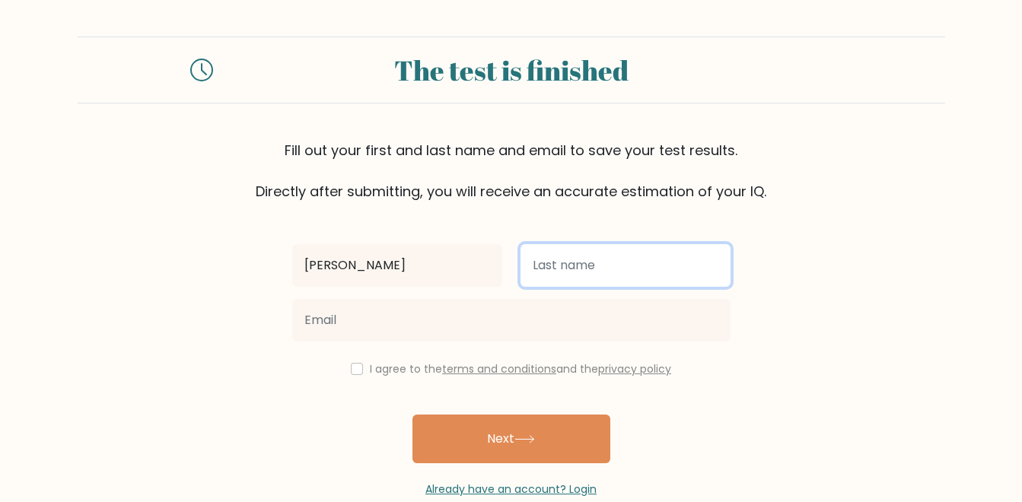
click at [584, 263] on input "text" at bounding box center [626, 265] width 210 height 43
type input "Tolentino"
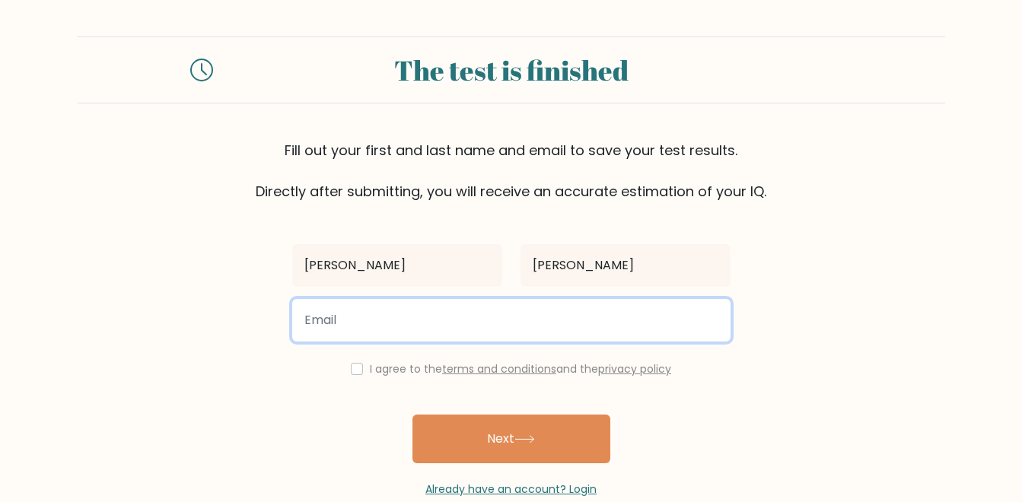
click at [476, 319] on input "email" at bounding box center [511, 320] width 438 height 43
type input "L"
type input "lxndrtlntn@gmail.com"
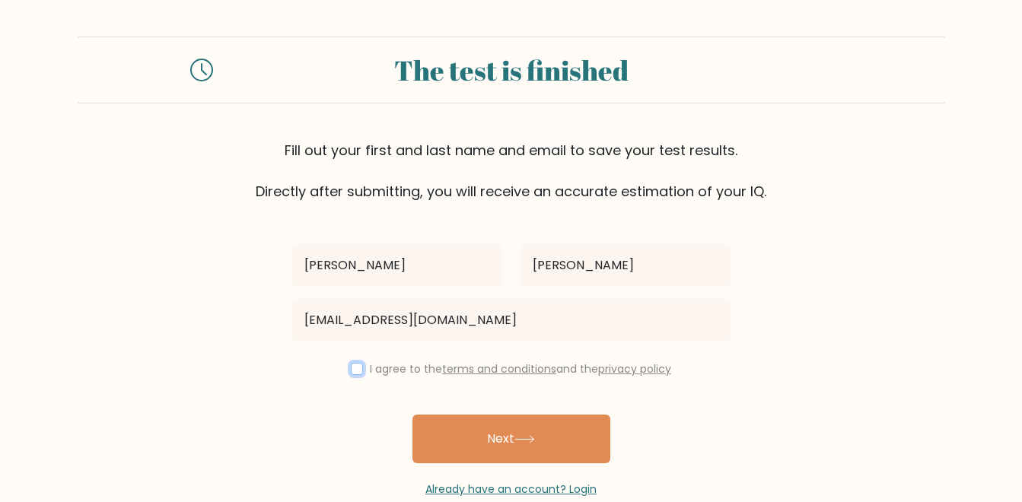
click at [356, 366] on input "checkbox" at bounding box center [357, 369] width 12 height 12
checkbox input "true"
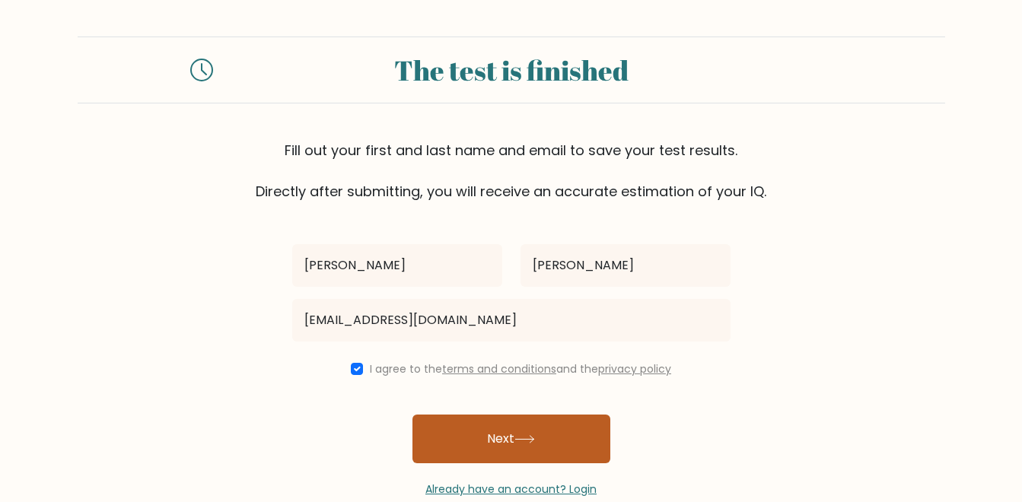
click at [479, 445] on button "Next" at bounding box center [512, 439] width 198 height 49
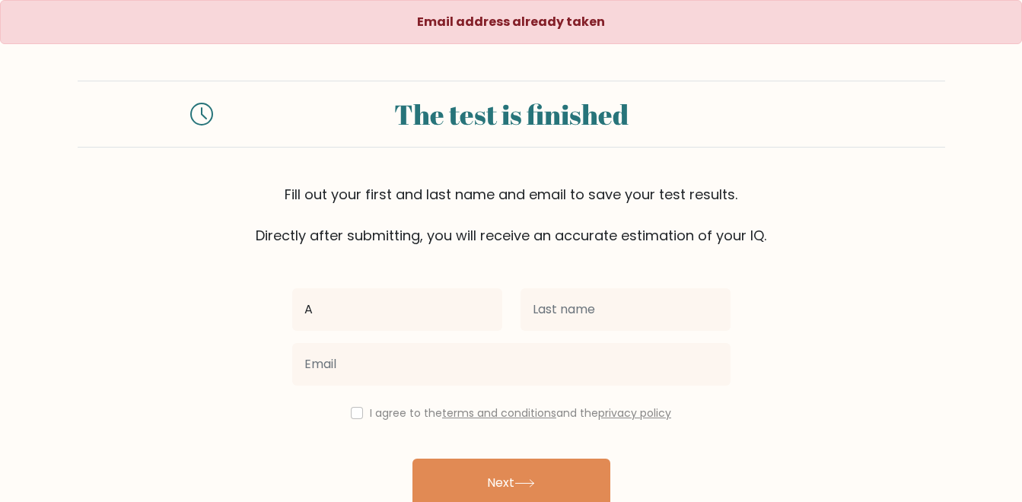
type input "[PERSON_NAME]"
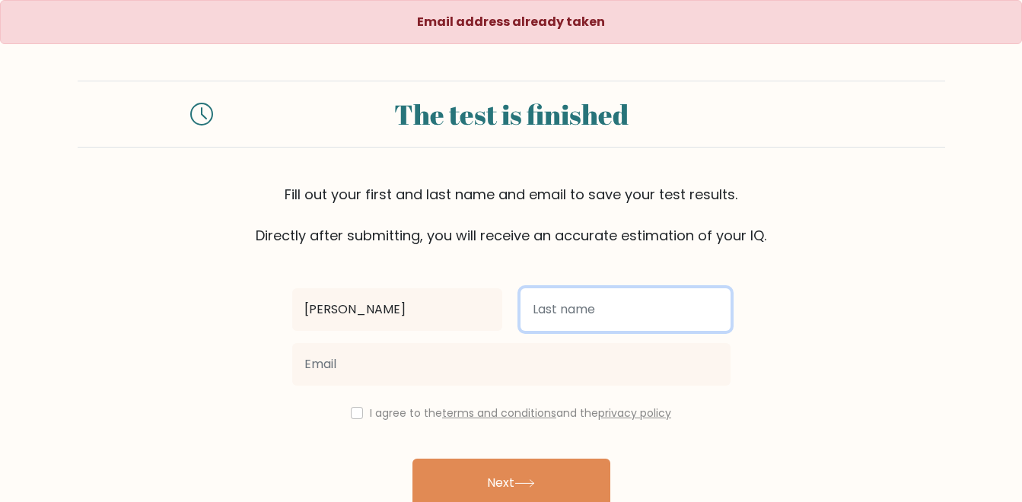
type input "[PERSON_NAME]"
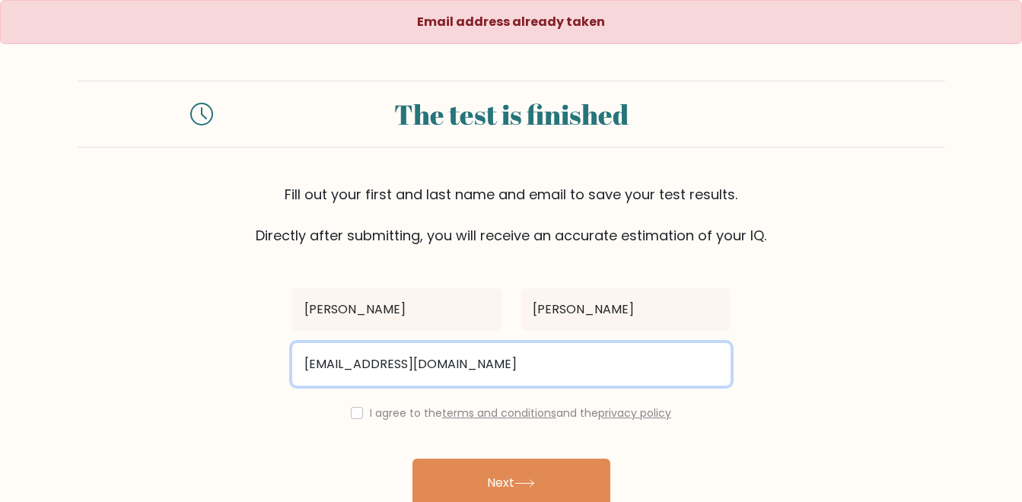
drag, startPoint x: 361, startPoint y: 368, endPoint x: 271, endPoint y: 367, distance: 89.8
click at [271, 367] on form "The test is finished Fill out your first and last name and email to save your t…" at bounding box center [511, 311] width 1022 height 461
type input "[EMAIL_ADDRESS][DOMAIN_NAME]"
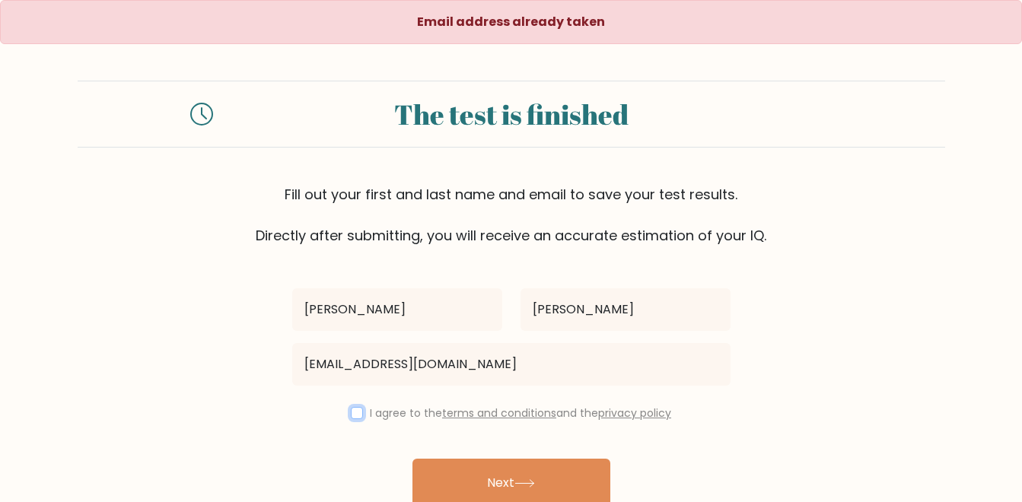
click at [355, 415] on input "checkbox" at bounding box center [357, 413] width 12 height 12
checkbox input "true"
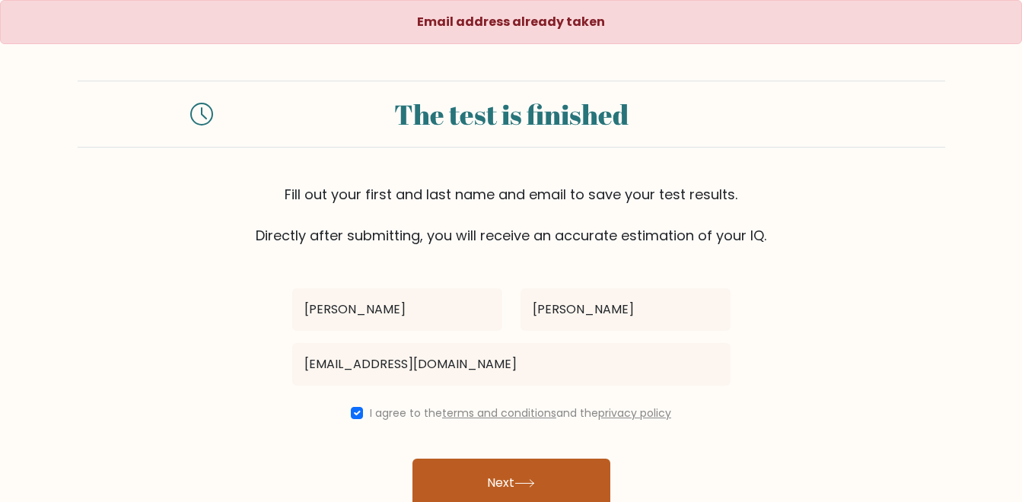
click at [472, 476] on button "Next" at bounding box center [512, 483] width 198 height 49
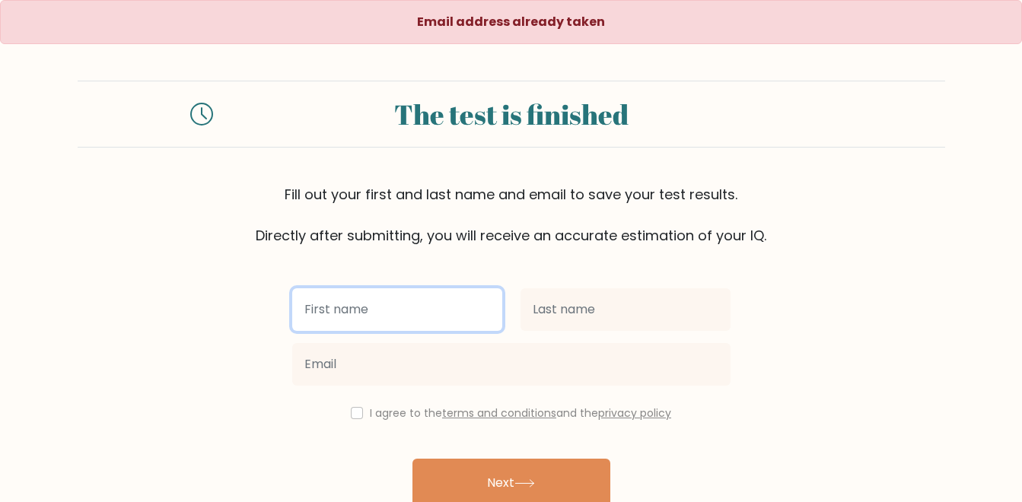
click at [445, 321] on input "text" at bounding box center [397, 309] width 210 height 43
type input "[PERSON_NAME]"
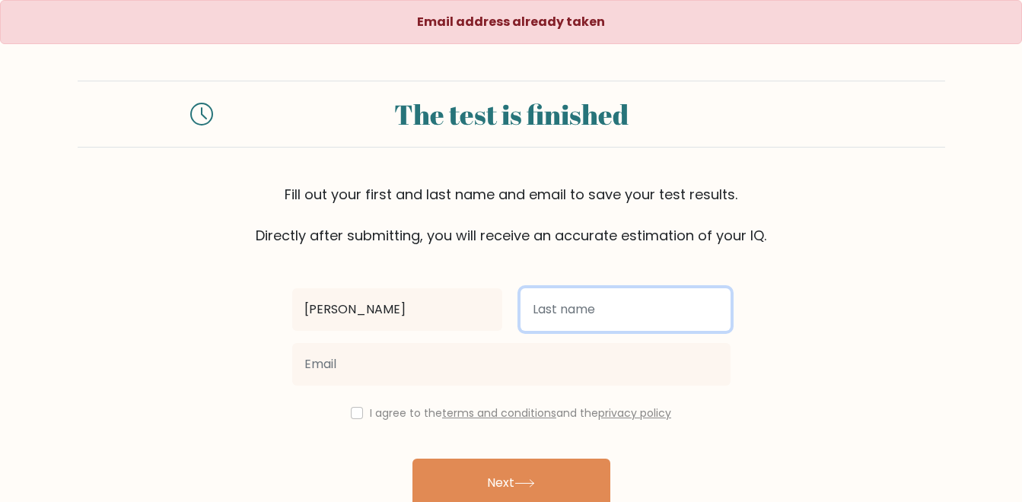
type input "[PERSON_NAME]"
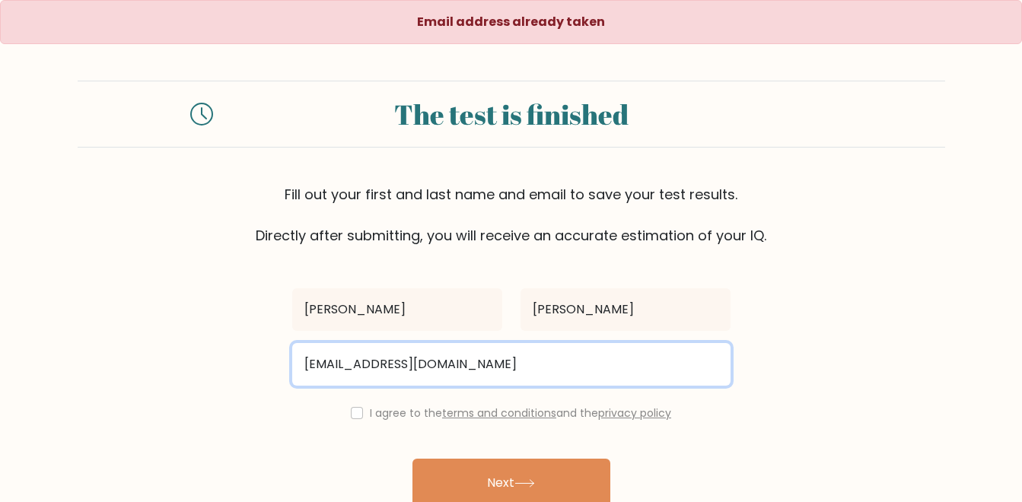
drag, startPoint x: 435, startPoint y: 363, endPoint x: 297, endPoint y: 355, distance: 138.8
click at [297, 355] on input "[EMAIL_ADDRESS][DOMAIN_NAME]" at bounding box center [511, 364] width 438 height 43
type input "[EMAIL_ADDRESS][DOMAIN_NAME]"
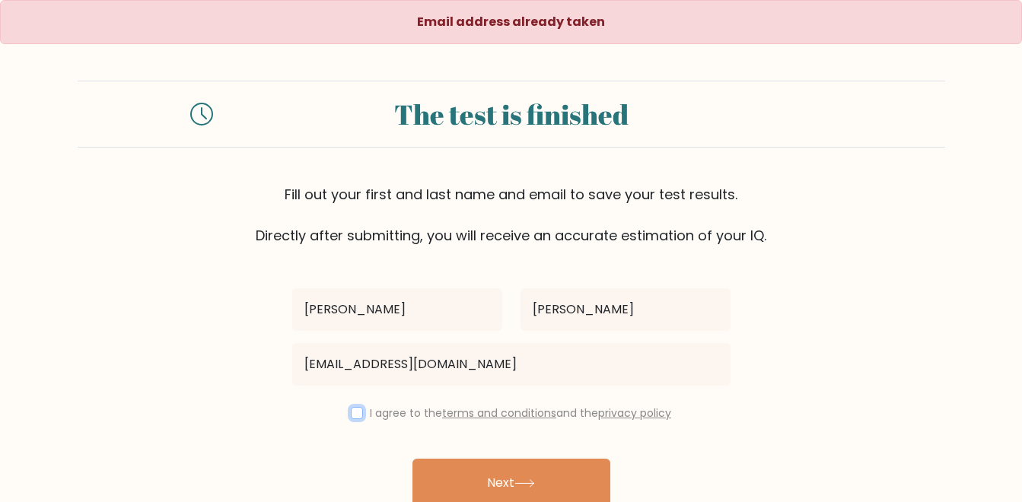
click at [351, 413] on input "checkbox" at bounding box center [357, 413] width 12 height 12
checkbox input "true"
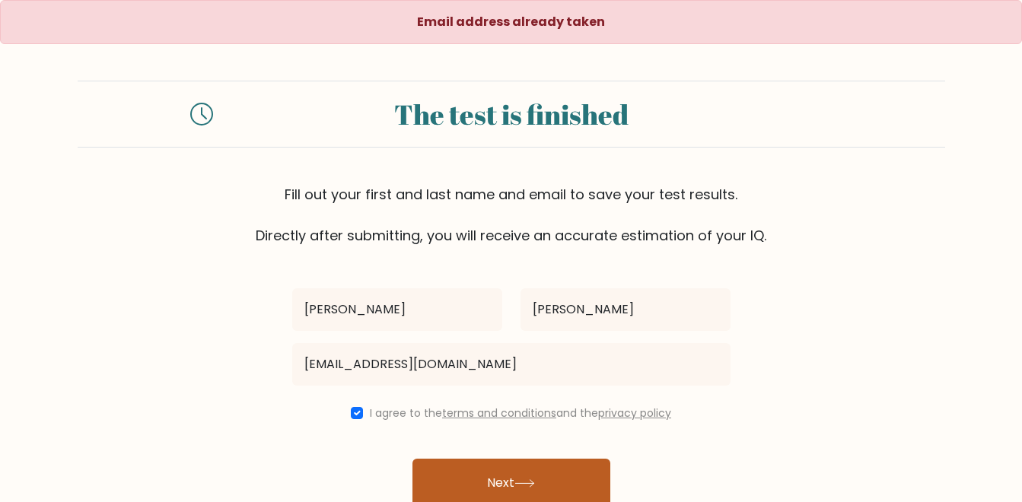
click at [458, 475] on button "Next" at bounding box center [512, 483] width 198 height 49
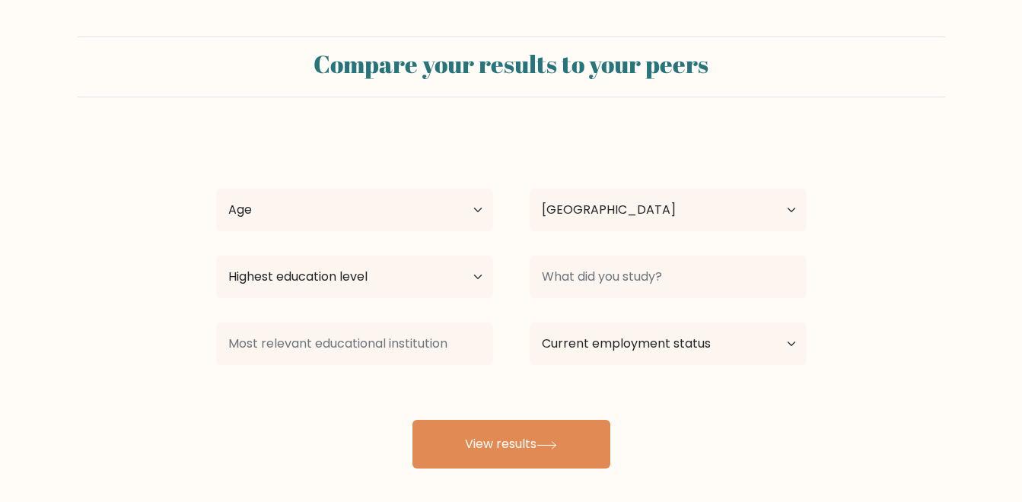
select select "PH"
click at [488, 216] on select "Age Under [DEMOGRAPHIC_DATA] [DEMOGRAPHIC_DATA] [DEMOGRAPHIC_DATA] [DEMOGRAPHIC…" at bounding box center [354, 210] width 277 height 43
select select "25_34"
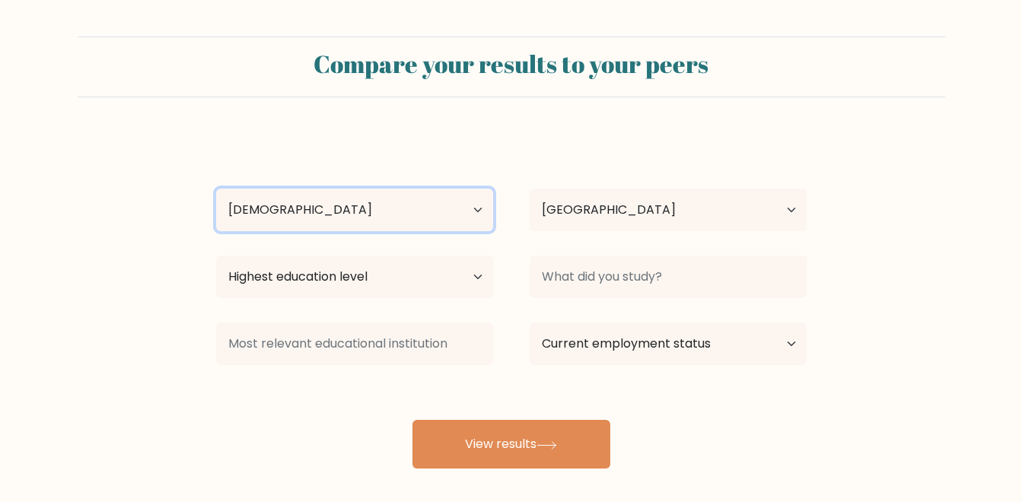
click at [216, 189] on select "Age Under [DEMOGRAPHIC_DATA] [DEMOGRAPHIC_DATA] [DEMOGRAPHIC_DATA] [DEMOGRAPHIC…" at bounding box center [354, 210] width 277 height 43
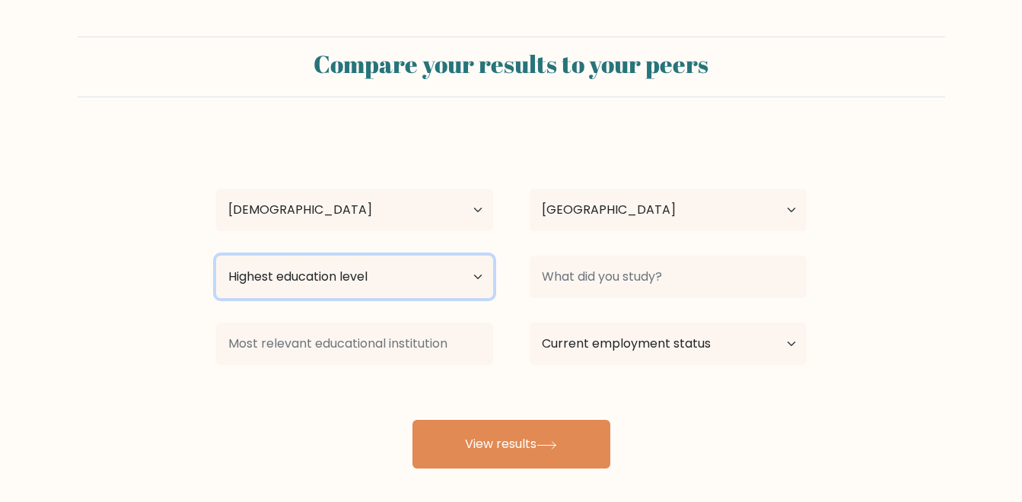
click at [326, 286] on select "Highest education level No schooling Primary Lower Secondary Upper Secondary Oc…" at bounding box center [354, 277] width 277 height 43
select select "upper_secondary"
click at [216, 256] on select "Highest education level No schooling Primary Lower Secondary Upper Secondary Oc…" at bounding box center [354, 277] width 277 height 43
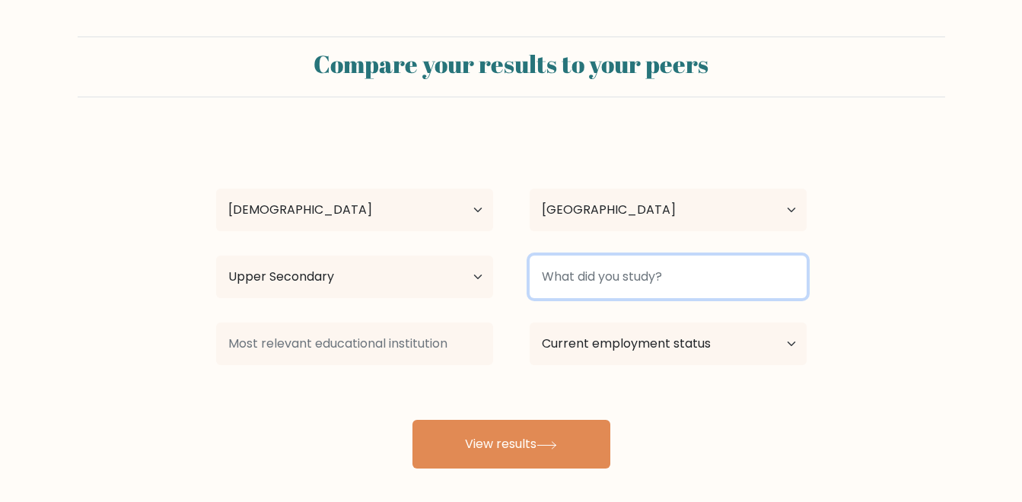
click at [627, 281] on input at bounding box center [668, 277] width 277 height 43
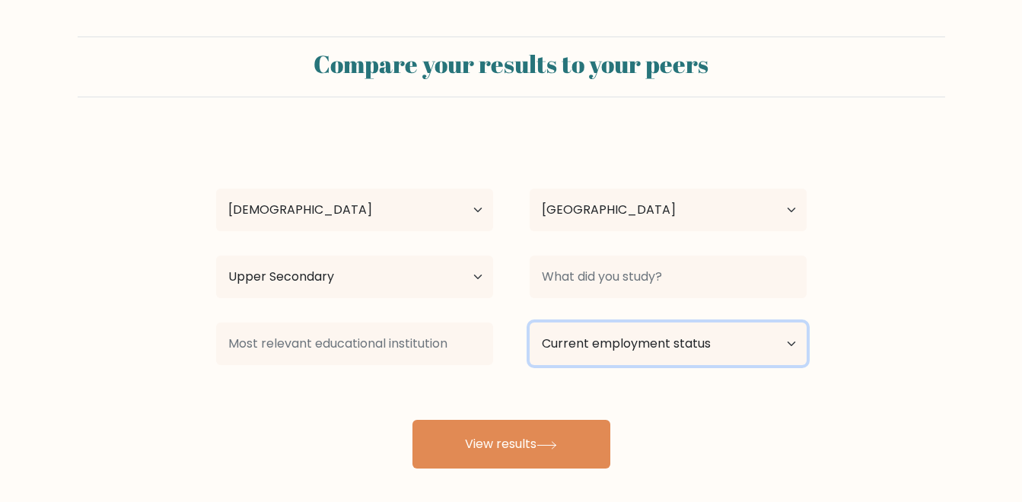
click at [651, 349] on select "Current employment status Employed Student Retired Other / prefer not to answer" at bounding box center [668, 344] width 277 height 43
select select "other"
click at [530, 323] on select "Current employment status Employed Student Retired Other / prefer not to answer" at bounding box center [668, 344] width 277 height 43
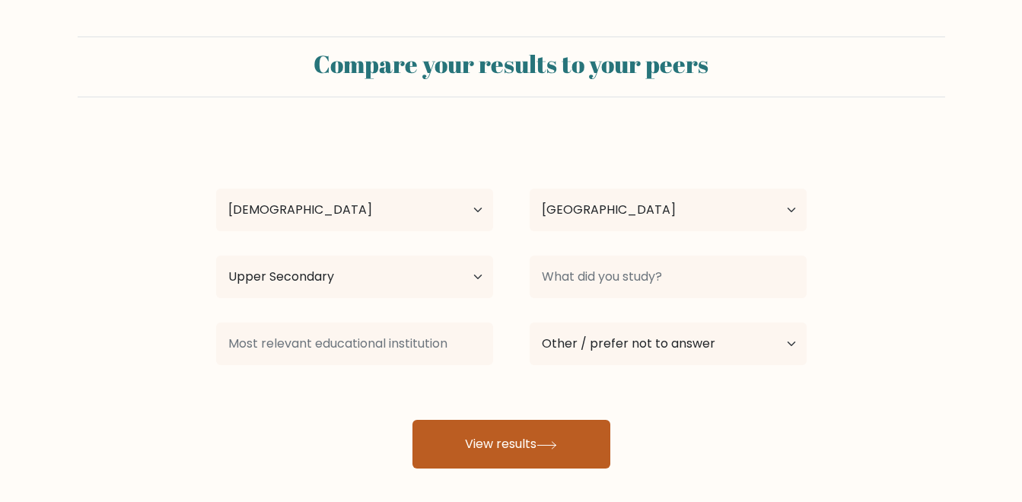
click at [522, 443] on button "View results" at bounding box center [512, 444] width 198 height 49
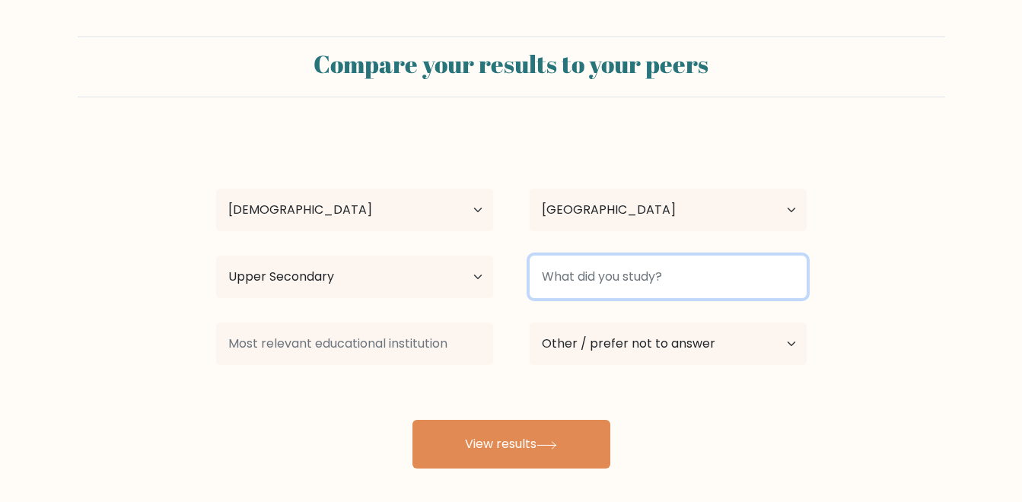
click at [663, 278] on input at bounding box center [668, 277] width 277 height 43
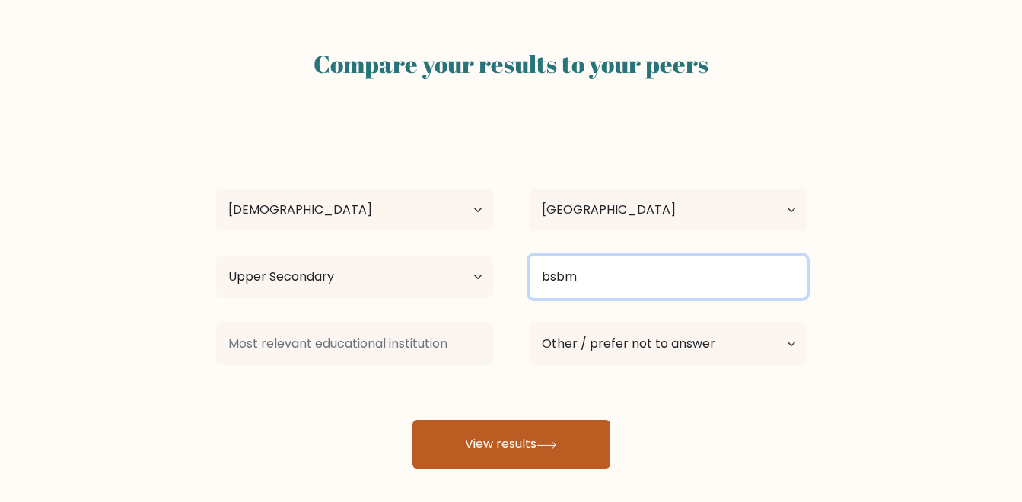
type input "bsbm"
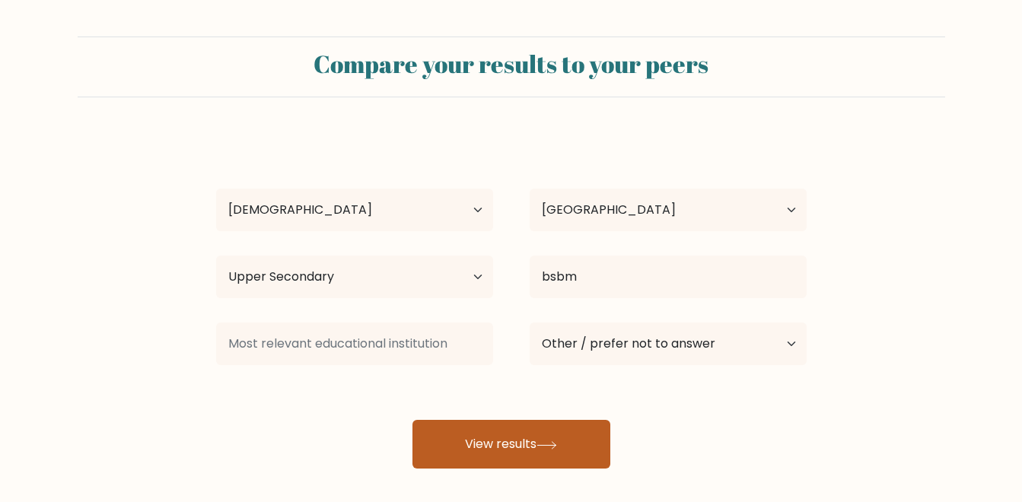
click at [566, 437] on button "View results" at bounding box center [512, 444] width 198 height 49
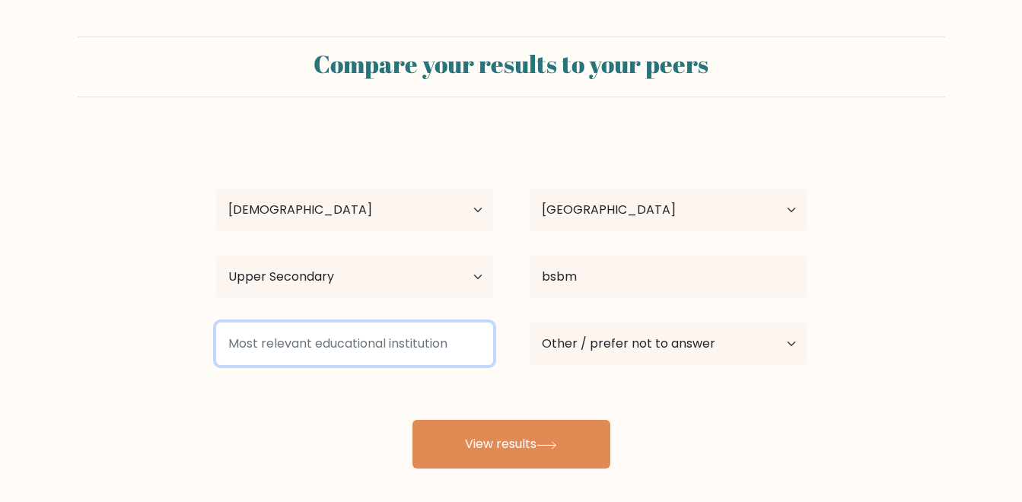
click at [379, 344] on input at bounding box center [354, 344] width 277 height 43
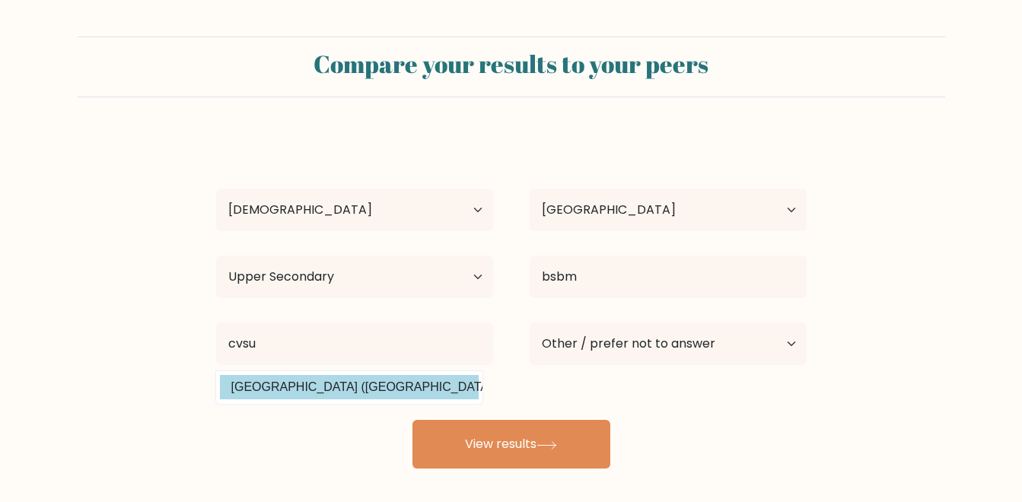
click at [387, 381] on option "Cavite State University (Philippines)" at bounding box center [349, 387] width 259 height 24
type input "Cavite State University"
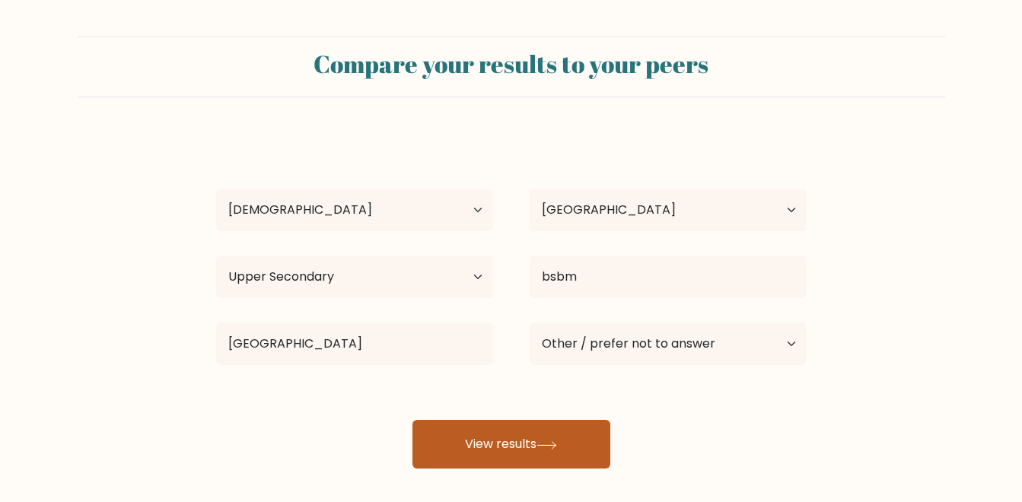
click at [496, 444] on button "View results" at bounding box center [512, 444] width 198 height 49
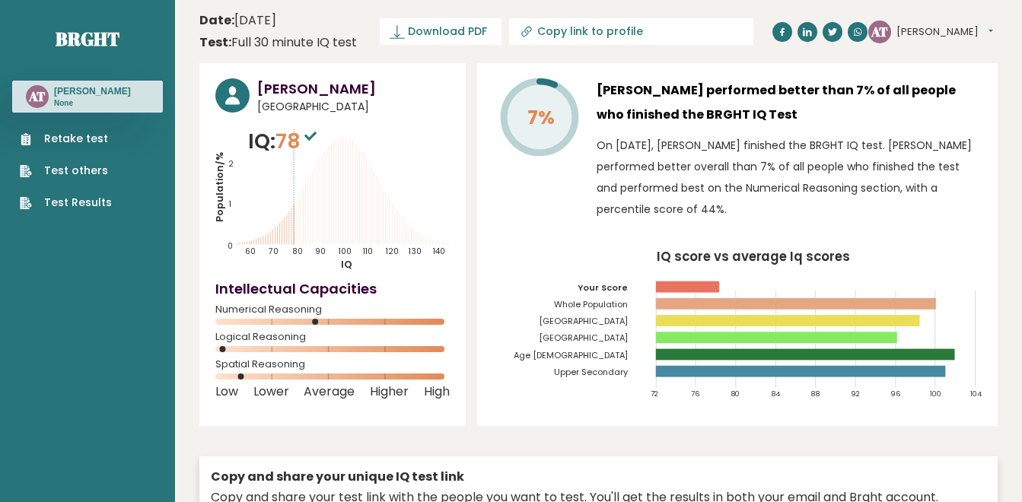
click at [61, 147] on link "Retake test" at bounding box center [66, 139] width 92 height 16
